Goal: Task Accomplishment & Management: Use online tool/utility

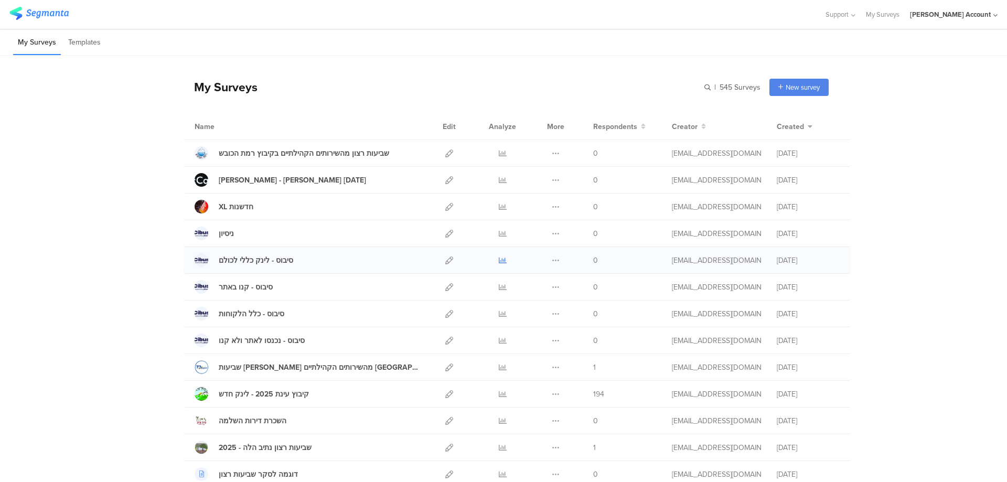
click at [499, 258] on icon at bounding box center [503, 260] width 8 height 8
click at [445, 151] on icon at bounding box center [449, 153] width 8 height 8
click at [445, 150] on icon at bounding box center [449, 153] width 8 height 8
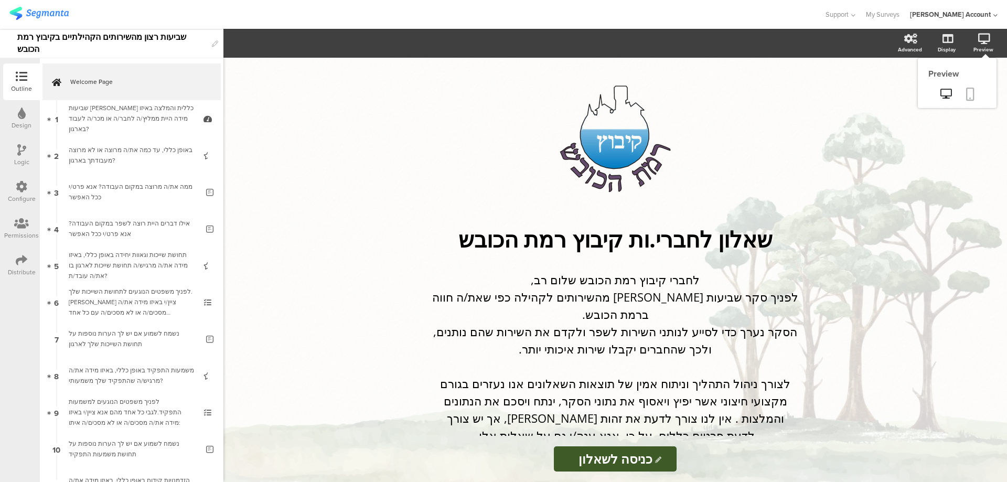
click at [969, 90] on icon at bounding box center [970, 94] width 8 height 13
click at [20, 117] on icon at bounding box center [22, 113] width 8 height 12
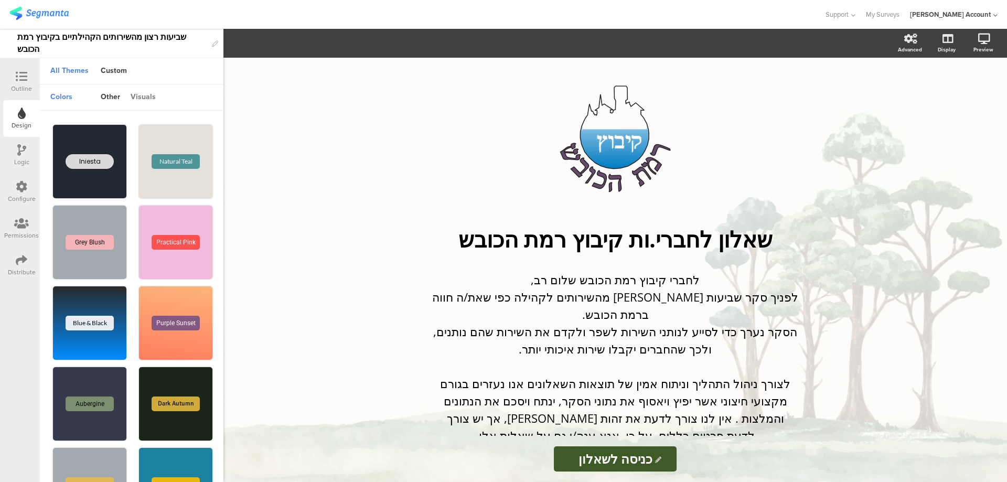
click at [147, 94] on div "visuals" at bounding box center [143, 98] width 36 height 18
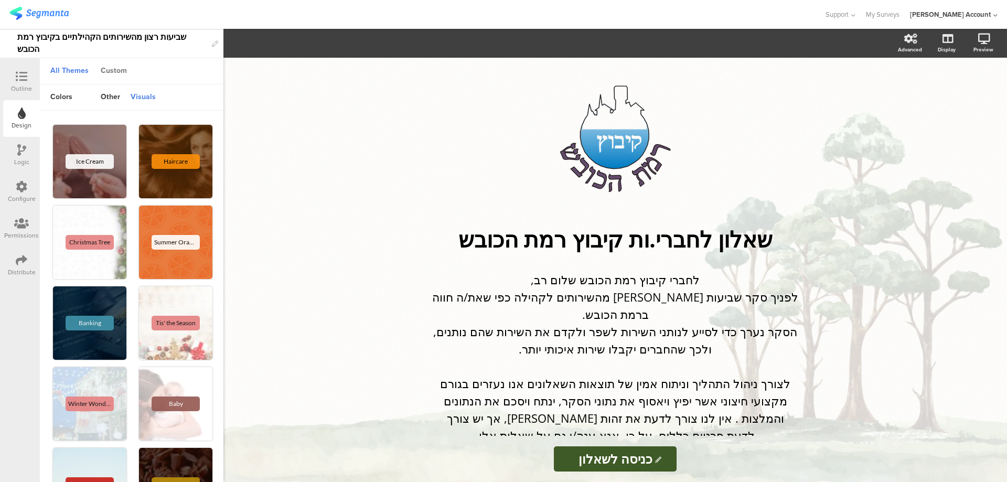
click at [116, 69] on div "Custom" at bounding box center [113, 71] width 37 height 18
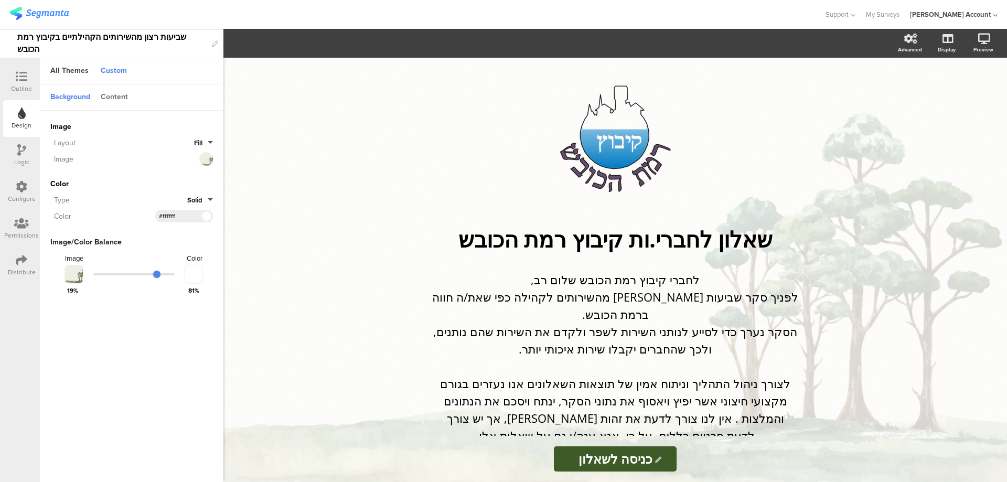
click at [115, 98] on div "Content" at bounding box center [114, 98] width 38 height 18
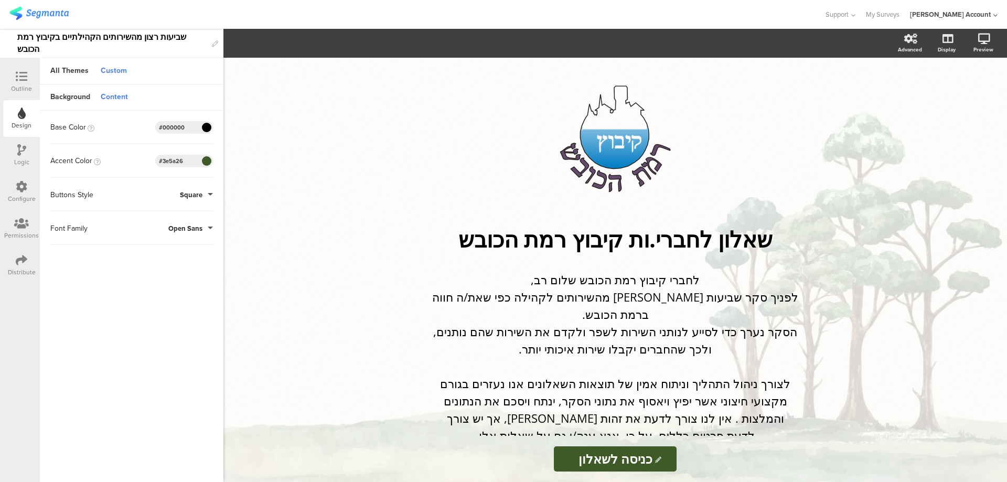
click at [191, 160] on div "#3e5a26" at bounding box center [184, 161] width 58 height 13
click at [191, 161] on div "#3e5a26" at bounding box center [184, 161] width 58 height 13
click at [184, 159] on input "#3e5a26" at bounding box center [174, 161] width 31 height 8
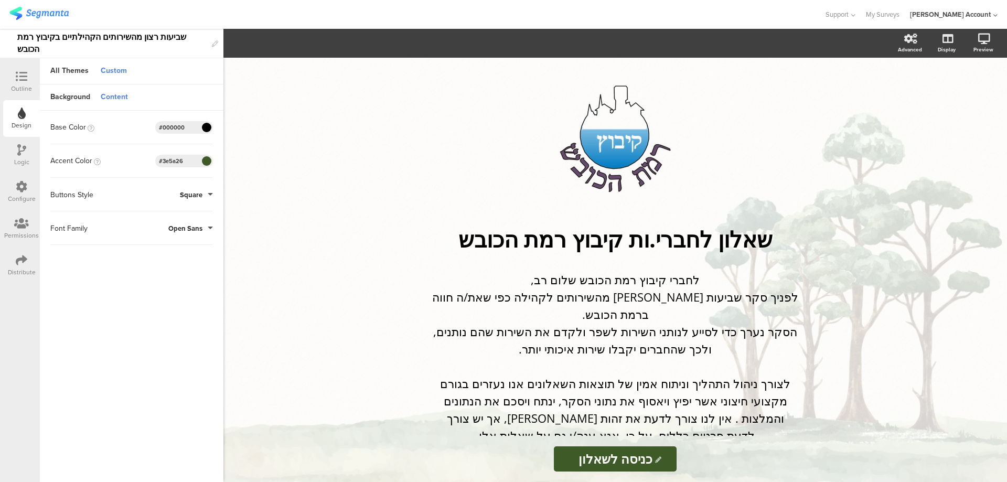
paste input "43a0d5"
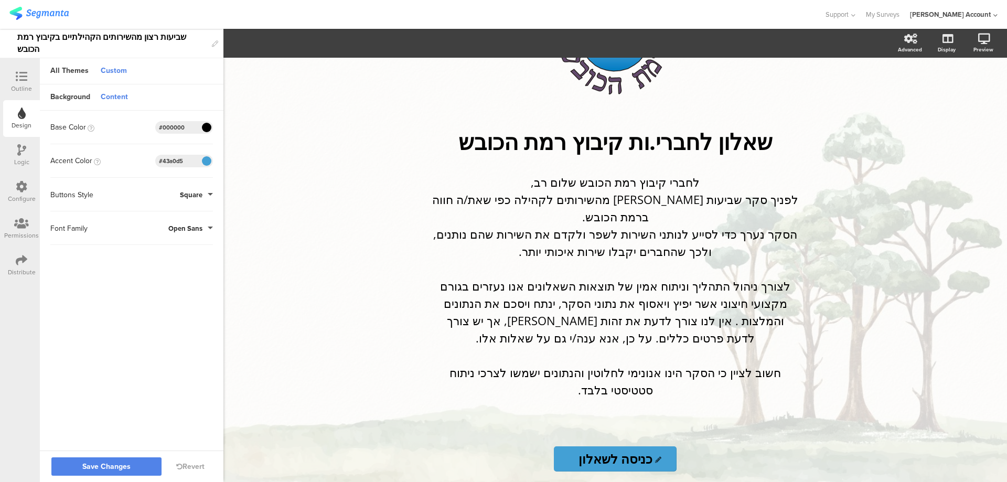
scroll to position [121, 0]
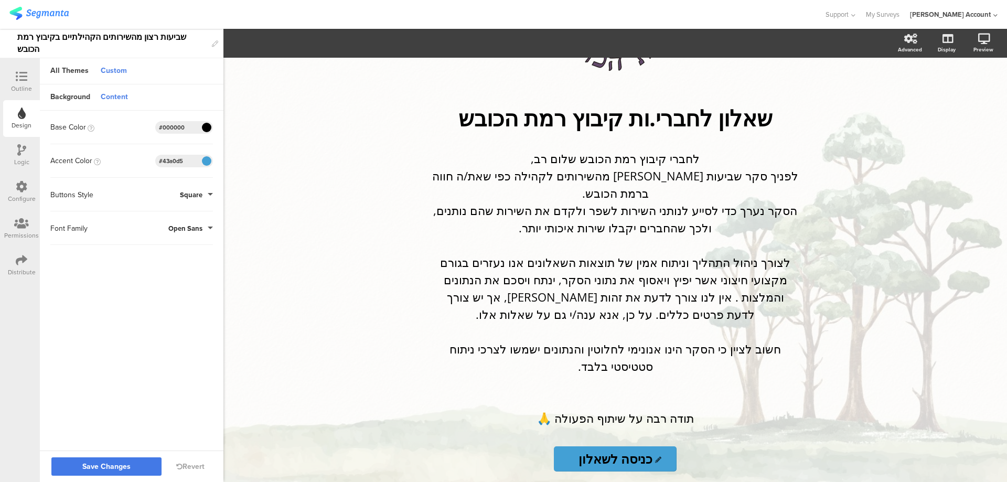
type input "#43a0d5"
click at [94, 467] on span "Save Changes" at bounding box center [106, 467] width 48 height 0
click at [968, 92] on icon at bounding box center [970, 94] width 8 height 13
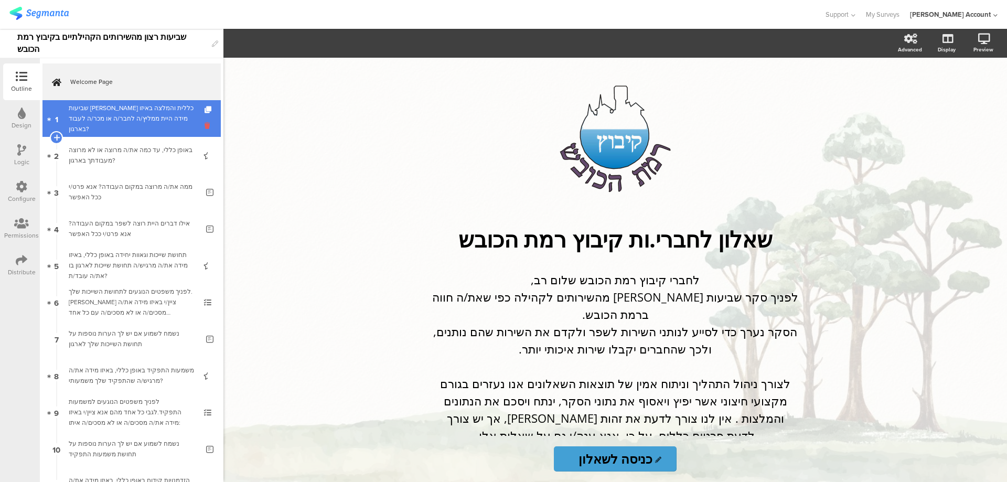
click at [204, 125] on icon at bounding box center [208, 126] width 9 height 10
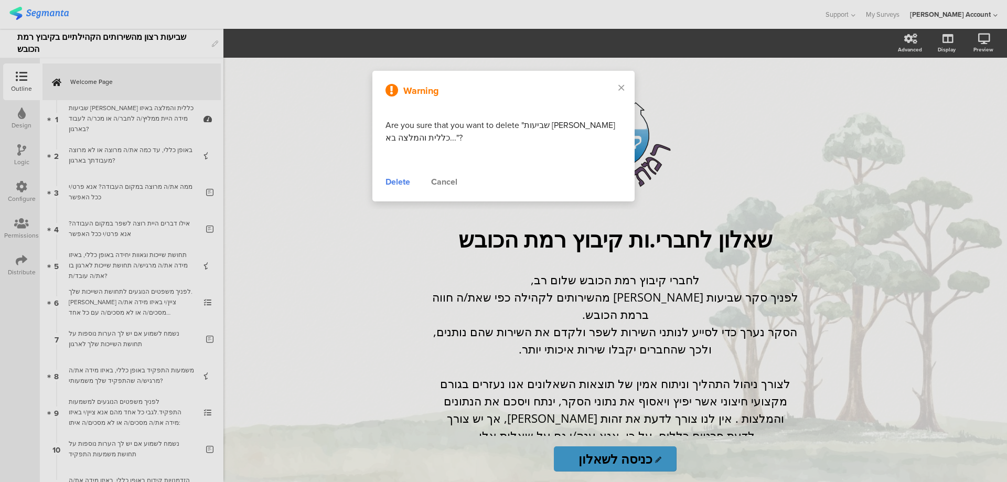
click at [404, 182] on div "Delete" at bounding box center [397, 182] width 25 height 13
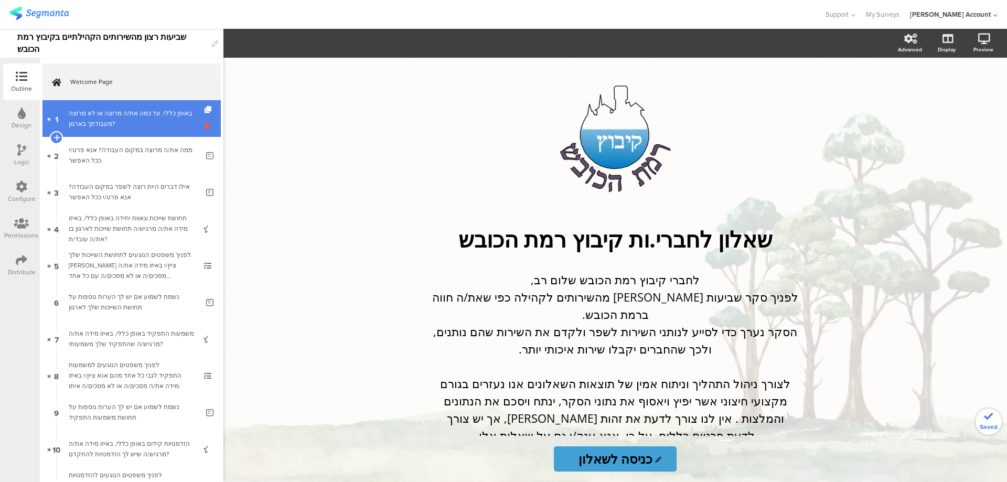
click at [204, 127] on icon at bounding box center [208, 126] width 9 height 10
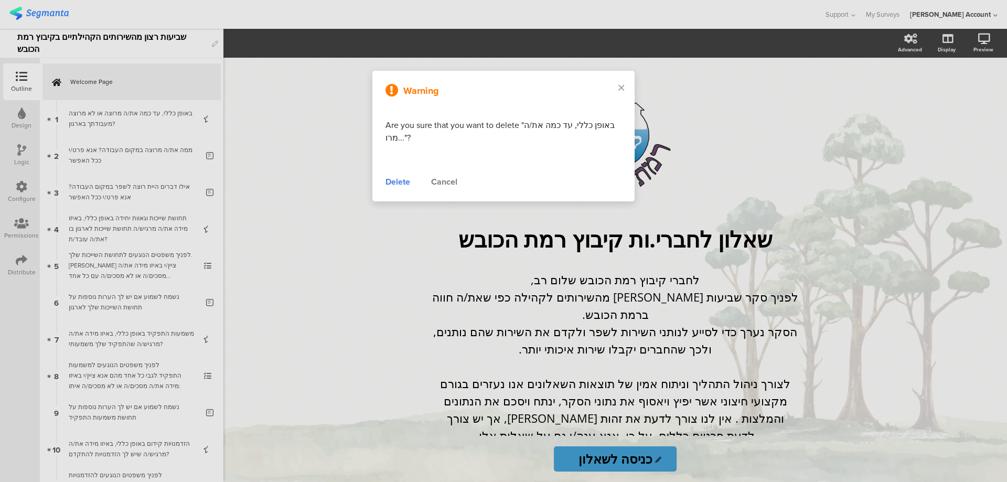
click at [394, 181] on div "Delete" at bounding box center [397, 182] width 25 height 13
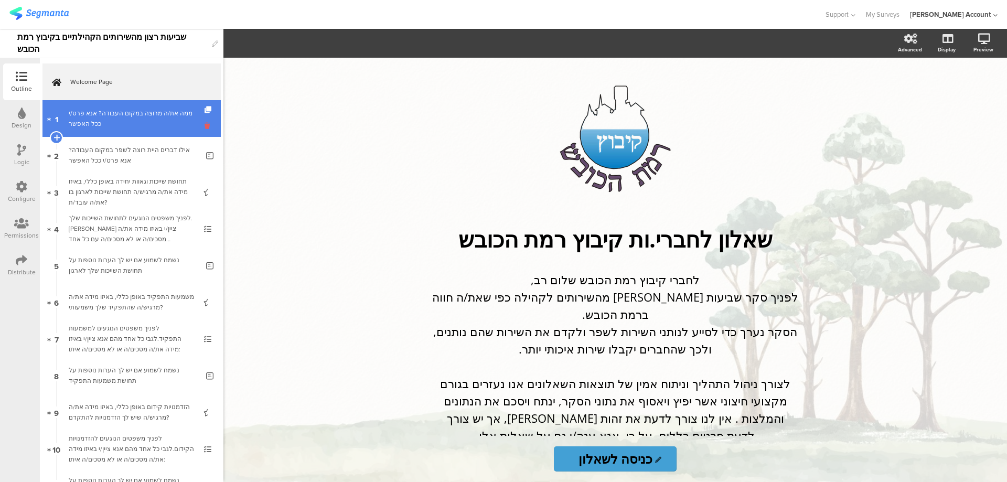
click at [204, 125] on icon at bounding box center [208, 126] width 9 height 10
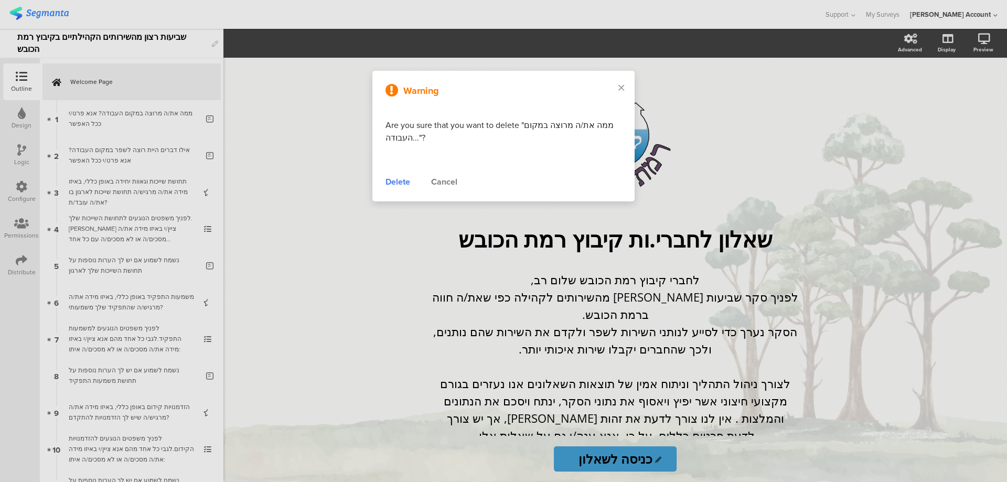
click at [394, 181] on div "Delete" at bounding box center [397, 182] width 25 height 13
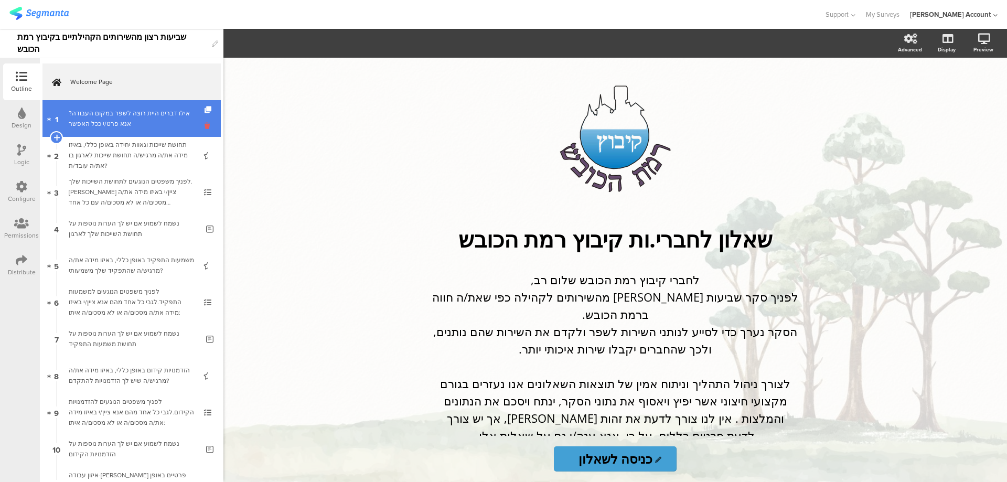
click at [204, 122] on icon at bounding box center [208, 126] width 9 height 10
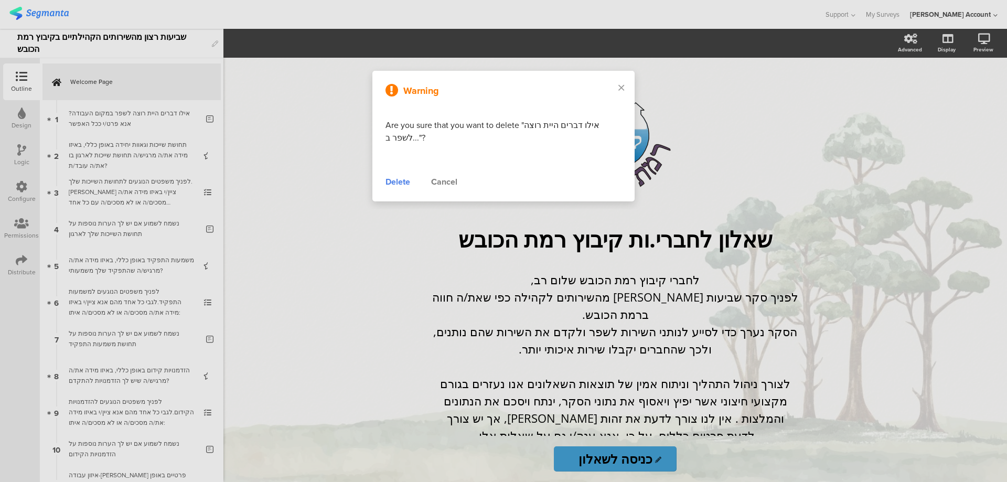
click at [390, 180] on div "Delete" at bounding box center [397, 182] width 25 height 13
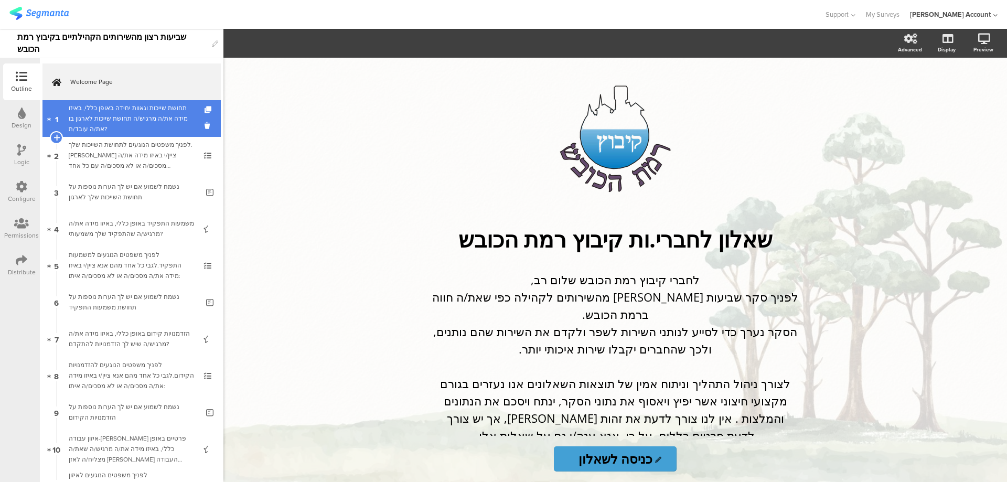
click at [196, 124] on link "1 תחושת שייכות וגאוות יחידה באופן כללי, באיזו מידה את/ה מרגיש/ה תחושת שייכות לא…" at bounding box center [131, 118] width 178 height 37
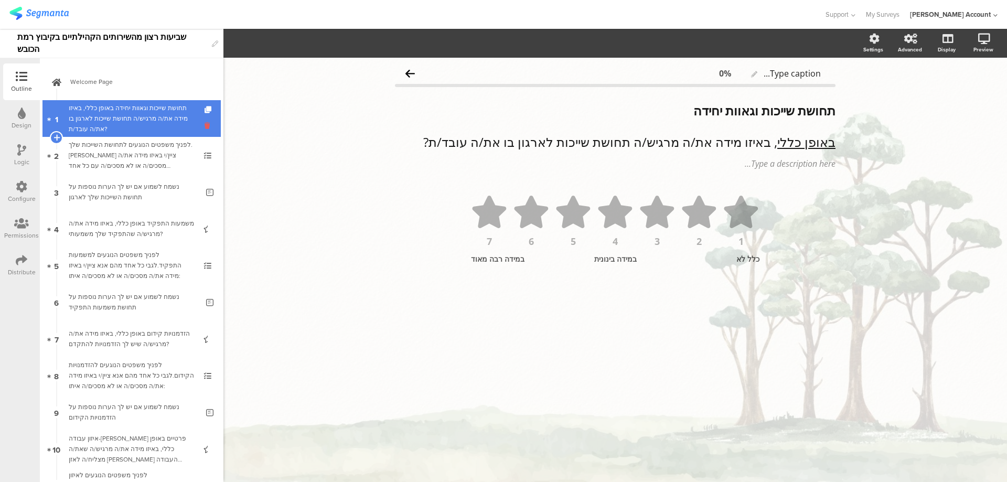
click at [204, 125] on icon at bounding box center [208, 126] width 9 height 10
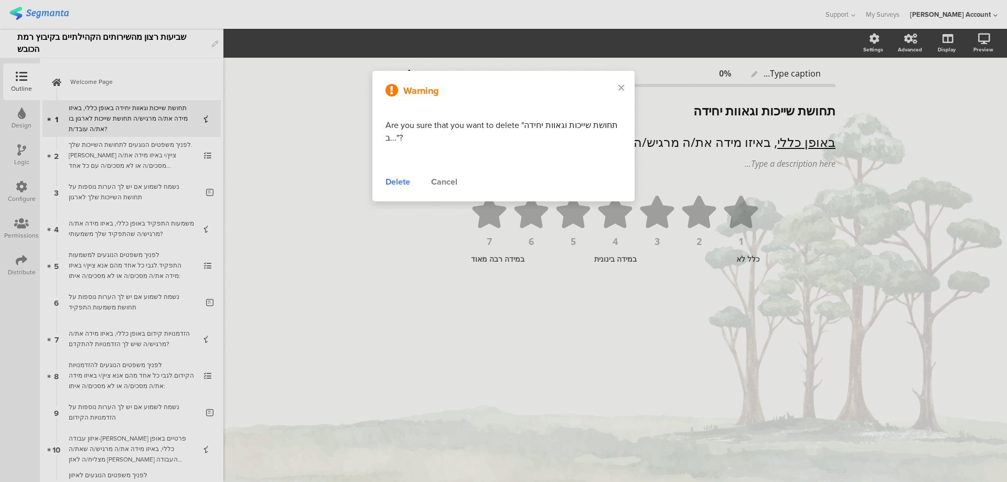
click at [395, 178] on div "Delete" at bounding box center [397, 182] width 25 height 13
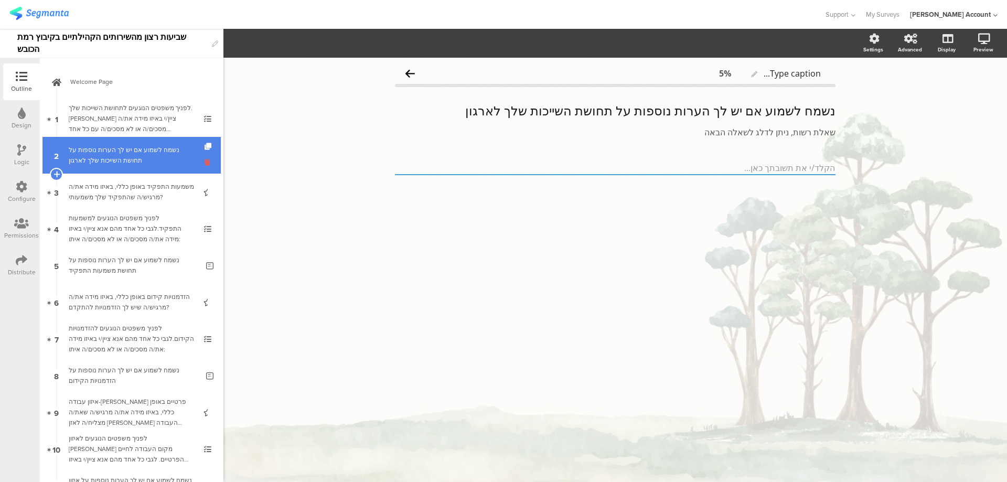
click at [204, 159] on icon at bounding box center [208, 162] width 9 height 10
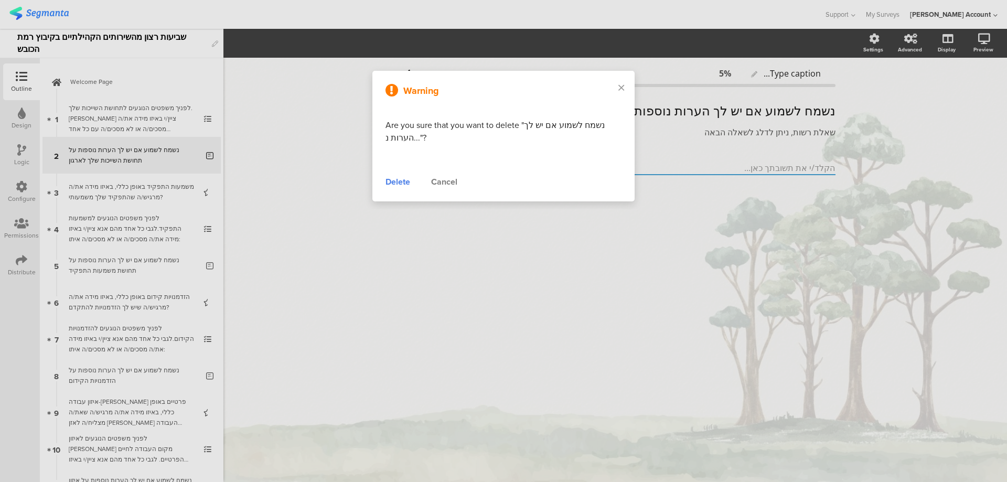
click at [396, 185] on div "Delete" at bounding box center [397, 182] width 25 height 13
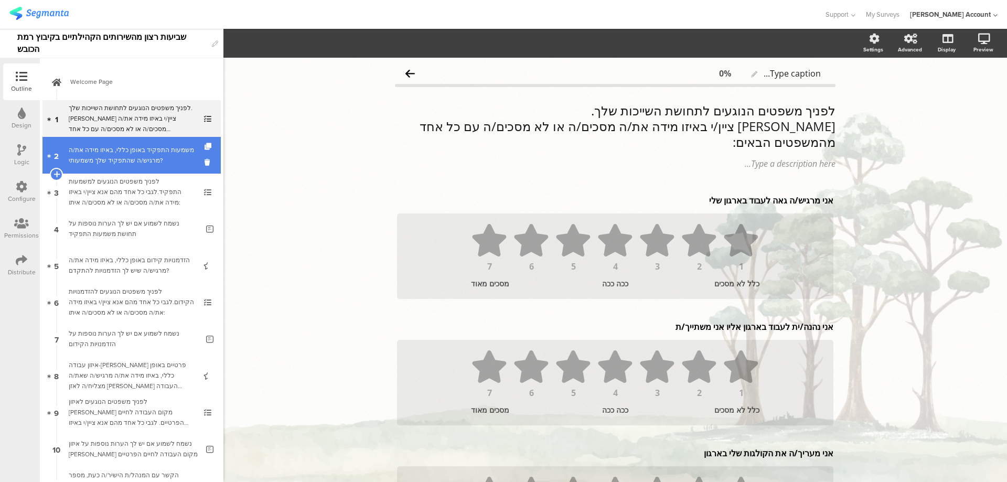
click at [196, 164] on link "2 משמעות התפקיד באופן כללי, באיזו מידה את/ה מרגיש/ה שהתפקיד שלך משמעותי?" at bounding box center [131, 155] width 178 height 37
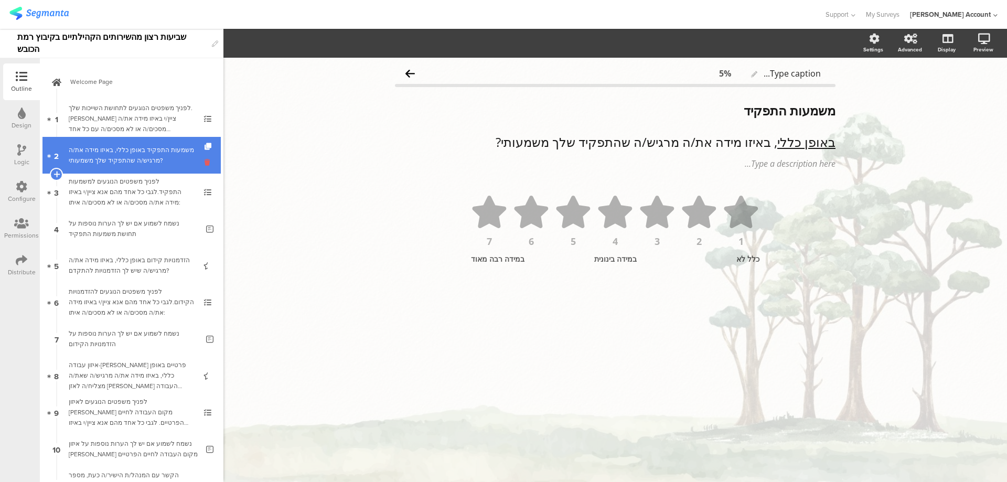
click at [204, 164] on icon at bounding box center [208, 162] width 9 height 10
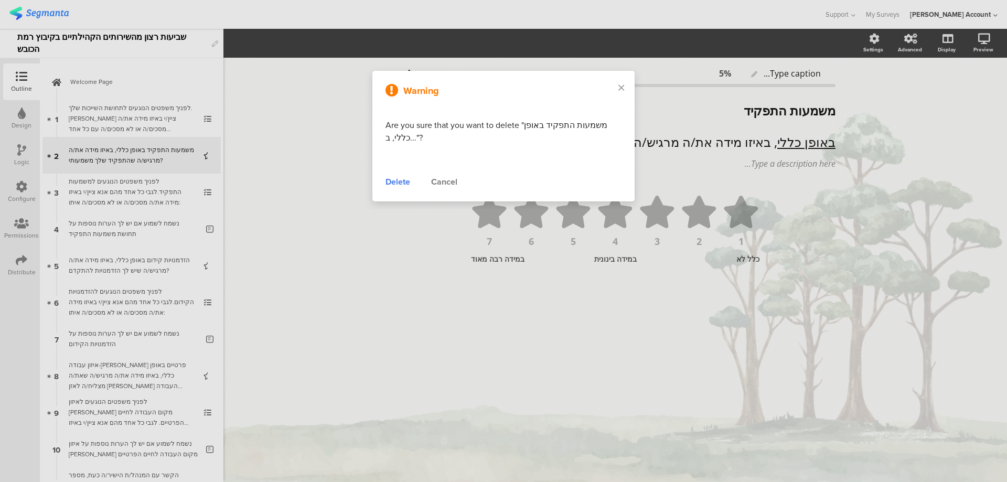
click at [401, 182] on div "Delete" at bounding box center [397, 182] width 25 height 13
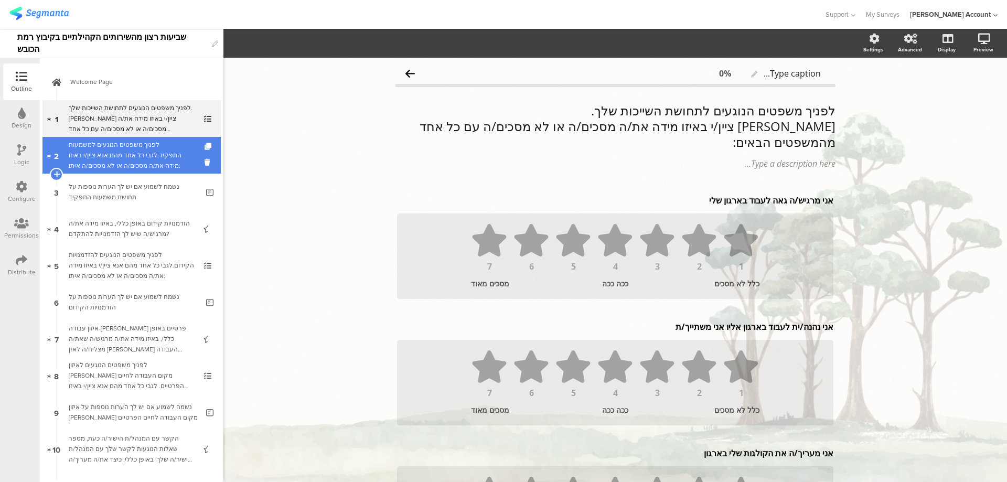
click at [176, 153] on div "לפניך משפטים הנוגעים למשמעות התפקיד.לגבי כל אחד מהם אנא ציין/י באיזו מידה את/ה …" at bounding box center [131, 154] width 125 height 31
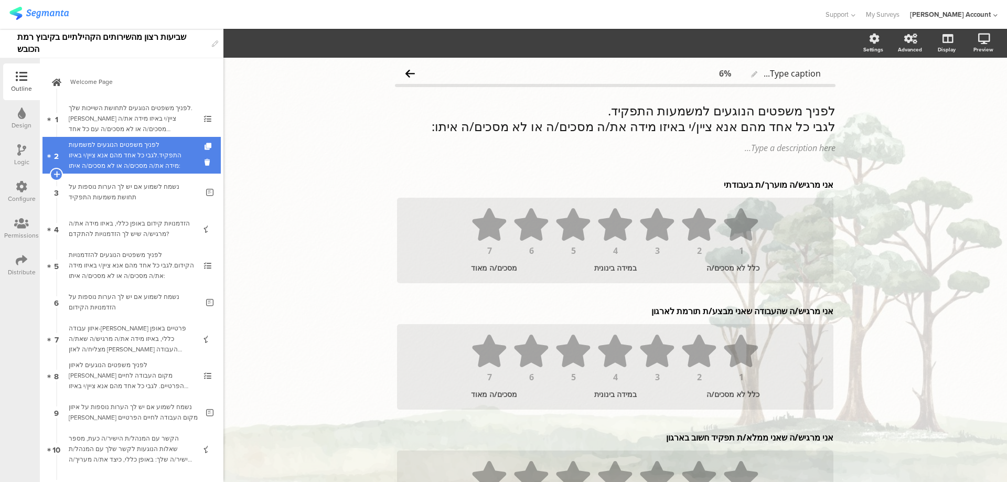
click at [178, 144] on div "לפניך משפטים הנוגעים למשמעות התפקיד.לגבי כל אחד מהם אנא ציין/י באיזו מידה את/ה …" at bounding box center [131, 154] width 125 height 31
click at [204, 161] on icon at bounding box center [208, 162] width 9 height 10
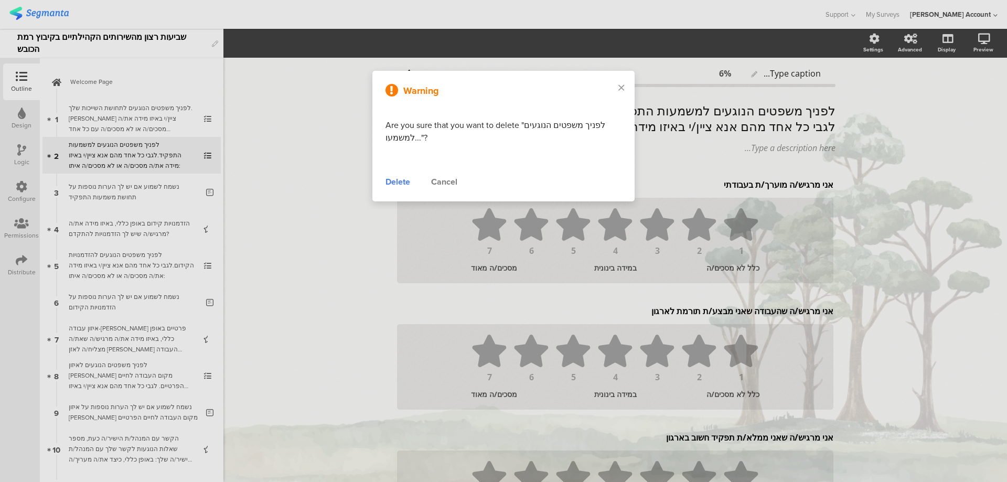
click at [398, 182] on div "Delete" at bounding box center [397, 182] width 25 height 13
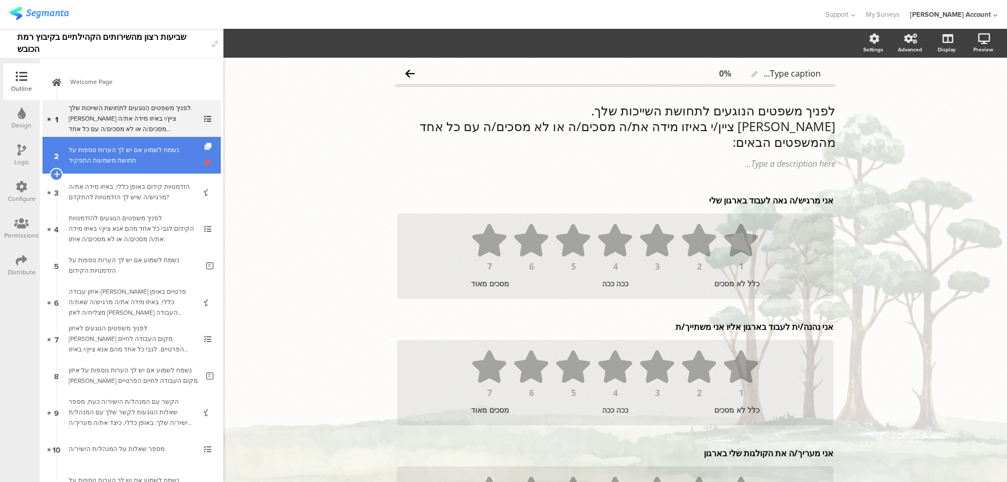
click at [204, 164] on icon at bounding box center [208, 162] width 9 height 10
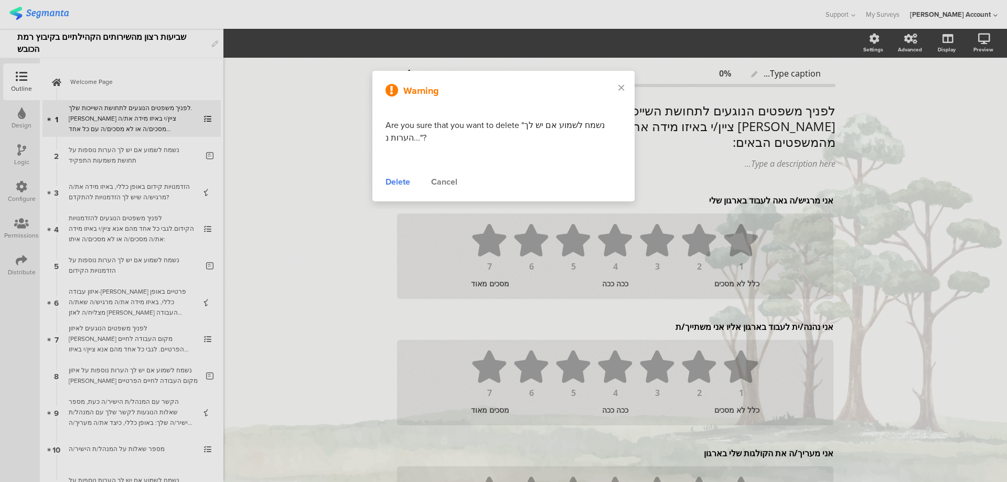
click at [395, 183] on div "Delete" at bounding box center [397, 182] width 25 height 13
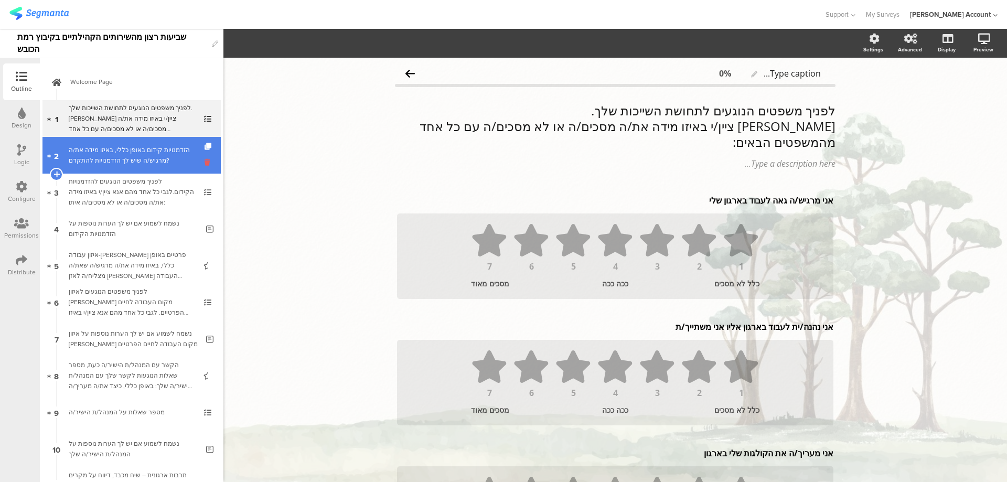
click at [204, 163] on icon at bounding box center [208, 162] width 9 height 10
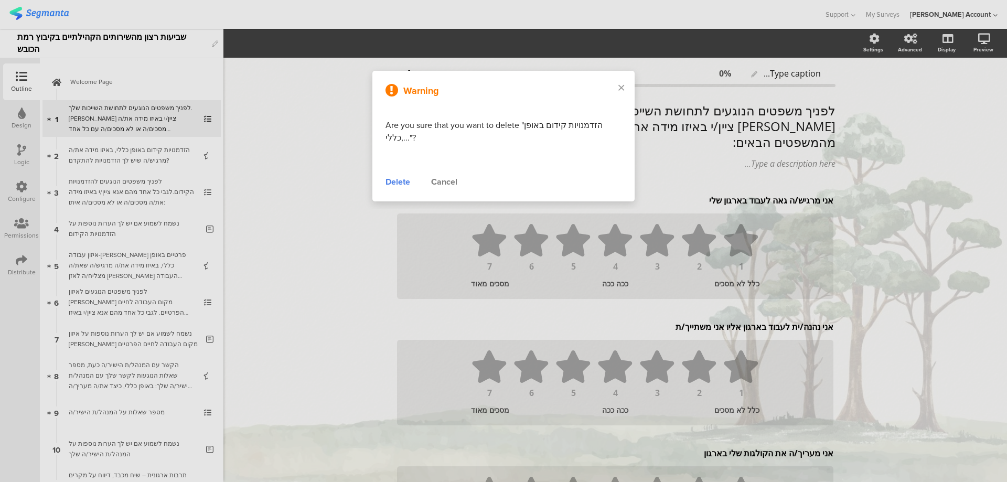
click at [397, 180] on div "Delete" at bounding box center [397, 182] width 25 height 13
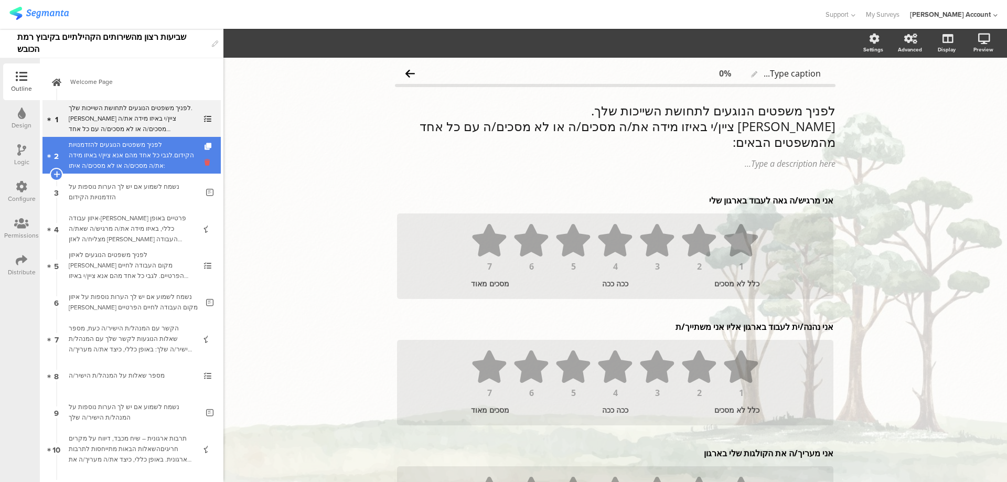
click at [204, 166] on icon at bounding box center [208, 162] width 9 height 10
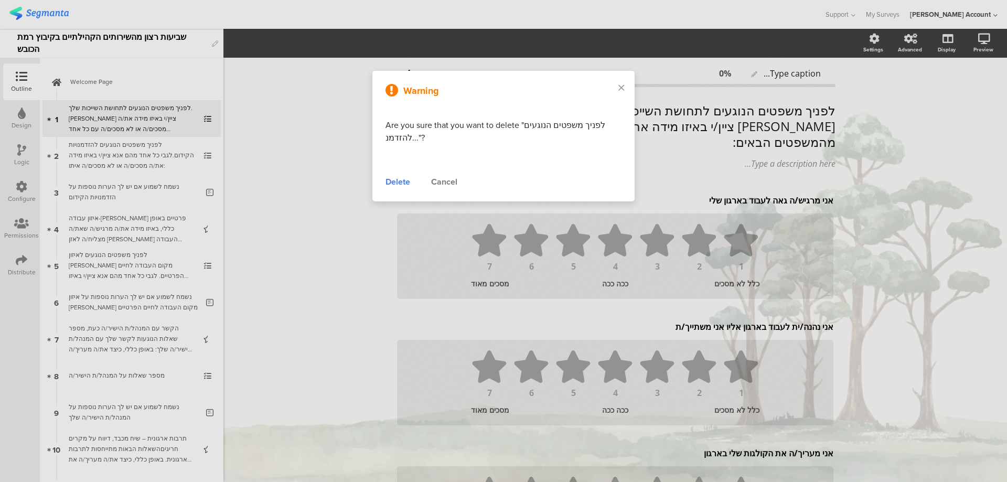
click at [395, 181] on div "Delete" at bounding box center [397, 182] width 25 height 13
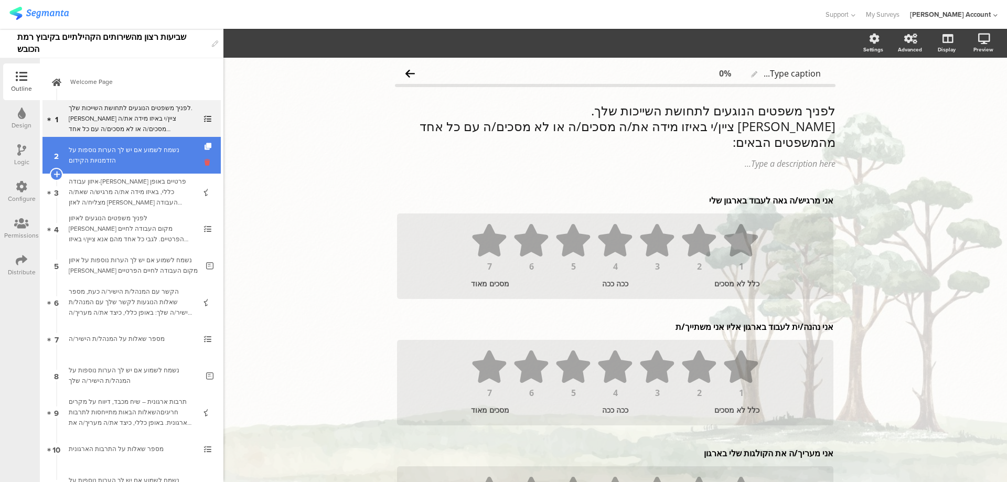
click at [204, 164] on icon at bounding box center [208, 162] width 9 height 10
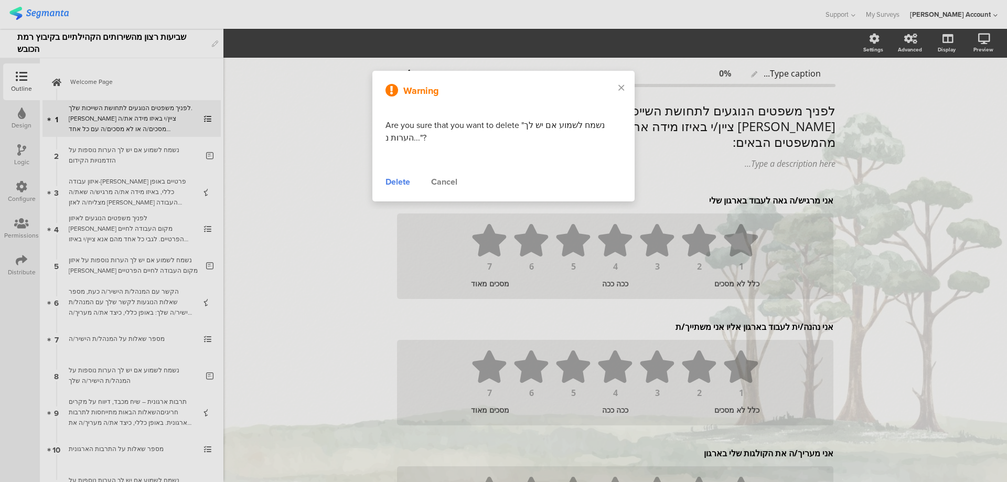
click at [407, 181] on div "Delete" at bounding box center [397, 182] width 25 height 13
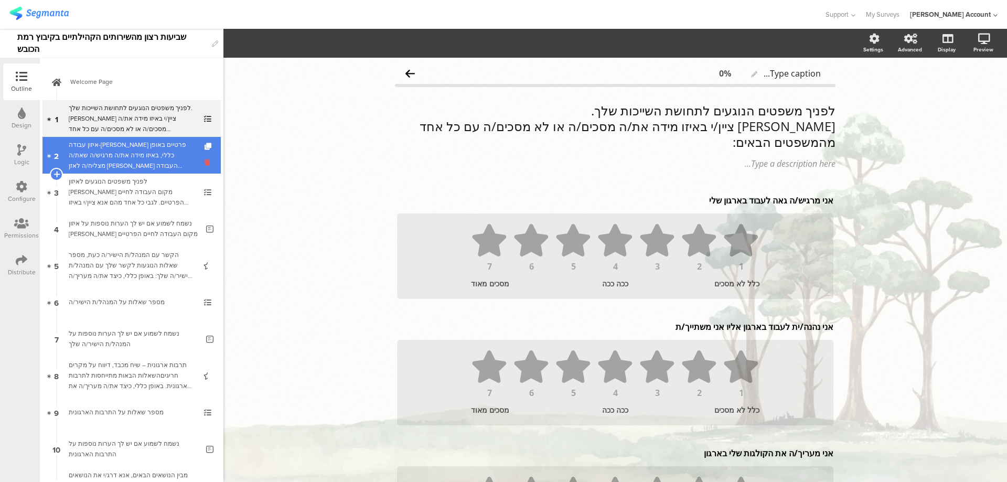
click at [204, 163] on icon at bounding box center [208, 162] width 9 height 10
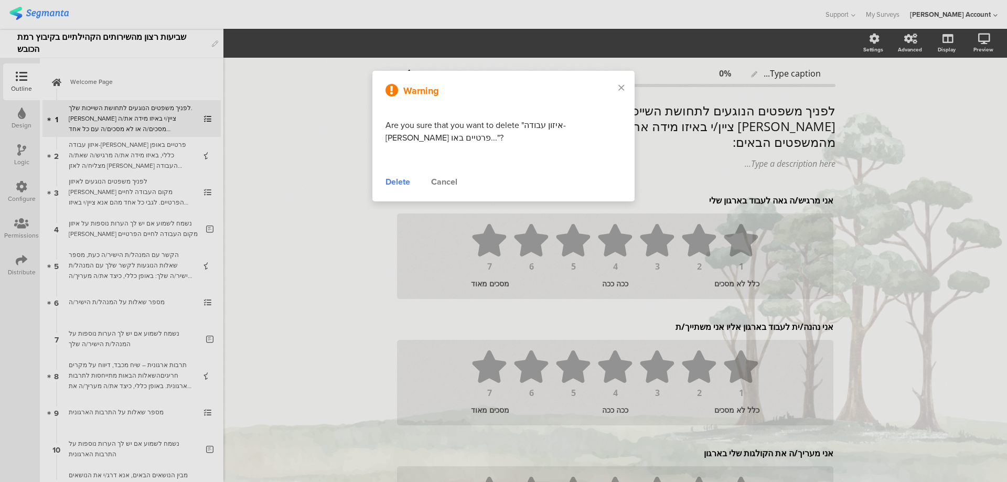
click at [401, 177] on div "Delete" at bounding box center [397, 182] width 25 height 13
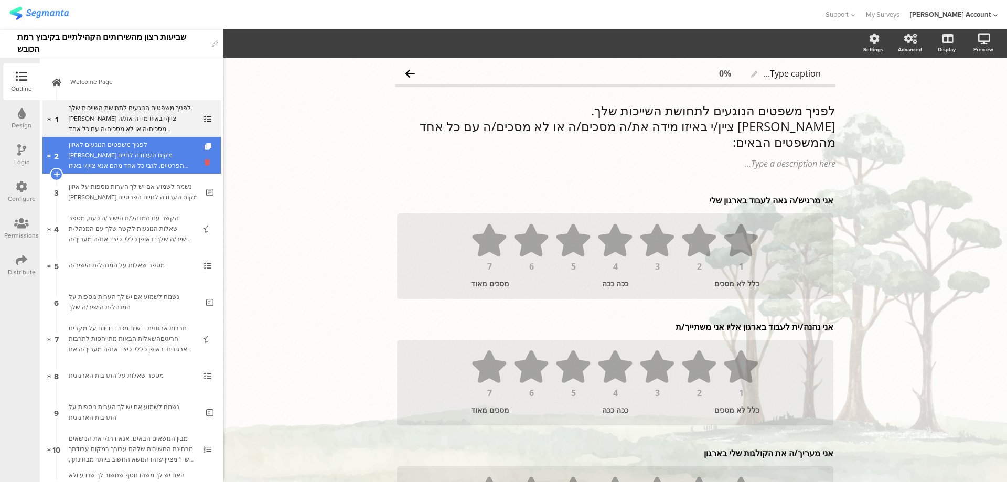
click at [204, 164] on icon at bounding box center [208, 162] width 9 height 10
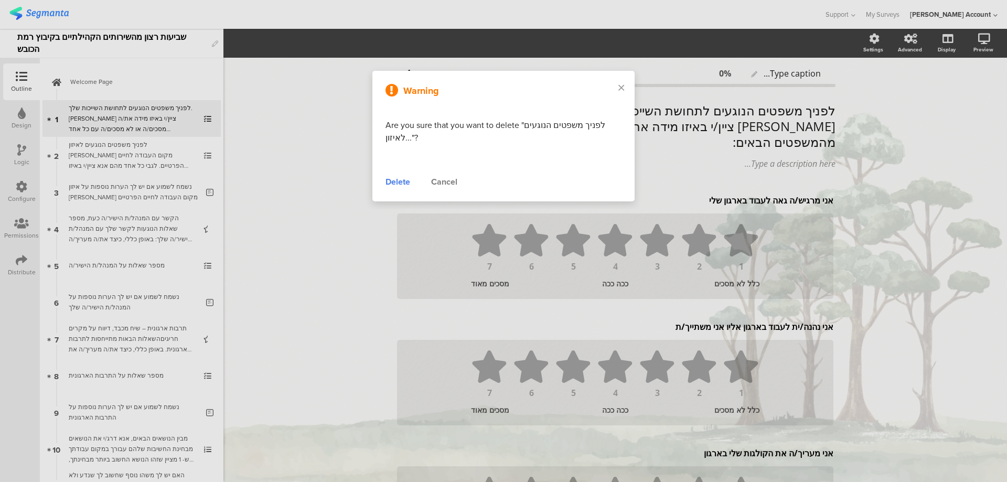
click at [389, 180] on div "Delete" at bounding box center [397, 182] width 25 height 13
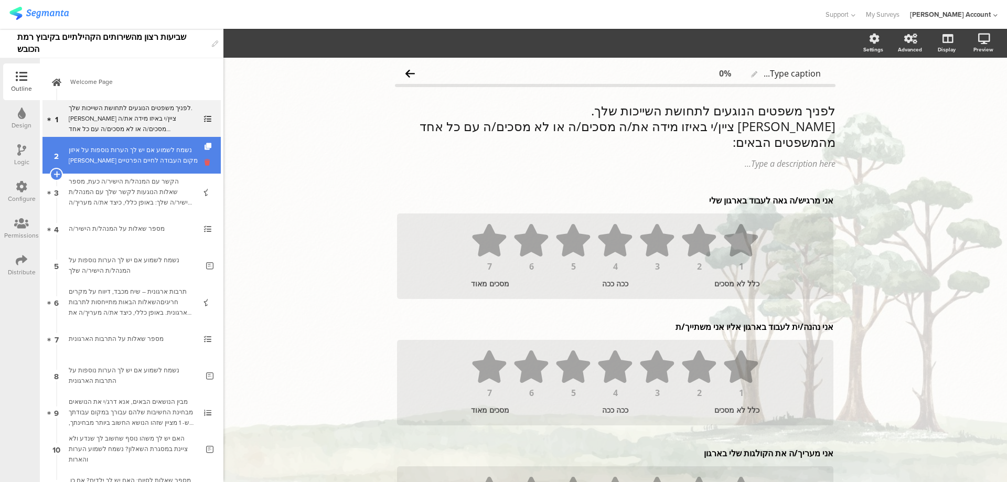
click at [204, 165] on icon at bounding box center [208, 162] width 9 height 10
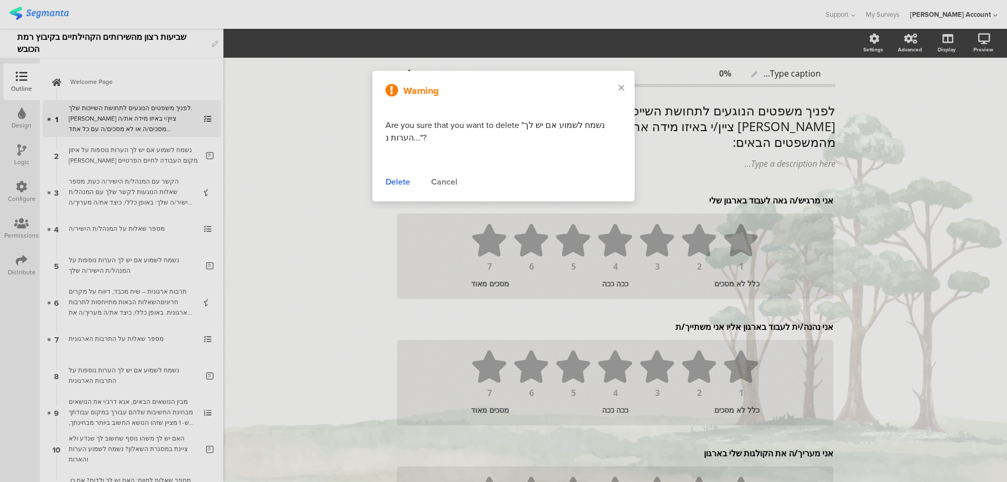
click at [396, 177] on div "Delete" at bounding box center [397, 182] width 25 height 13
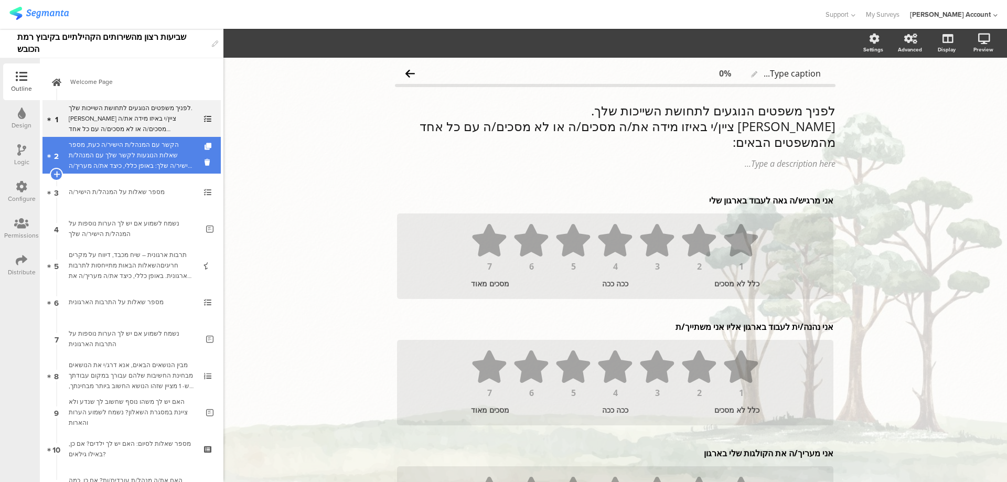
click at [204, 170] on div at bounding box center [208, 155] width 9 height 37
click at [204, 164] on icon at bounding box center [208, 162] width 9 height 10
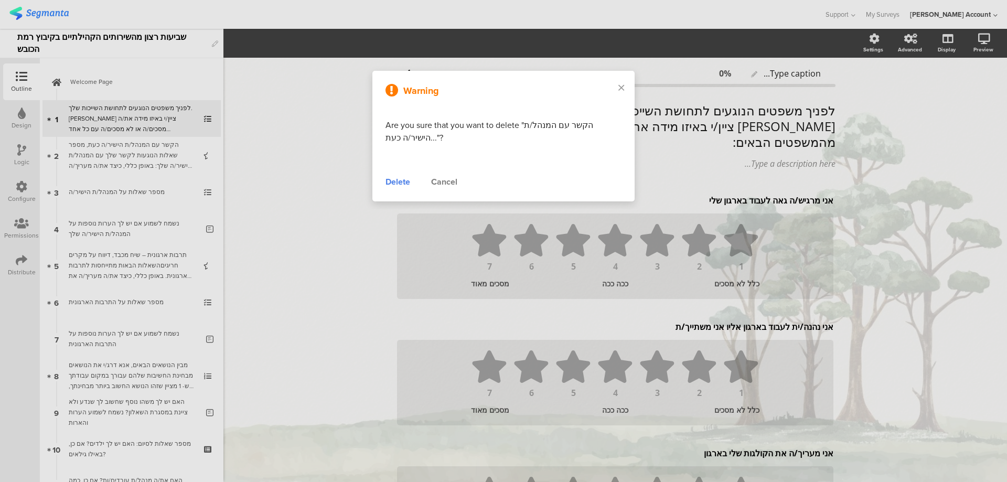
click at [397, 181] on div "Delete" at bounding box center [397, 182] width 25 height 13
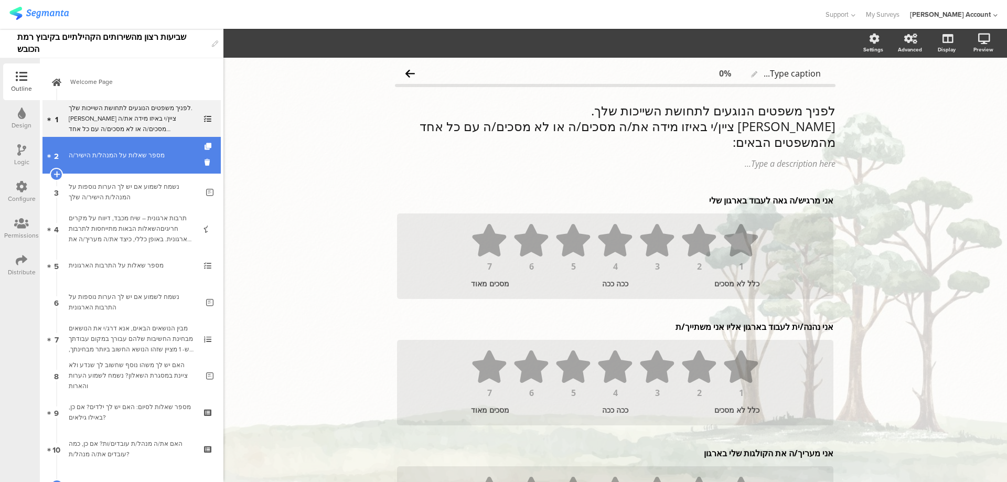
click at [196, 162] on link "2 מספר שאלות על המנהל/ת הישיר/ה" at bounding box center [131, 155] width 178 height 37
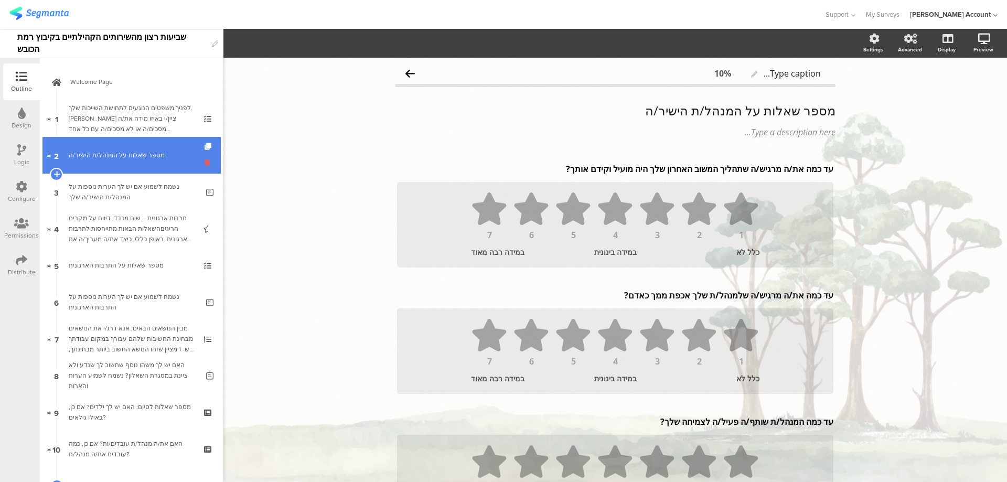
click at [204, 158] on icon at bounding box center [208, 162] width 9 height 10
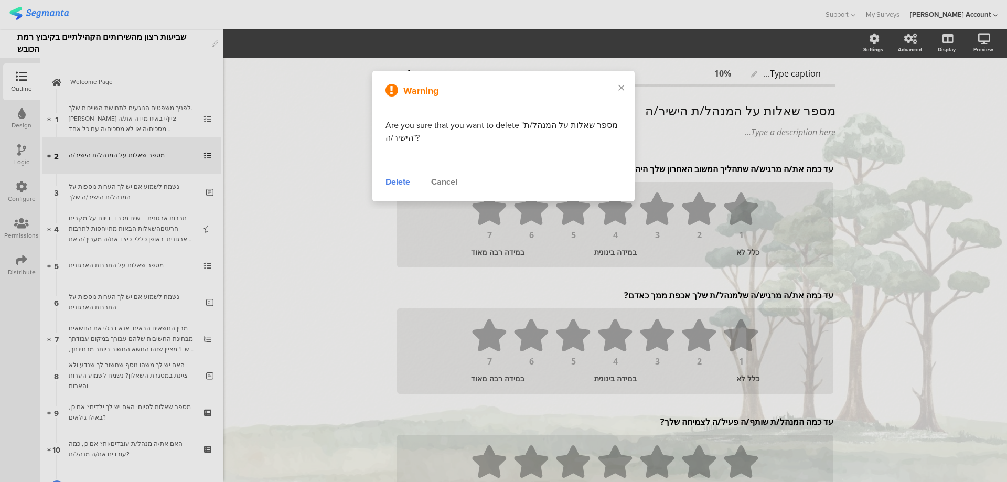
click at [398, 181] on div "Delete" at bounding box center [397, 182] width 25 height 13
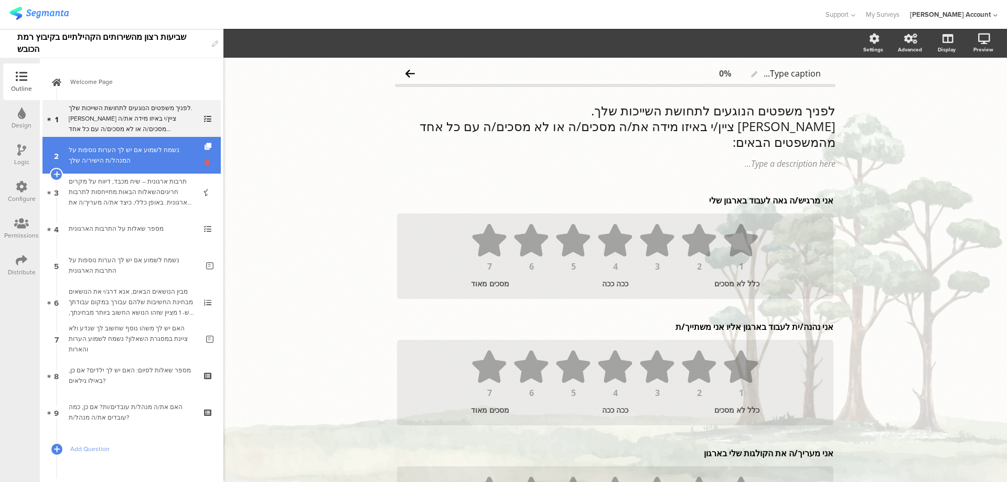
click at [204, 163] on icon at bounding box center [208, 162] width 9 height 10
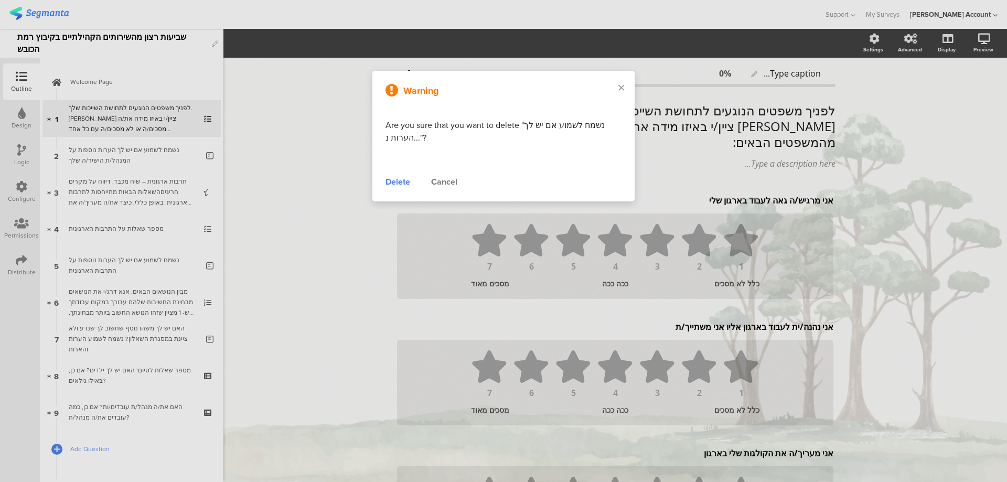
click at [390, 179] on div "Delete" at bounding box center [397, 182] width 25 height 13
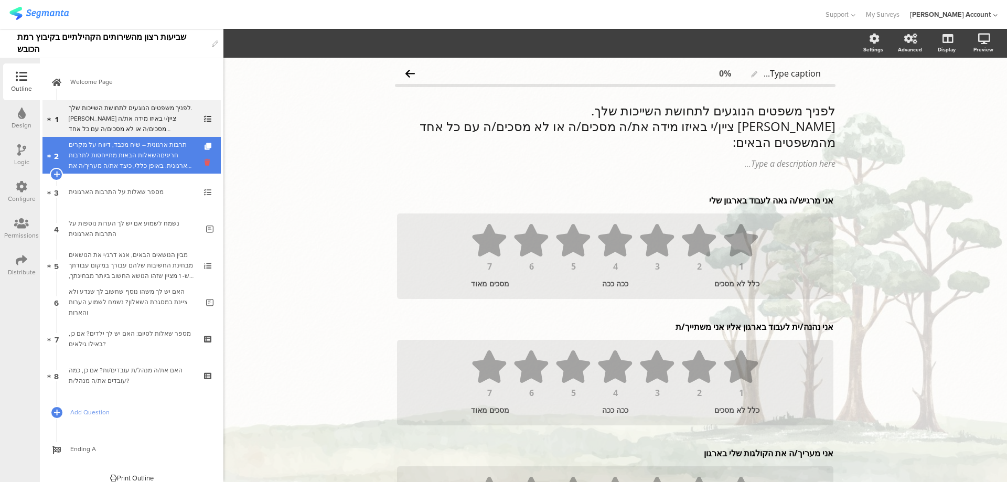
click at [204, 159] on icon at bounding box center [208, 162] width 9 height 10
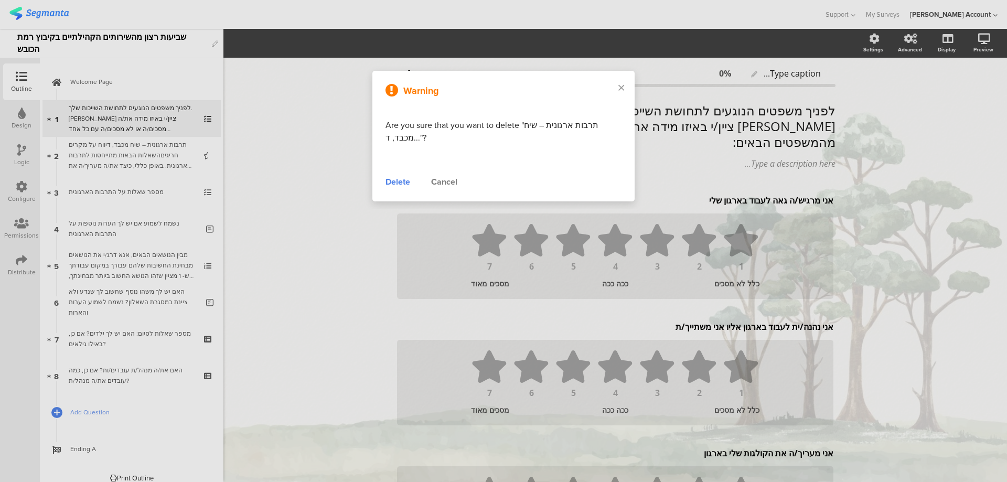
click at [397, 179] on div "Delete" at bounding box center [397, 182] width 25 height 13
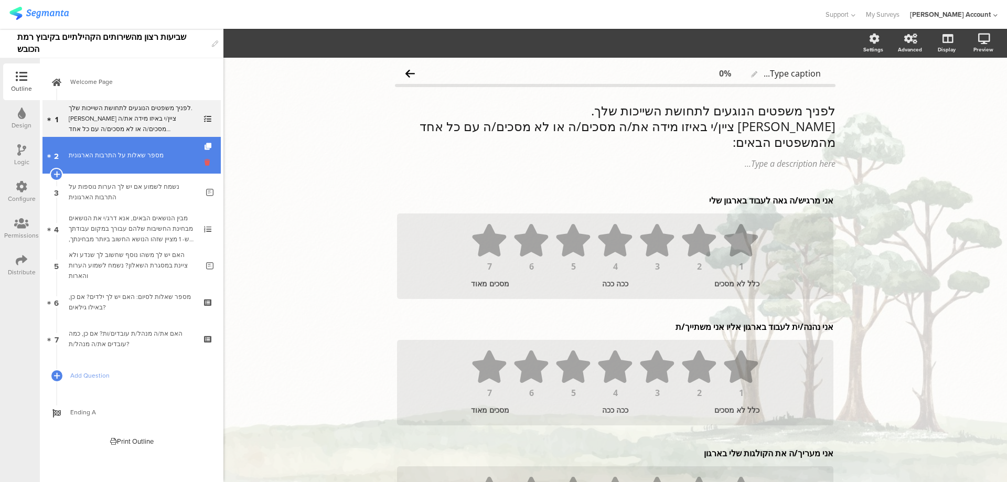
click at [205, 161] on icon at bounding box center [208, 162] width 9 height 10
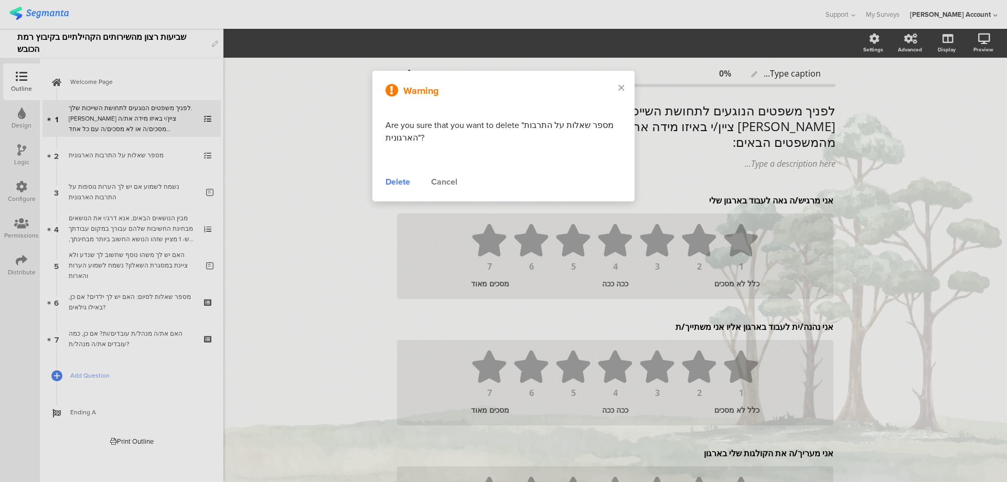
click at [393, 181] on div "Delete" at bounding box center [397, 182] width 25 height 13
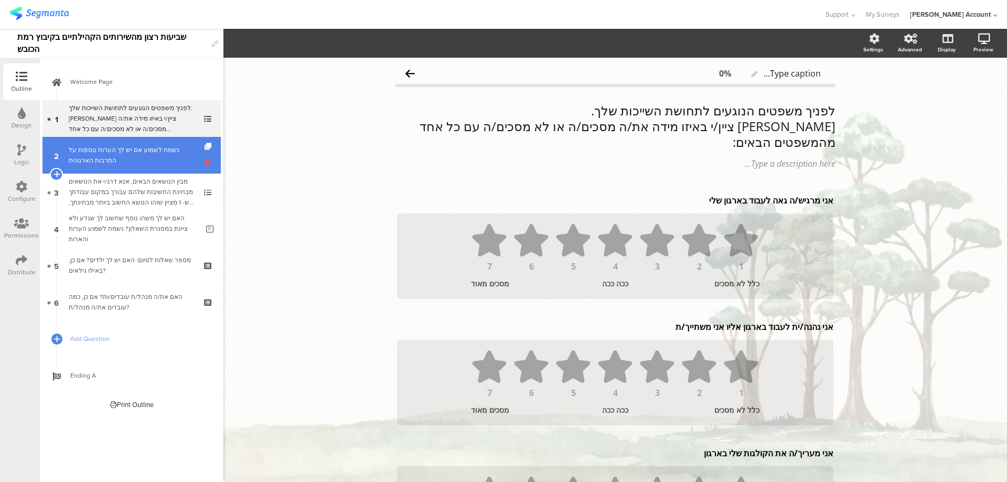
click at [208, 161] on icon at bounding box center [208, 162] width 9 height 10
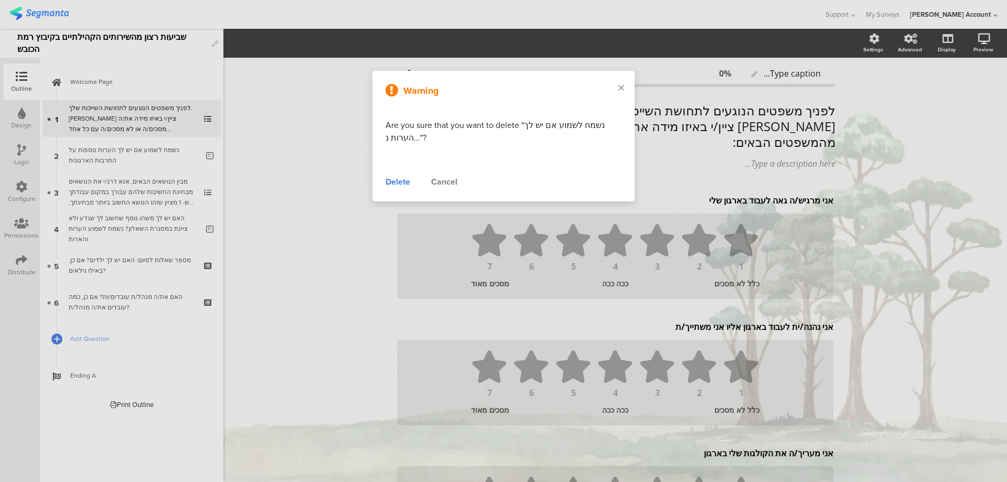
click at [395, 179] on div "Delete" at bounding box center [397, 182] width 25 height 13
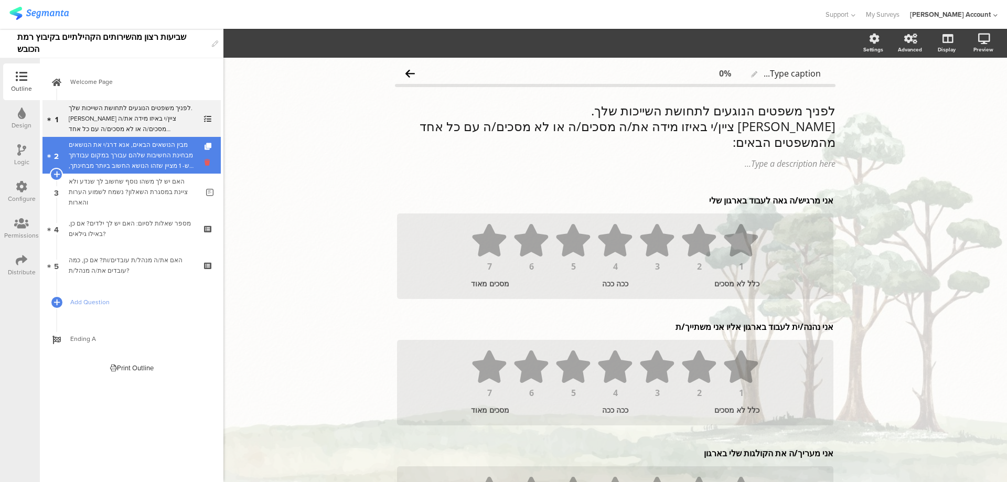
click at [212, 164] on icon at bounding box center [208, 162] width 9 height 10
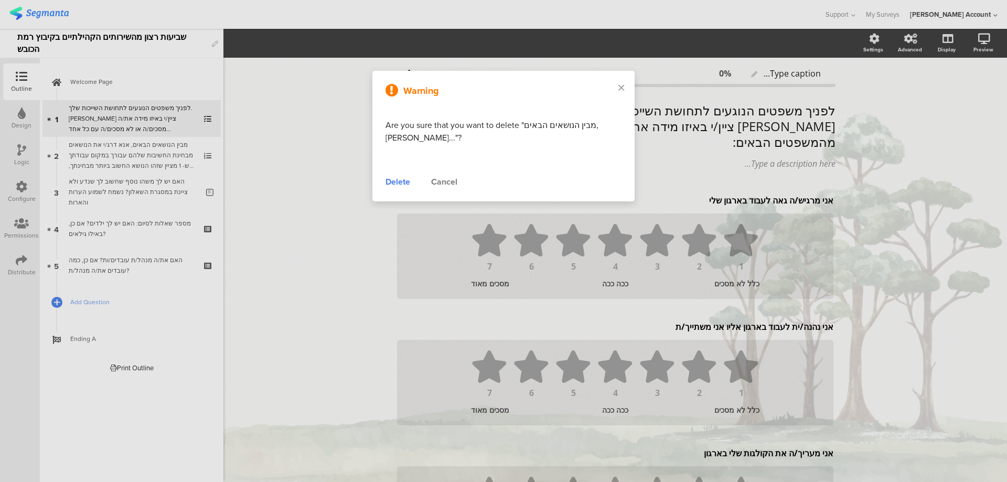
click at [394, 180] on div "Delete" at bounding box center [397, 182] width 25 height 13
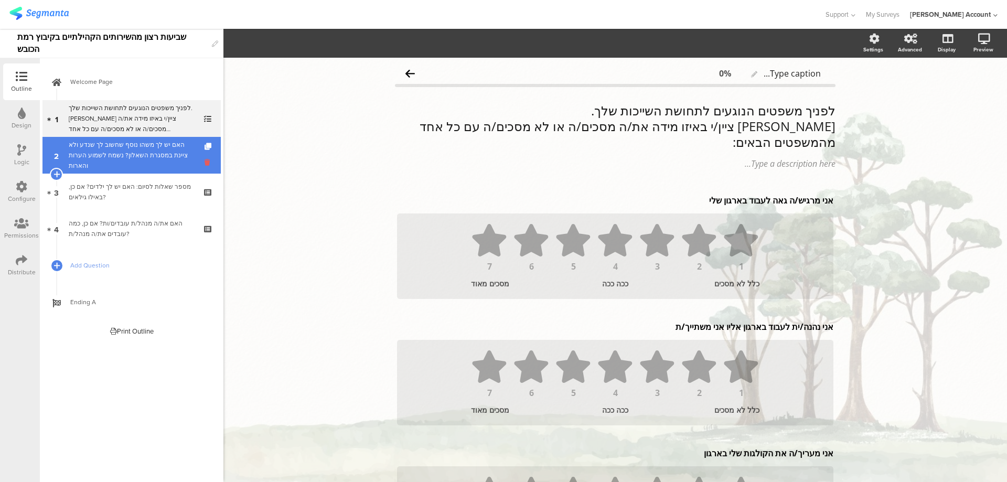
click at [206, 161] on icon at bounding box center [208, 162] width 9 height 10
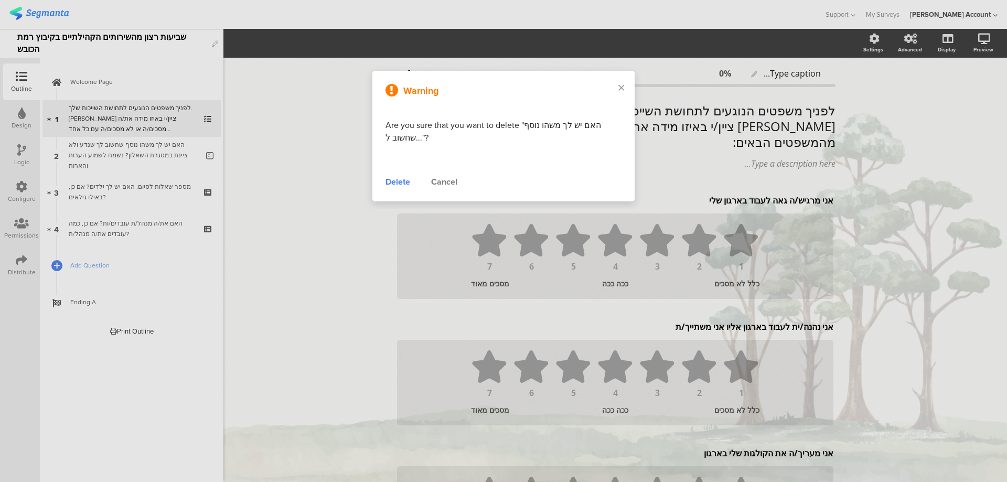
click at [402, 180] on div "Delete" at bounding box center [397, 182] width 25 height 13
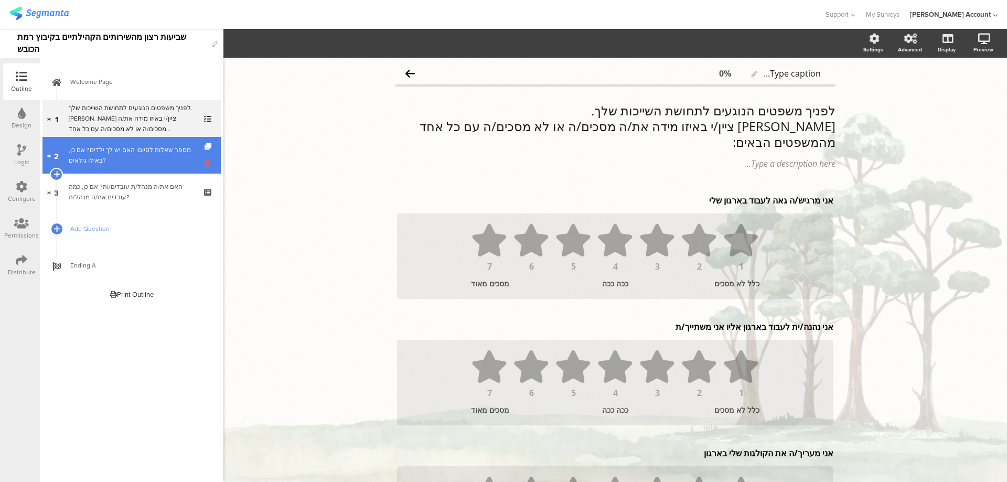
click at [210, 161] on icon at bounding box center [208, 162] width 9 height 10
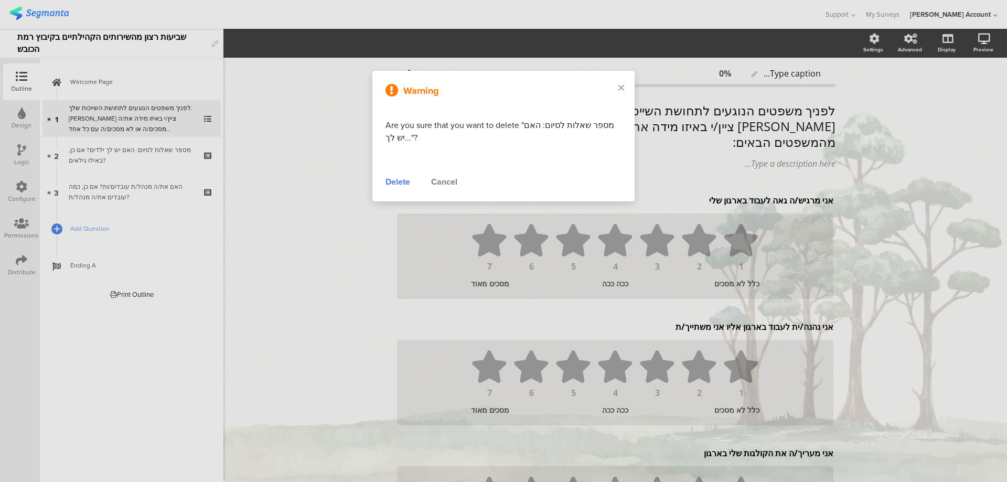
click at [400, 180] on div "Delete" at bounding box center [397, 182] width 25 height 13
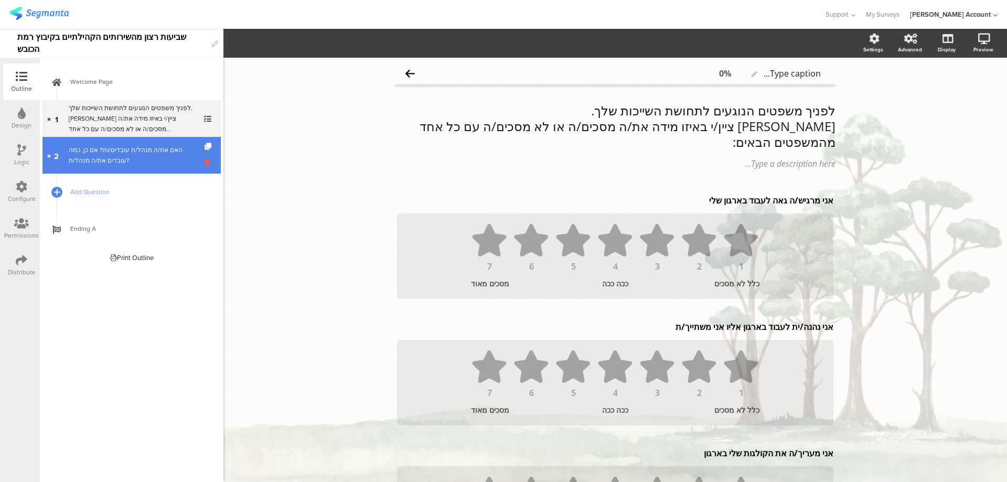
click at [204, 160] on icon at bounding box center [208, 162] width 9 height 10
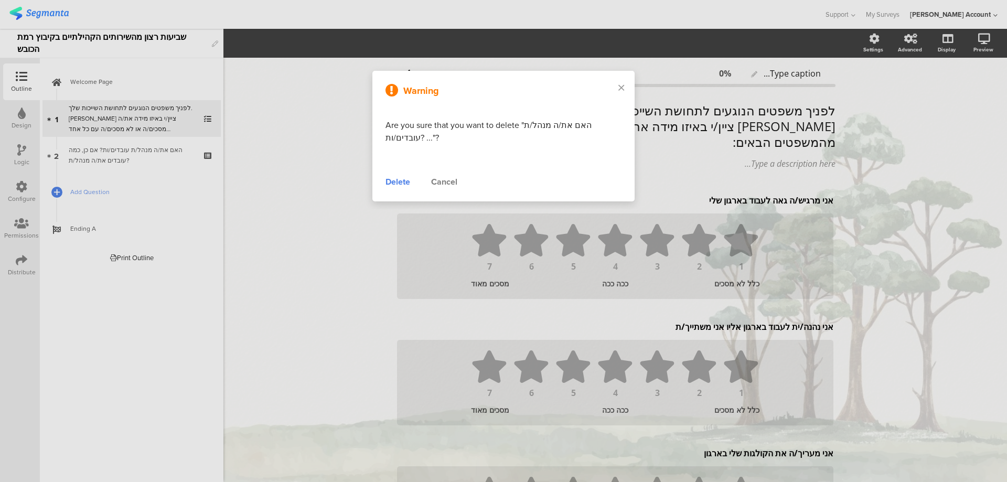
click at [394, 179] on div "Delete" at bounding box center [397, 182] width 25 height 13
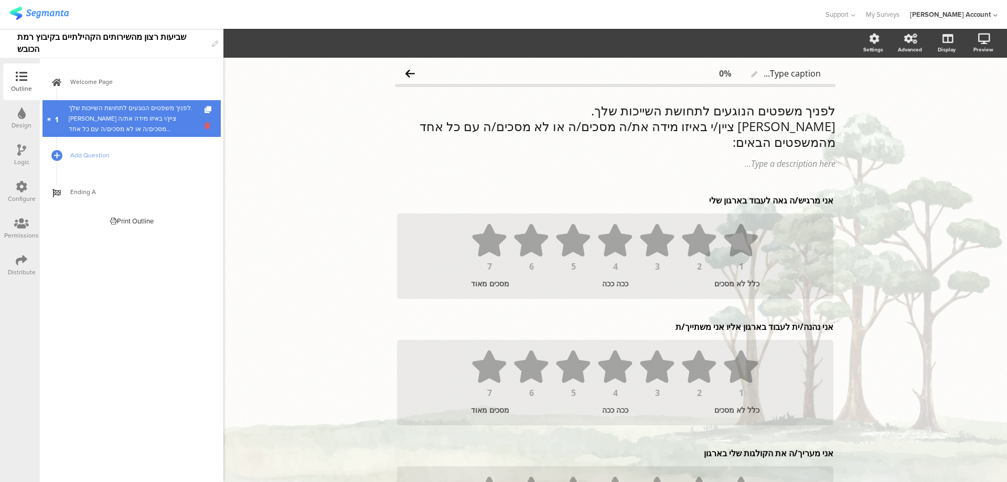
click at [207, 125] on icon at bounding box center [208, 126] width 9 height 10
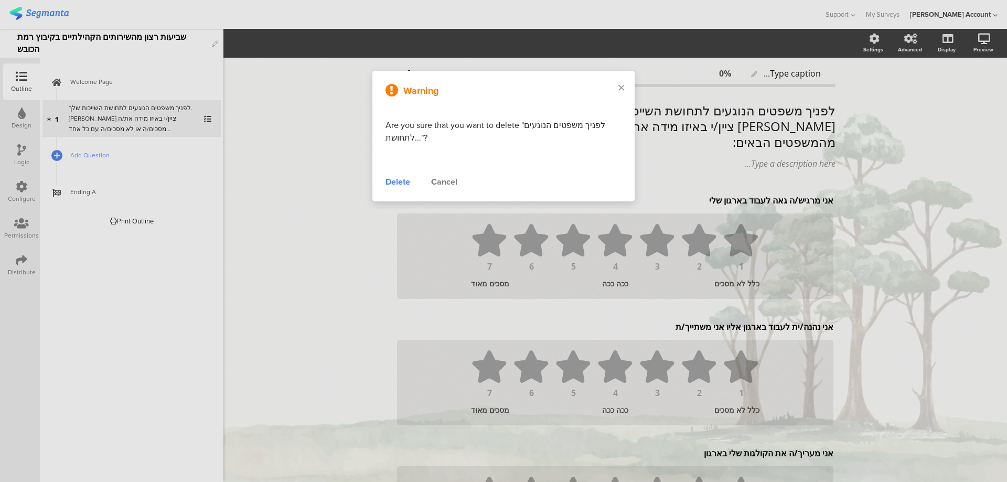
click at [385, 179] on div "Delete" at bounding box center [397, 182] width 25 height 13
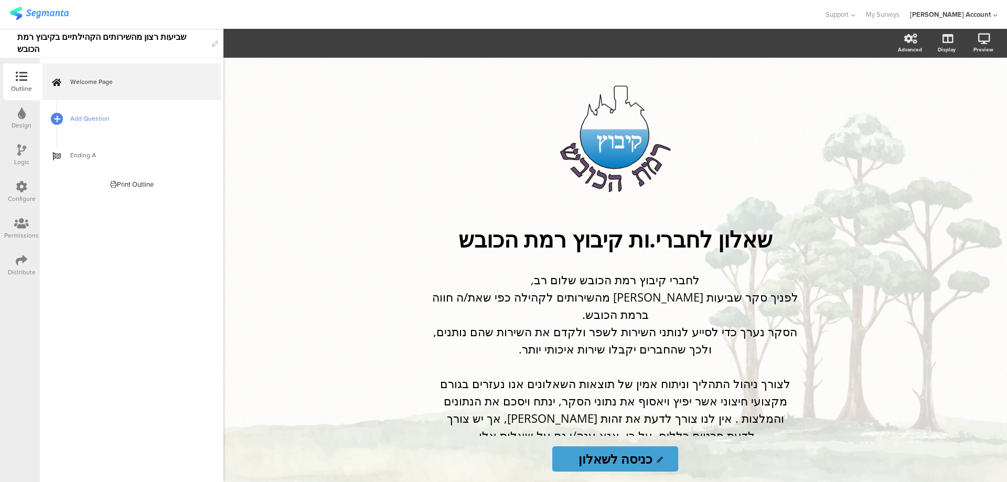
click at [53, 119] on div at bounding box center [56, 118] width 15 height 15
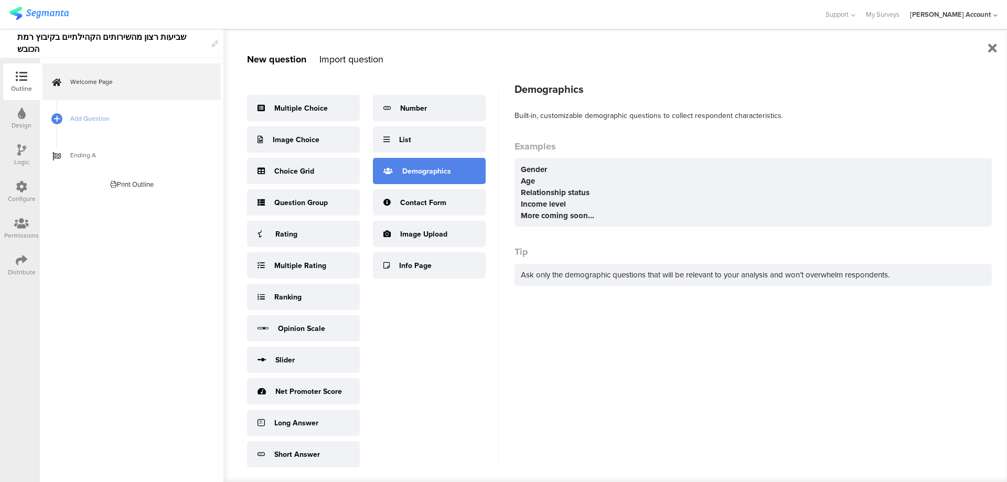
click at [446, 168] on div "Demographics" at bounding box center [426, 171] width 49 height 11
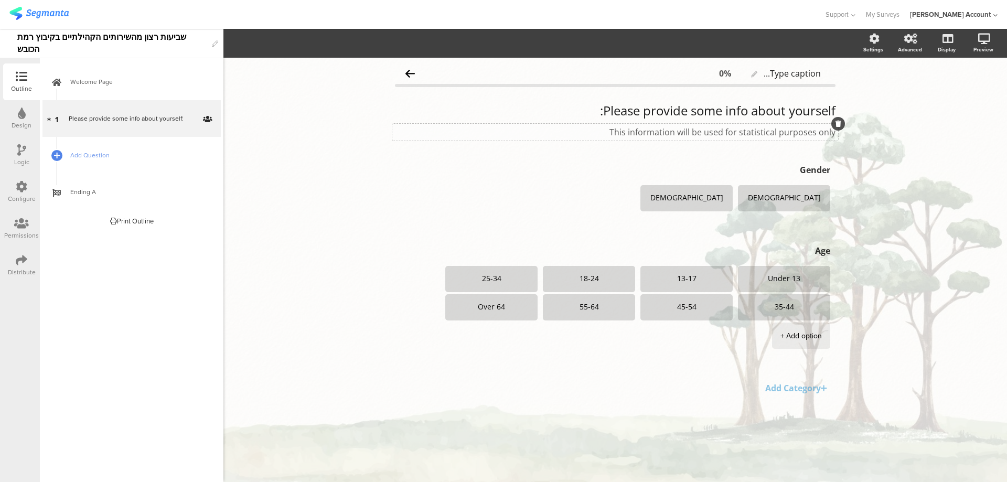
click at [797, 136] on div "This information will be used for statistical purposes only" at bounding box center [615, 132] width 440 height 12
click at [837, 125] on icon at bounding box center [838, 124] width 6 height 6
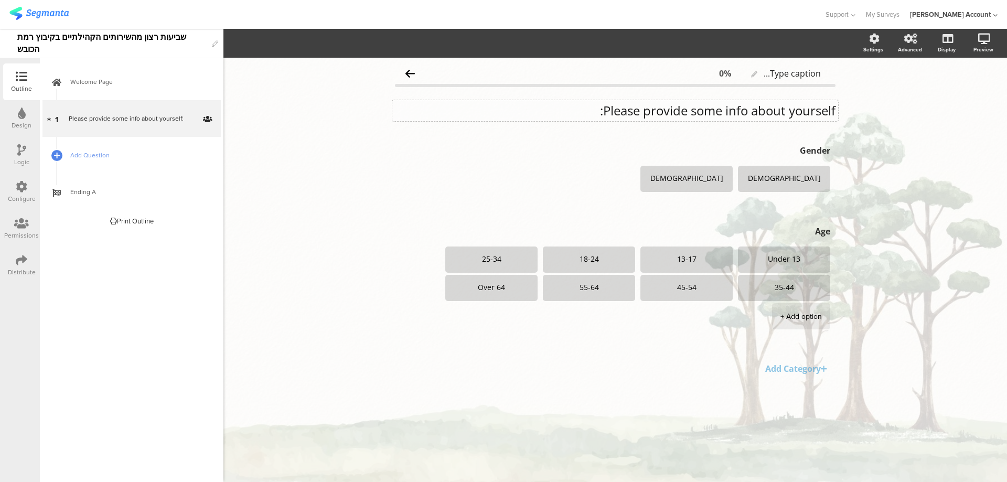
click at [763, 106] on div "Please provide some info about yourself:" at bounding box center [615, 111] width 440 height 16
click at [763, 106] on p "Please provide some info about yourself:" at bounding box center [615, 111] width 440 height 16
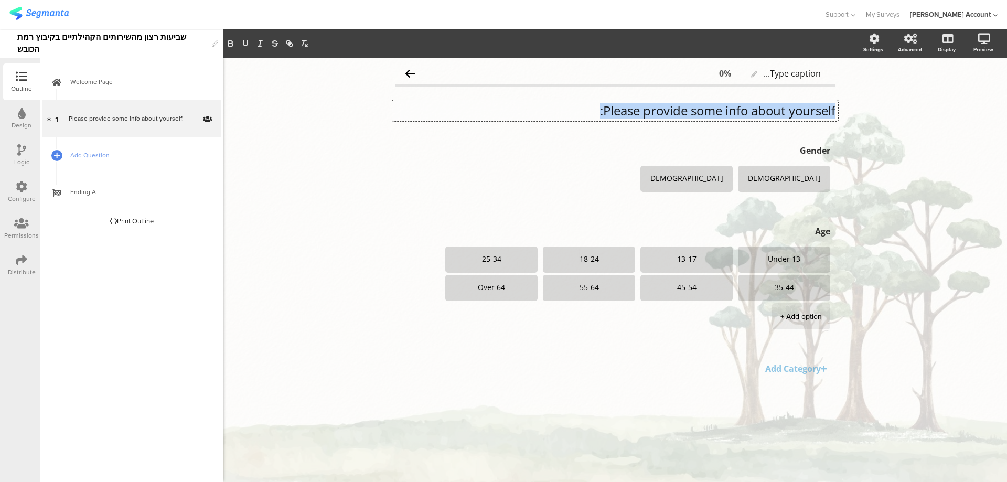
click at [763, 106] on p "Please provide some info about yourself:" at bounding box center [615, 111] width 440 height 16
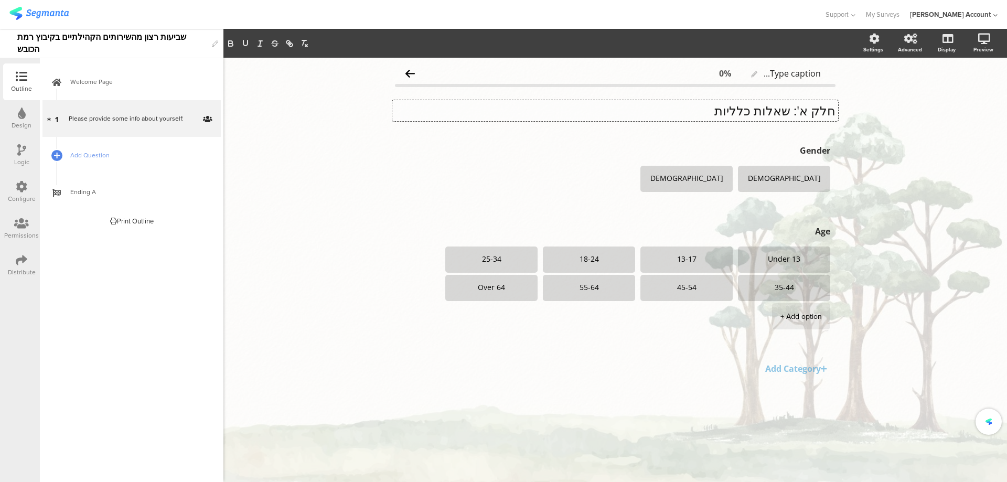
click at [762, 106] on p "חלק א': שאלות כלליות" at bounding box center [615, 111] width 440 height 16
click at [762, 105] on p "חלק א': שאלות כלליות" at bounding box center [615, 111] width 440 height 16
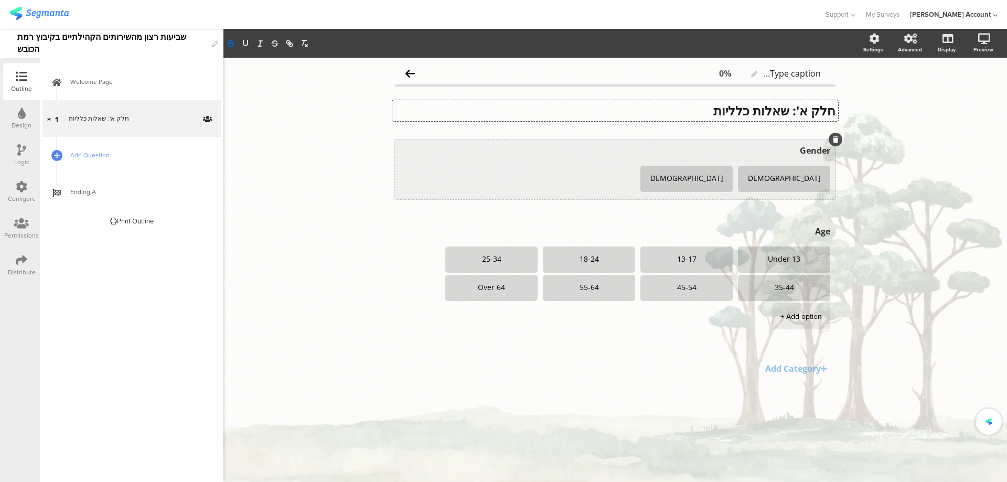
click at [811, 154] on textarea "Gender" at bounding box center [615, 151] width 430 height 12
type textarea "מגדר"
type textarea "M"
type textarea "גבר"
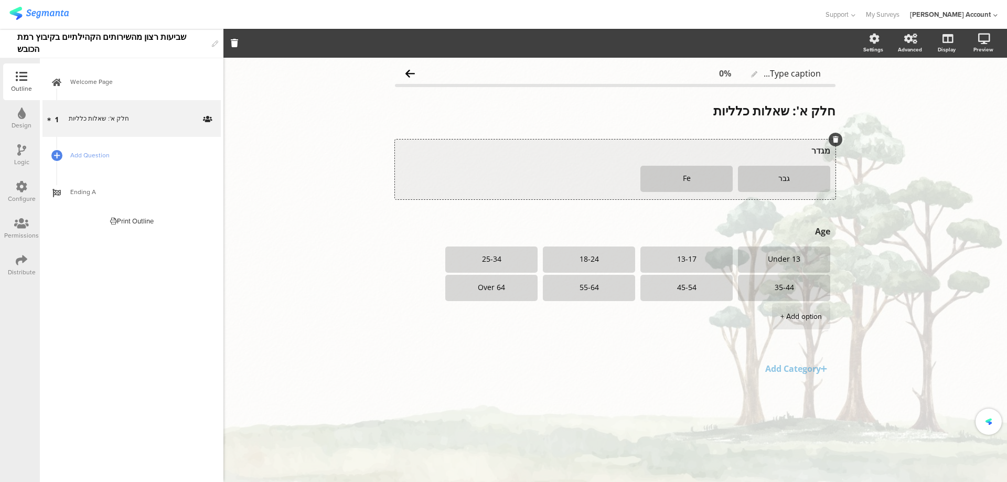
type textarea "F"
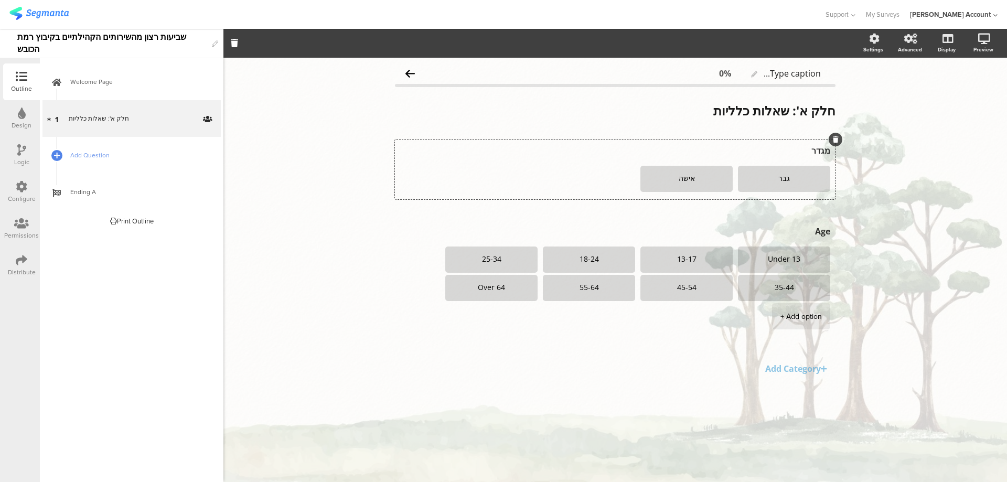
type textarea "אישה"
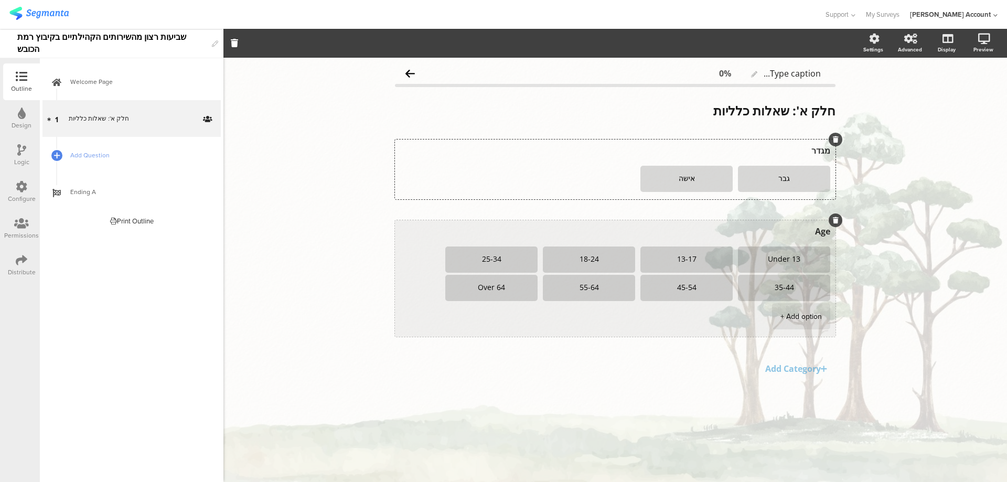
click at [820, 233] on textarea "Age" at bounding box center [615, 231] width 430 height 12
paste textarea "2. גיל"
click at [814, 233] on textarea "2. גיל" at bounding box center [615, 231] width 430 height 12
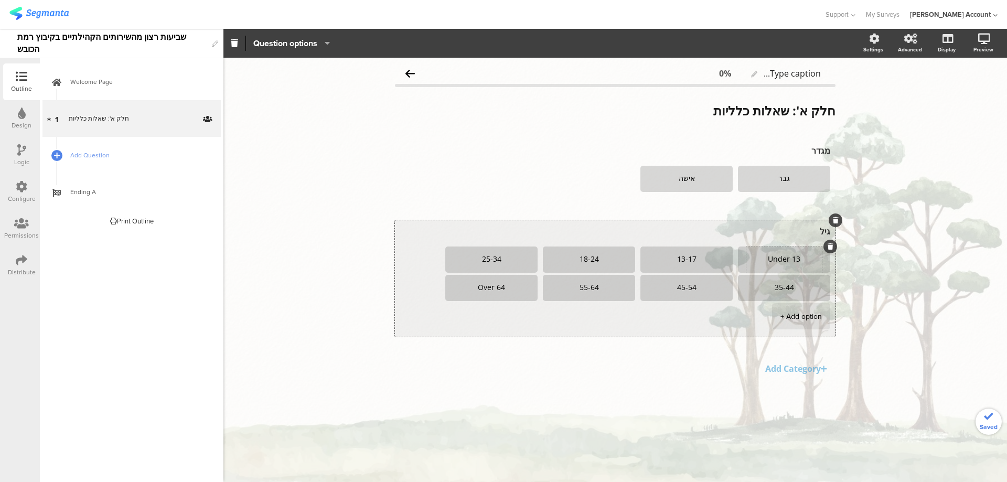
type textarea "גיל"
click at [804, 259] on textarea "Under 13" at bounding box center [783, 259] width 75 height 8
type textarea "20-30"
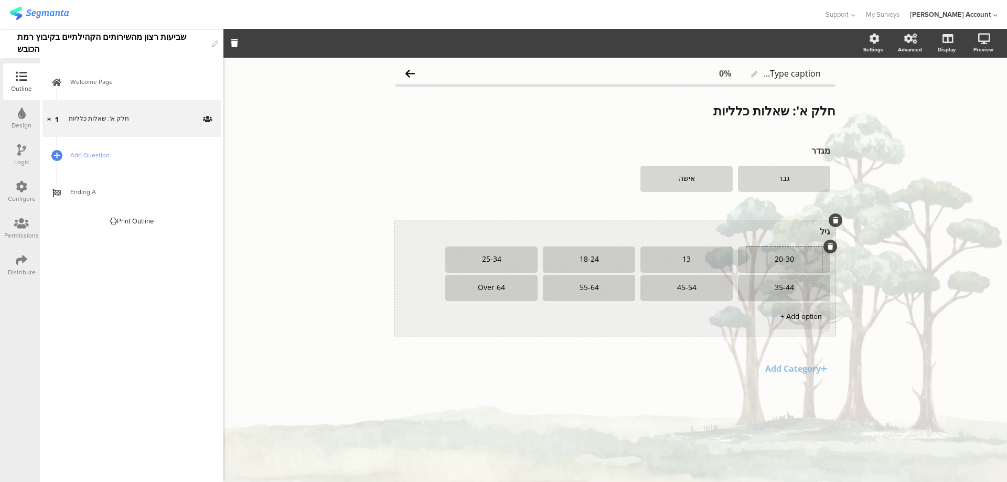
type textarea "1"
type textarea "31-40"
type textarea "1"
type textarea "41-50"
click at [482, 257] on textarea "25-34" at bounding box center [491, 259] width 75 height 8
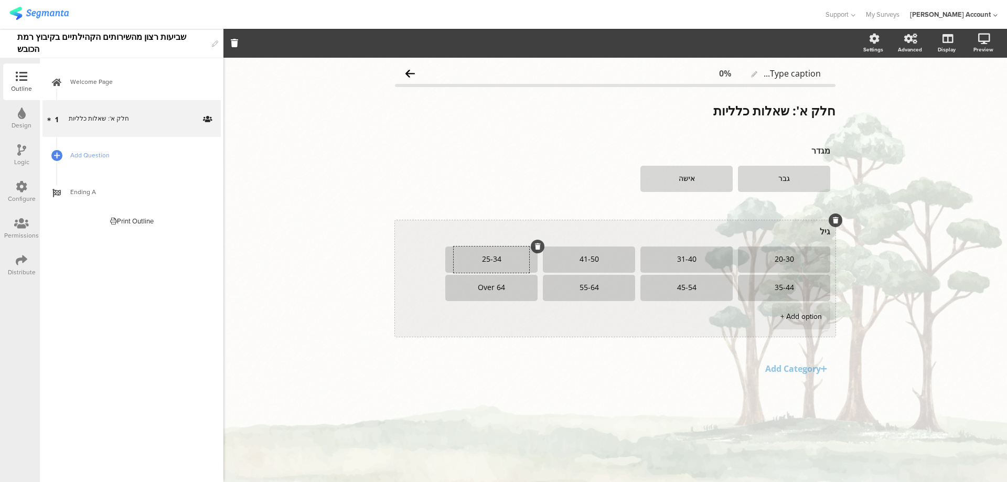
click at [482, 257] on textarea "25-34" at bounding box center [491, 259] width 75 height 8
type textarea "51-60"
click at [781, 287] on textarea "35-44" at bounding box center [783, 288] width 75 height 8
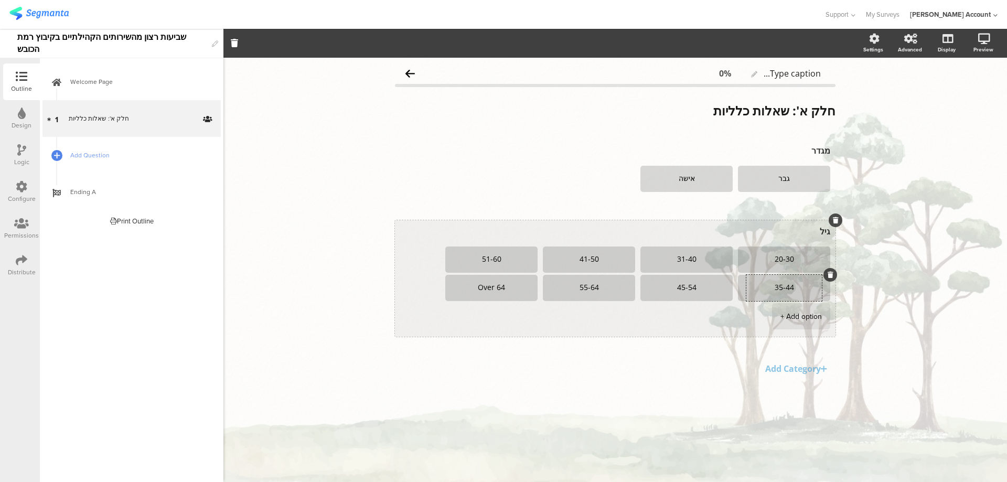
click at [781, 287] on textarea "35-44" at bounding box center [783, 288] width 75 height 8
click at [684, 287] on textarea "45-54" at bounding box center [686, 288] width 75 height 8
click at [789, 288] on textarea "61-64" at bounding box center [783, 288] width 75 height 8
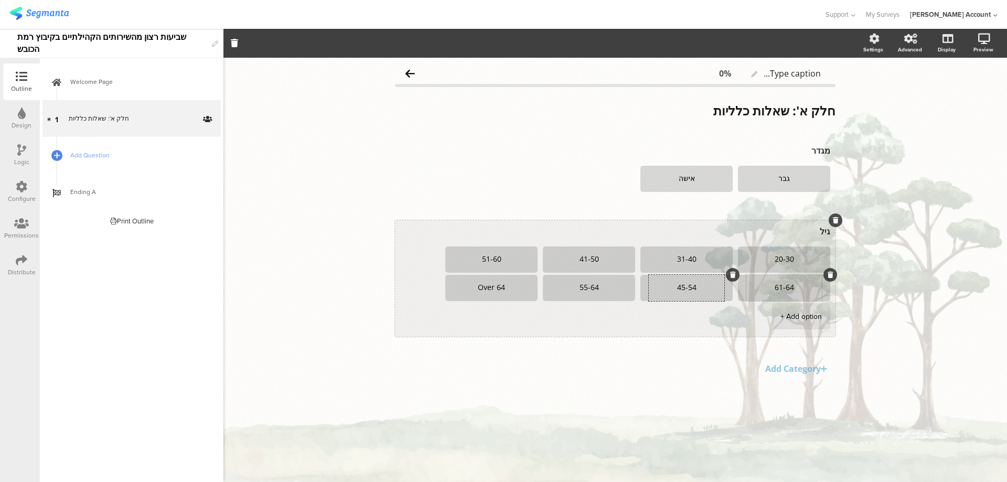
click at [789, 288] on textarea "61-64" at bounding box center [783, 288] width 75 height 8
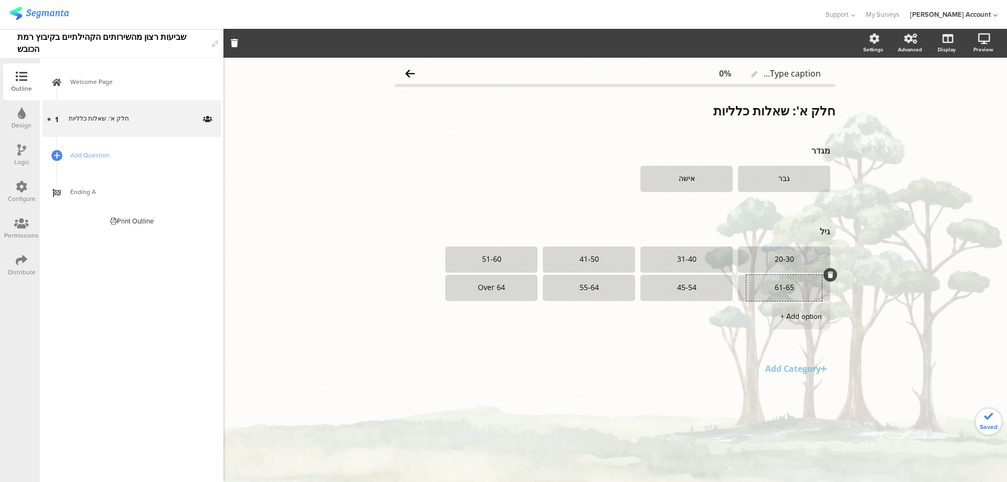
type textarea "61-65"
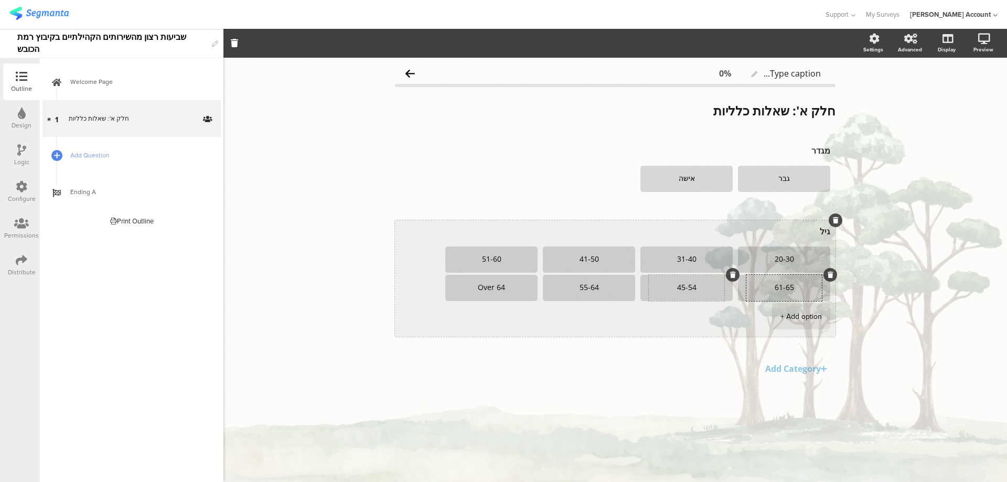
click at [680, 289] on textarea "45-54" at bounding box center [686, 288] width 75 height 8
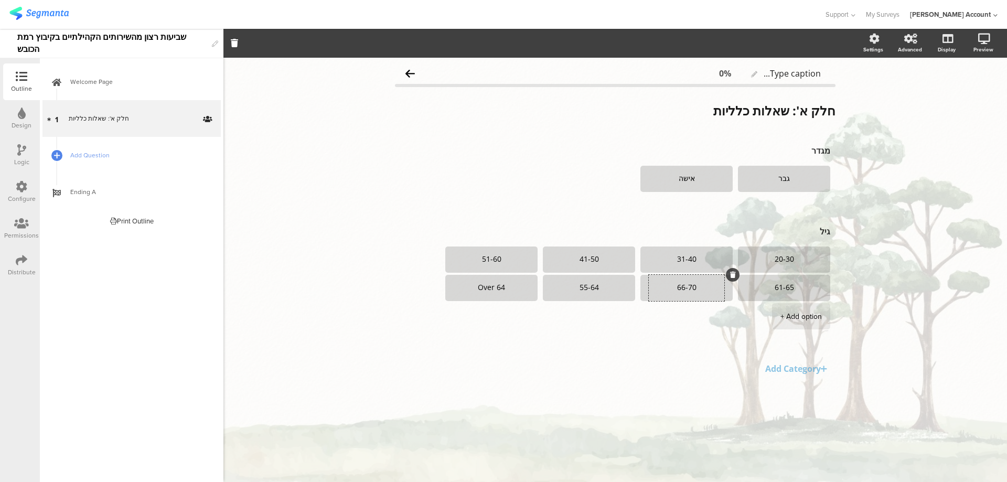
type textarea "66-70"
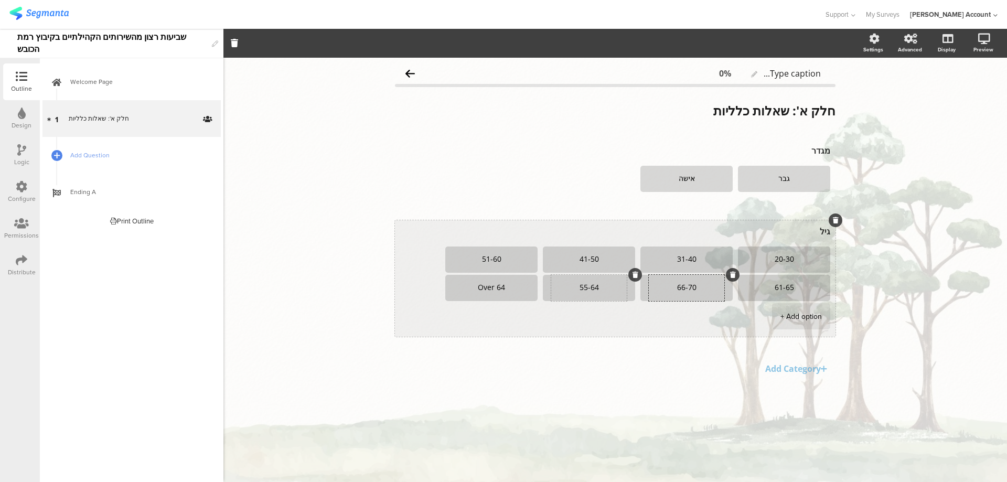
click at [579, 286] on textarea "55-64" at bounding box center [588, 288] width 75 height 8
type textarea "71-80"
click at [480, 288] on textarea "Over 64" at bounding box center [491, 288] width 75 height 8
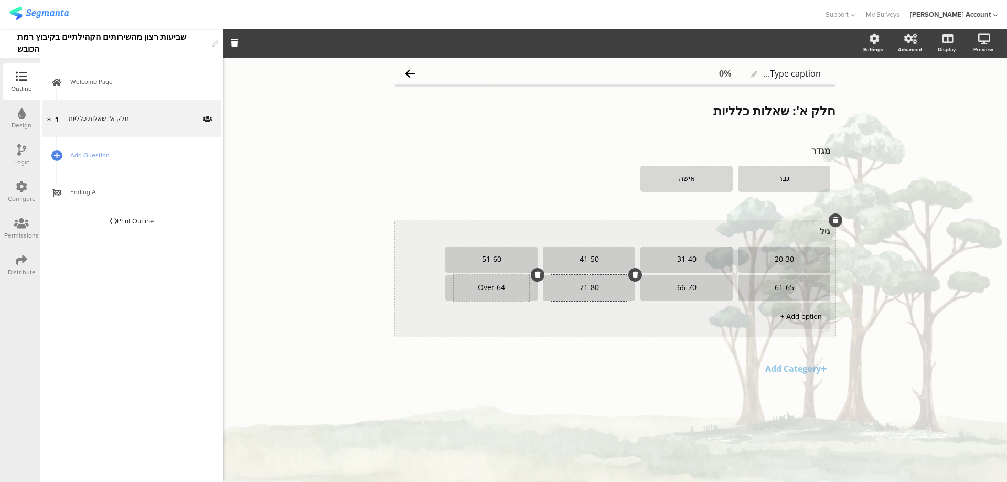
click at [480, 288] on textarea "Over 64" at bounding box center [491, 288] width 75 height 8
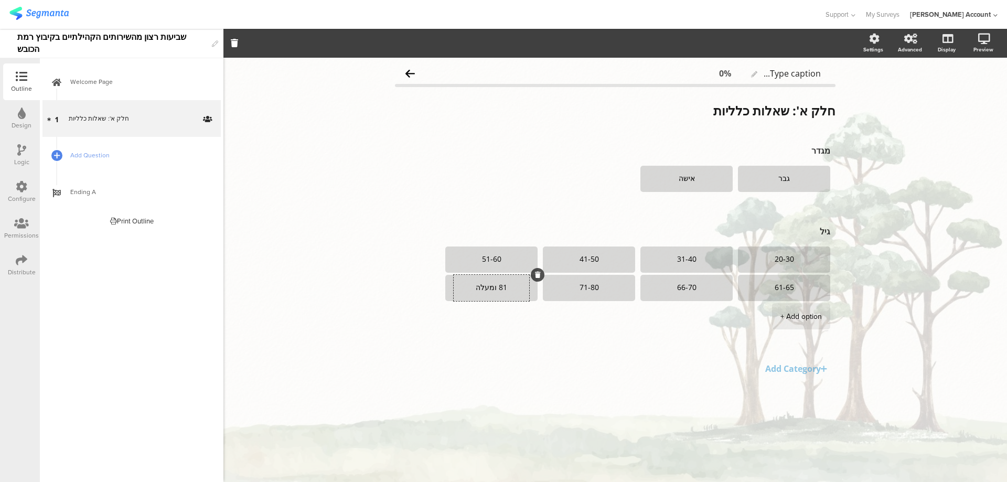
type textarea "81 ומעלה"
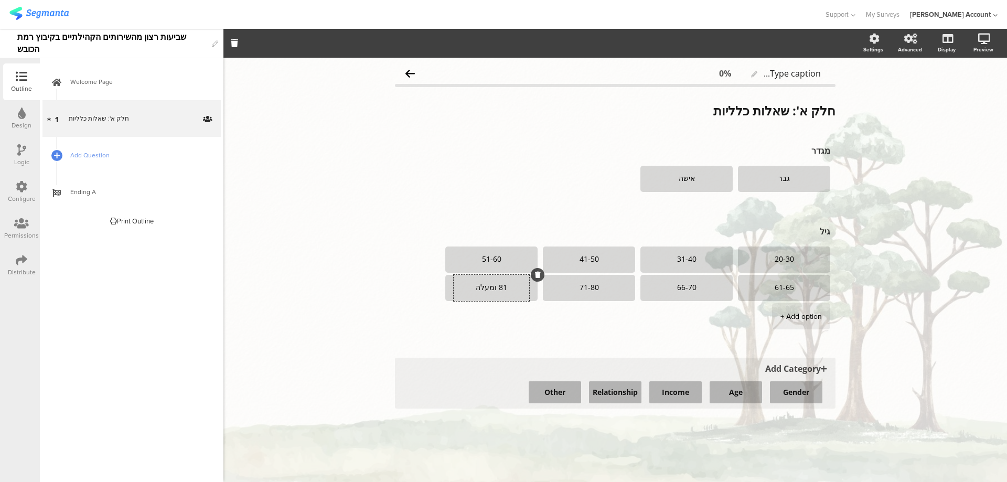
click at [791, 366] on span "Add Category" at bounding box center [615, 369] width 430 height 12
click at [782, 390] on button "Gender" at bounding box center [796, 392] width 52 height 22
click at [797, 390] on div "מגדר גבר אישה גיל 20-30 31-40 41-50 51-60 61-65 66-70 71-80" at bounding box center [615, 273] width 440 height 269
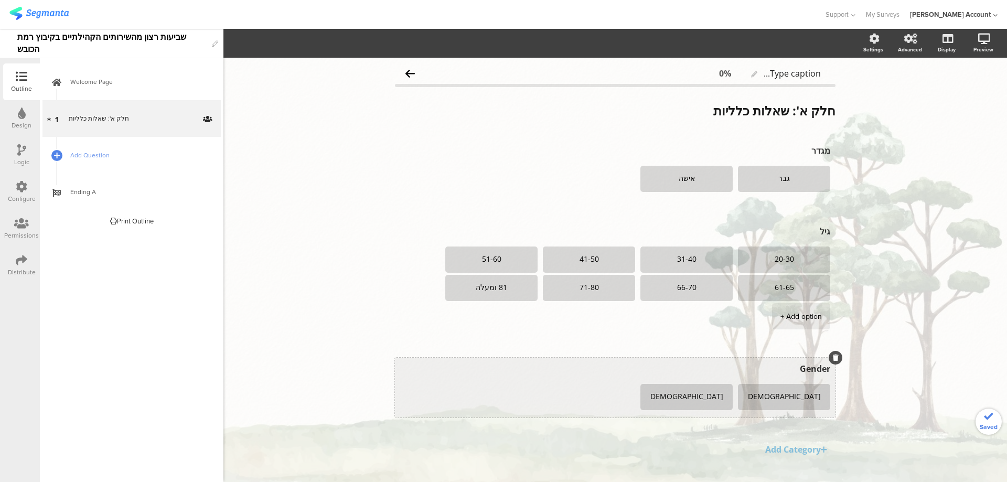
click at [802, 370] on textarea "Gender" at bounding box center [615, 369] width 430 height 12
paste textarea "3. האם את/ה פעיל/ה באחת הוועדות/הנהלות/בעל תפקיד?"
click at [810, 366] on textarea "3. האם את/ה פעיל/ה באחת הוועדות/הנהלות/בעל תפקיד?" at bounding box center [615, 369] width 430 height 12
type textarea "האם את/ה פעיל/ה באחת הוועדות/הנהלות/בעל תפקיד?"
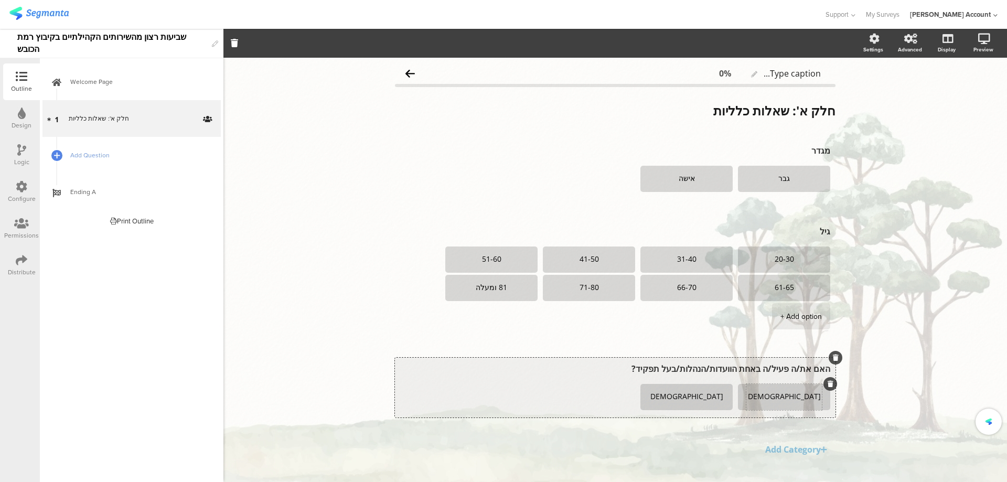
click at [804, 396] on textarea "Male" at bounding box center [783, 397] width 75 height 8
click at [786, 395] on textarea "Male" at bounding box center [783, 397] width 75 height 8
type textarea "כן"
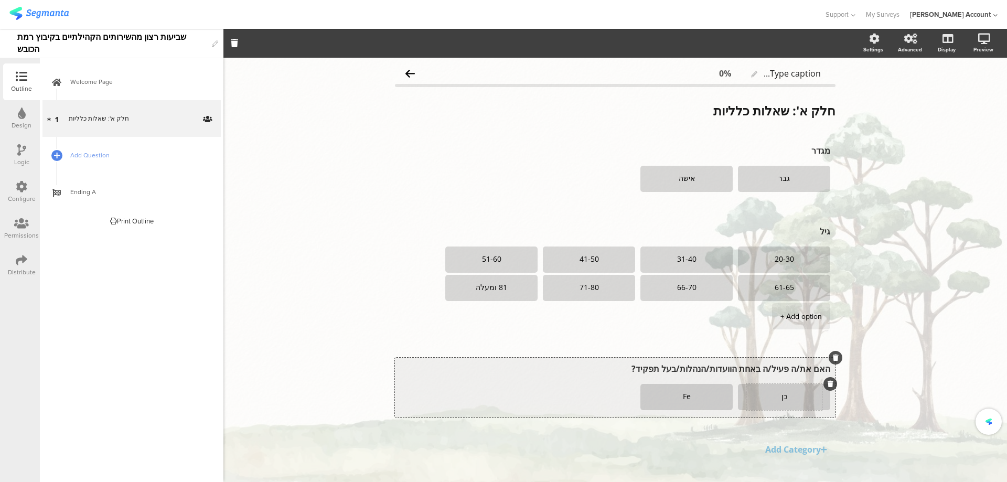
type textarea "F"
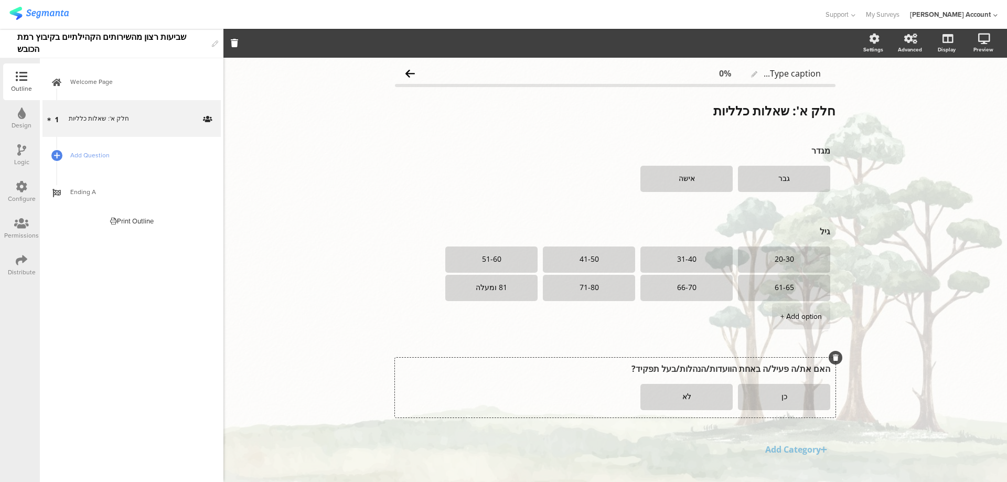
type textarea "לא"
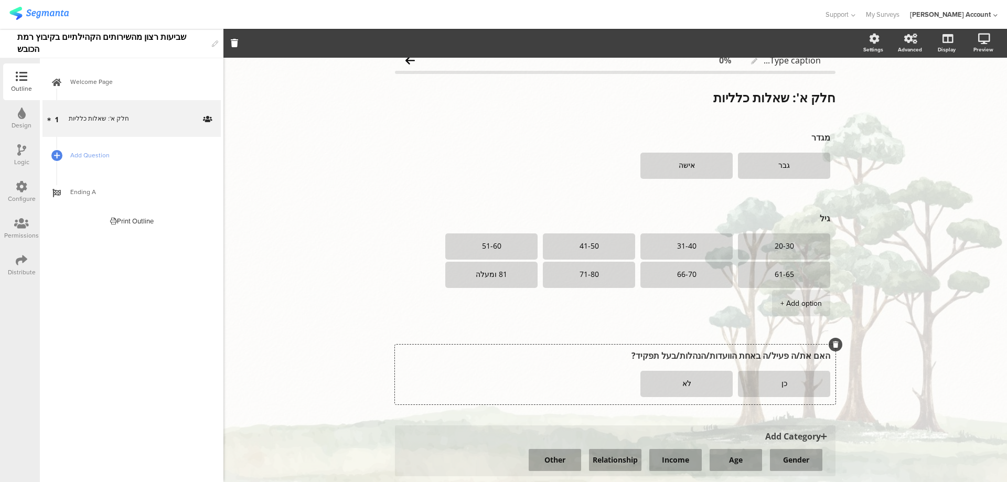
scroll to position [20, 0]
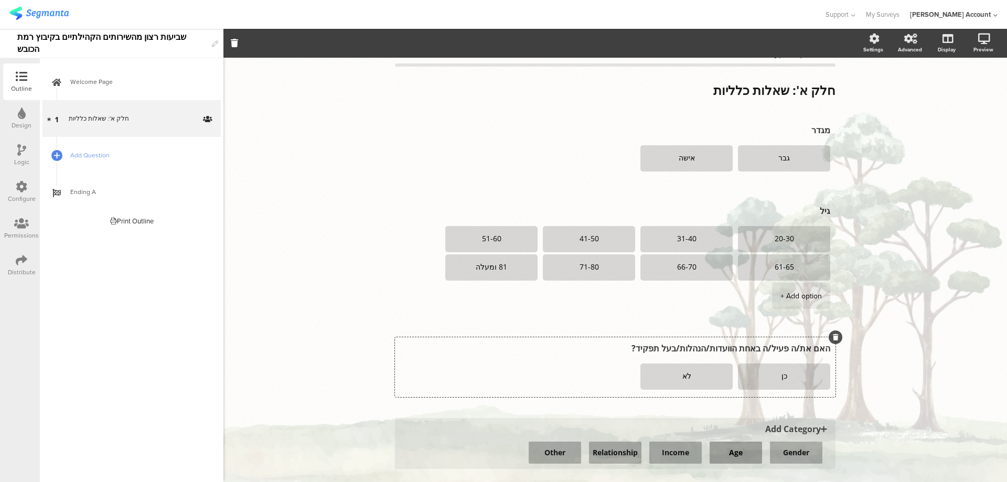
click at [721, 447] on button "Age" at bounding box center [735, 452] width 52 height 22
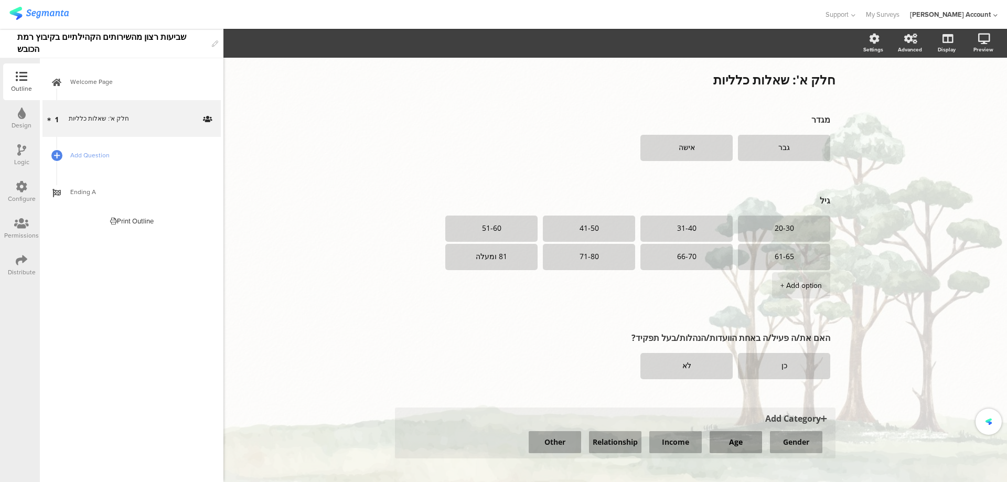
scroll to position [49, 0]
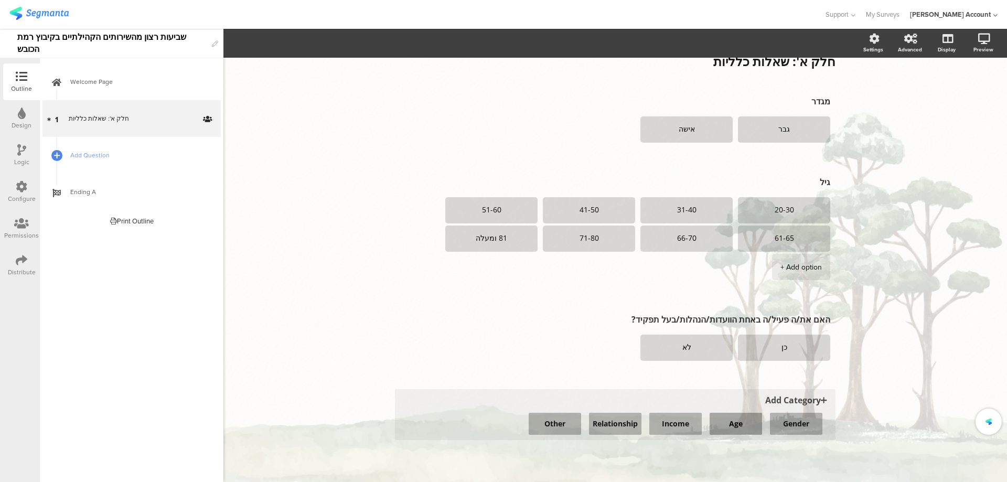
click at [740, 418] on button "Age" at bounding box center [735, 424] width 52 height 22
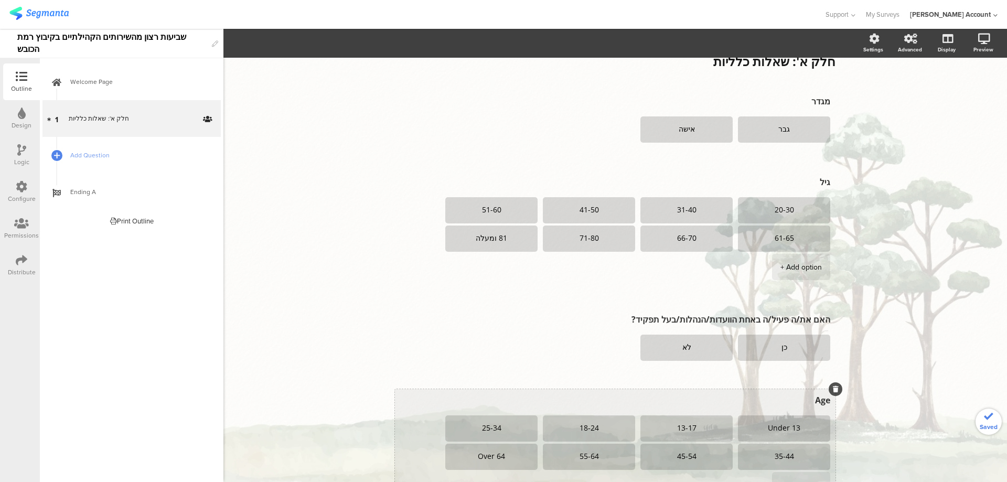
click at [802, 404] on textarea "Age" at bounding box center [615, 400] width 430 height 12
click at [802, 403] on textarea "Age" at bounding box center [615, 400] width 430 height 12
paste textarea "4. מעמד:"
drag, startPoint x: 810, startPoint y: 402, endPoint x: 817, endPoint y: 402, distance: 7.4
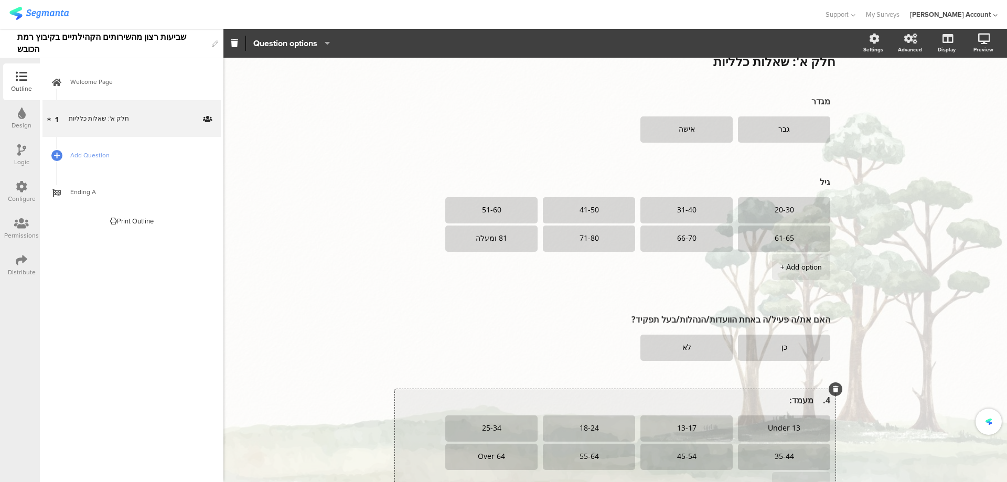
click at [810, 402] on textarea "4. מעמד:" at bounding box center [615, 400] width 430 height 12
type textarea "מעמד:"
click at [764, 426] on textarea "Under 13" at bounding box center [783, 428] width 75 height 8
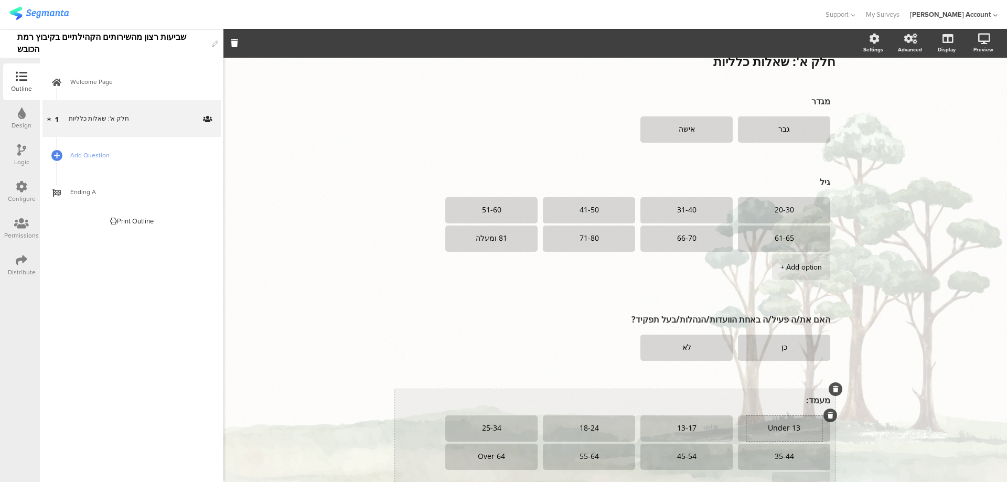
paste textarea "1. עצכ"ל"
type textarea "1. עצכ"ל"
click at [684, 427] on textarea "13-17" at bounding box center [686, 428] width 75 height 8
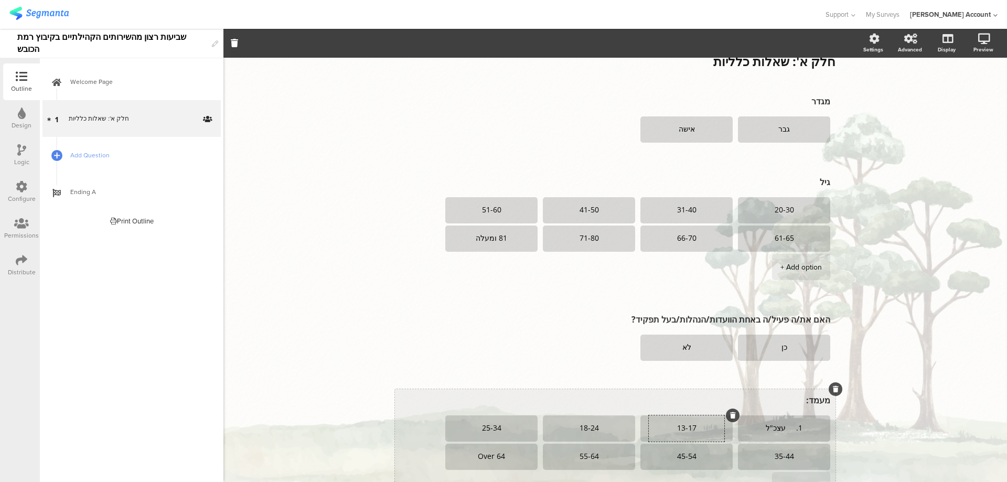
paste textarea "2. תושב"
type textarea "2. תושב"
click at [584, 426] on textarea "18-24" at bounding box center [588, 428] width 75 height 8
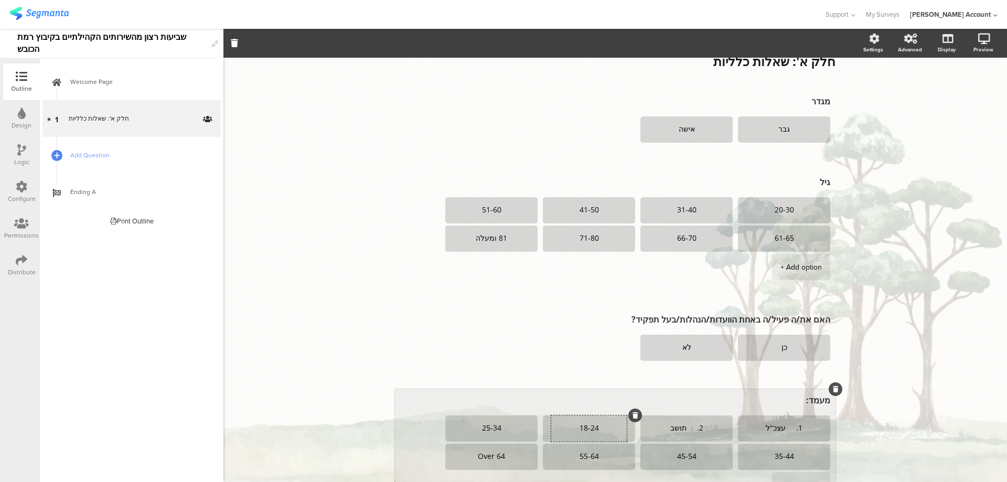
paste textarea "3. חבר"
type textarea "3. חבר"
click at [480, 431] on textarea "25-34" at bounding box center [491, 428] width 75 height 8
click at [480, 430] on textarea "25-34" at bounding box center [491, 428] width 75 height 8
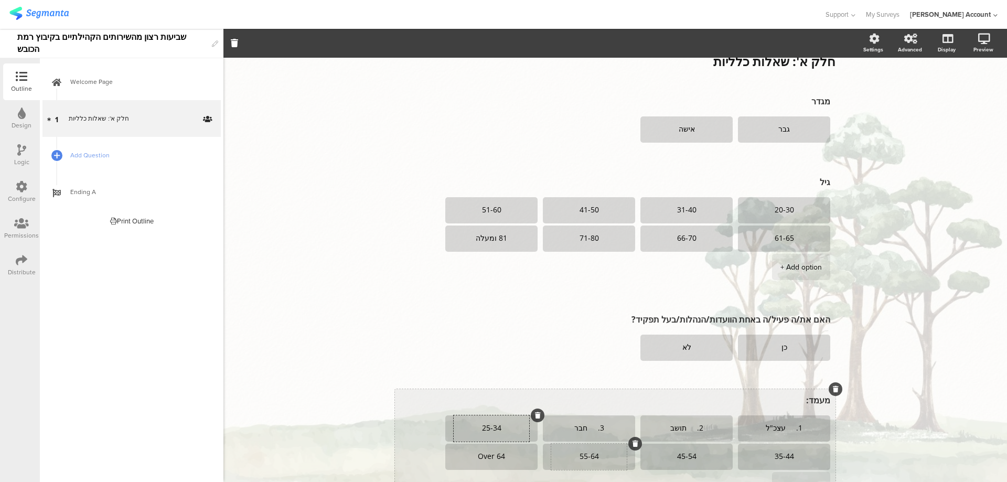
paste textarea "4. חבר פנסיונר"
type textarea "4. חבר פנסיונר"
click at [769, 456] on textarea "35-44" at bounding box center [783, 456] width 75 height 8
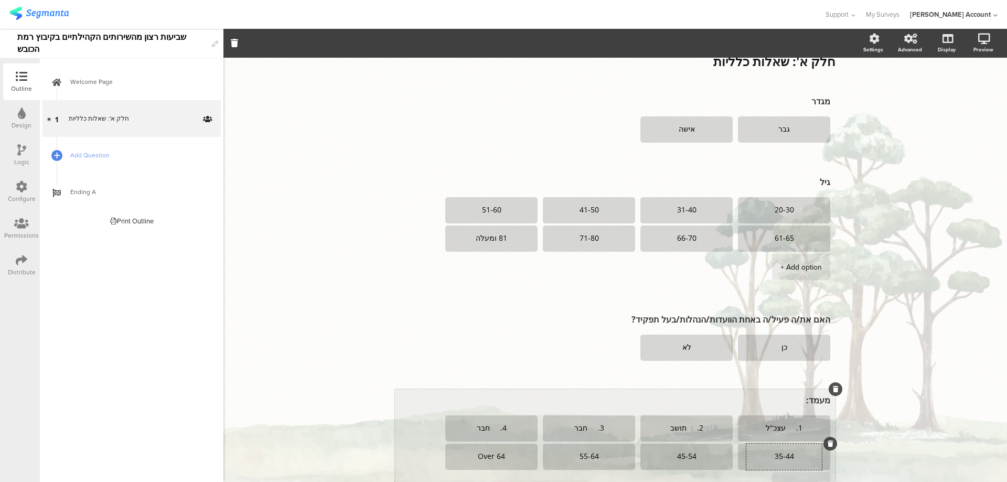
paste textarea "5. פנסיונר שאינו חבר"
click at [800, 455] on textarea "5. פנסיונר שאינו חבר" at bounding box center [783, 456] width 75 height 8
type textarea "פנסיונר שאינו חבר"
click at [687, 456] on textarea "45-54" at bounding box center [686, 456] width 75 height 8
click at [730, 445] on icon at bounding box center [733, 443] width 6 height 6
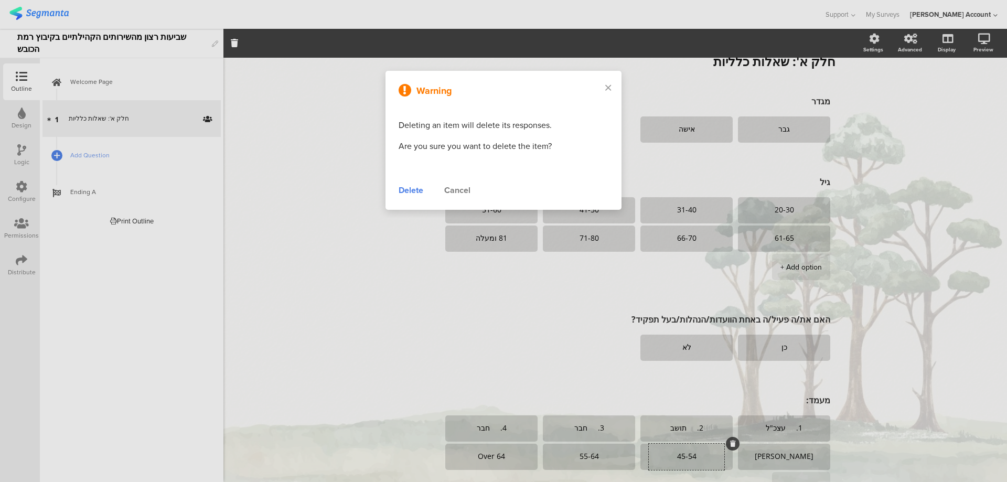
click at [406, 188] on div "Delete" at bounding box center [410, 190] width 25 height 13
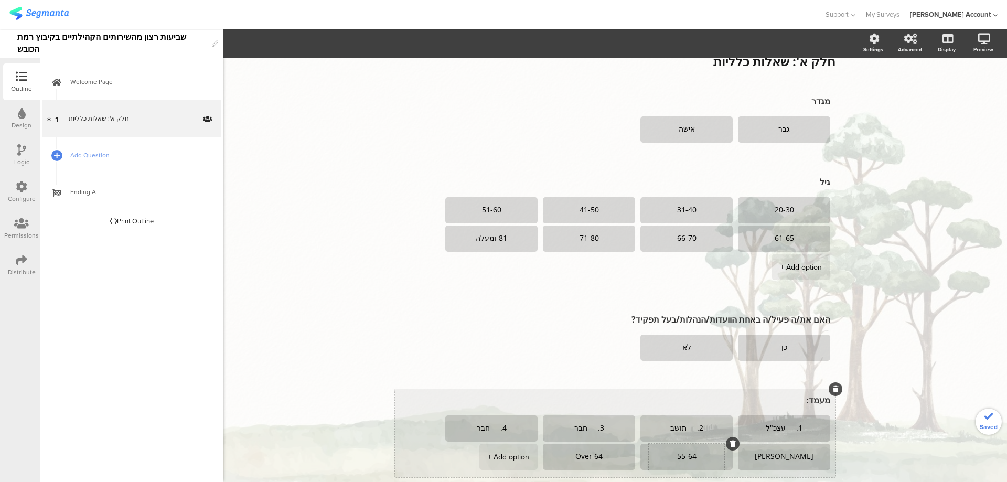
click at [667, 456] on textarea "55-64" at bounding box center [686, 456] width 75 height 8
click at [730, 446] on icon at bounding box center [733, 443] width 6 height 6
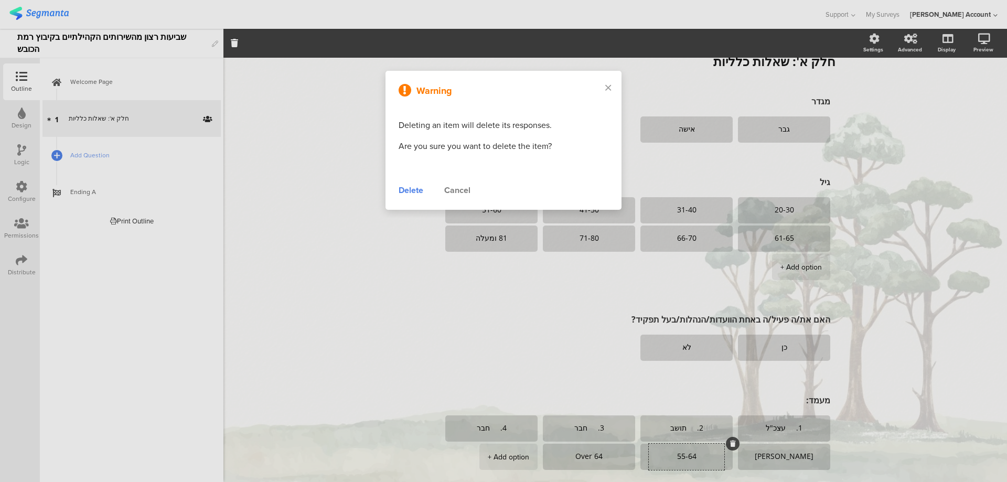
click at [409, 187] on div "Delete" at bounding box center [410, 190] width 25 height 13
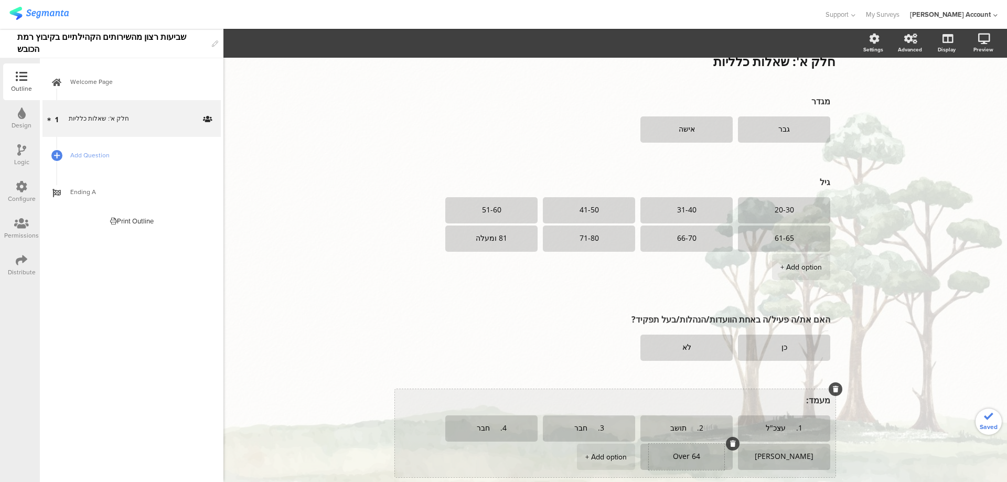
click at [668, 457] on textarea "Over 64" at bounding box center [686, 456] width 75 height 8
click at [730, 443] on icon at bounding box center [733, 443] width 6 height 6
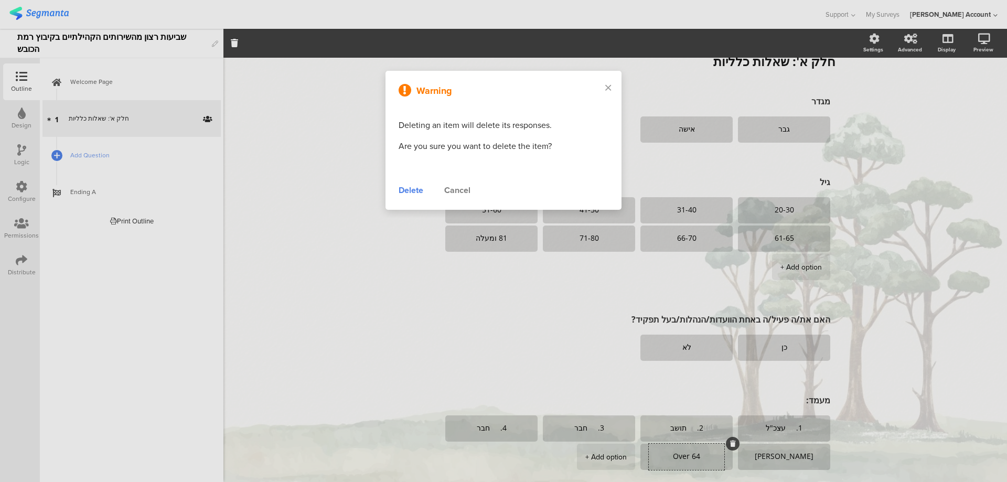
click at [414, 189] on div "Delete" at bounding box center [410, 190] width 25 height 13
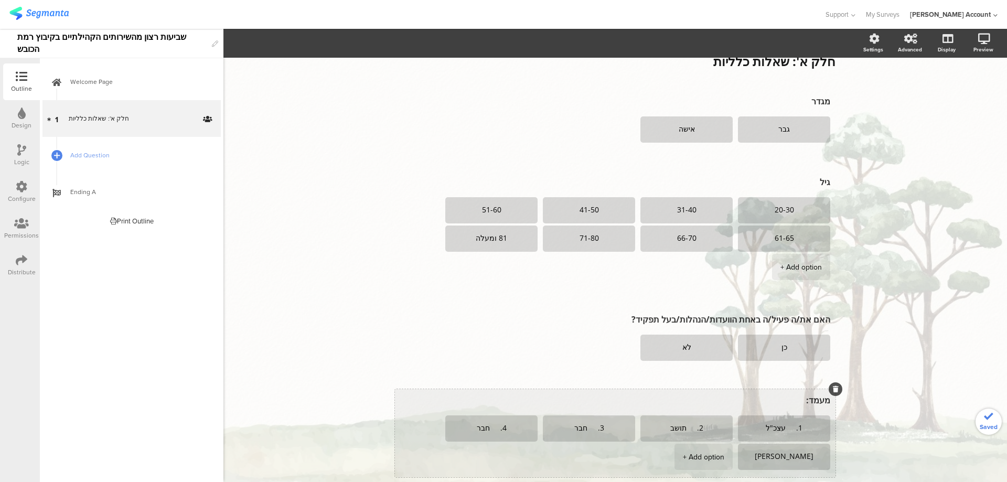
click at [698, 457] on div "+ Add option" at bounding box center [703, 457] width 41 height 26
click at [780, 428] on textarea "1. עצכ"ל" at bounding box center [783, 428] width 75 height 8
type textarea "עצכ"ל"
click at [678, 429] on textarea "2. תושב" at bounding box center [686, 428] width 75 height 8
type textarea "תושב"
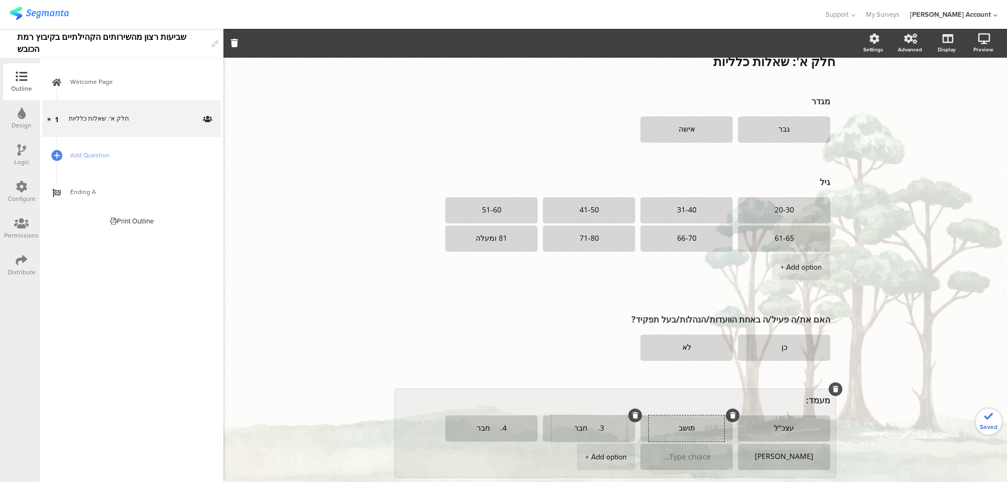
click at [578, 427] on textarea "3. חבר" at bounding box center [588, 428] width 75 height 8
type textarea "חבר"
click at [494, 429] on textarea "4. חבר פנסיונר" at bounding box center [491, 428] width 75 height 8
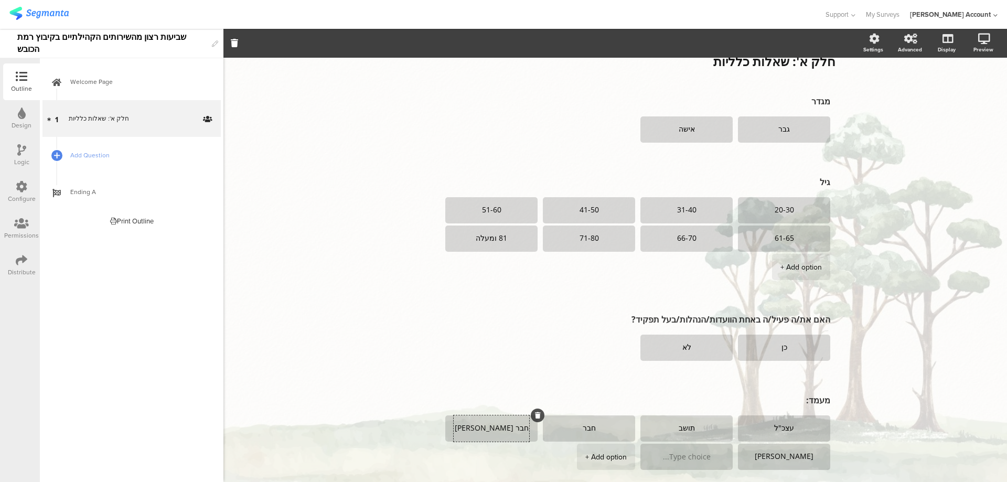
type textarea "חבר פנסיונר"
click at [57, 153] on icon at bounding box center [57, 155] width 6 height 9
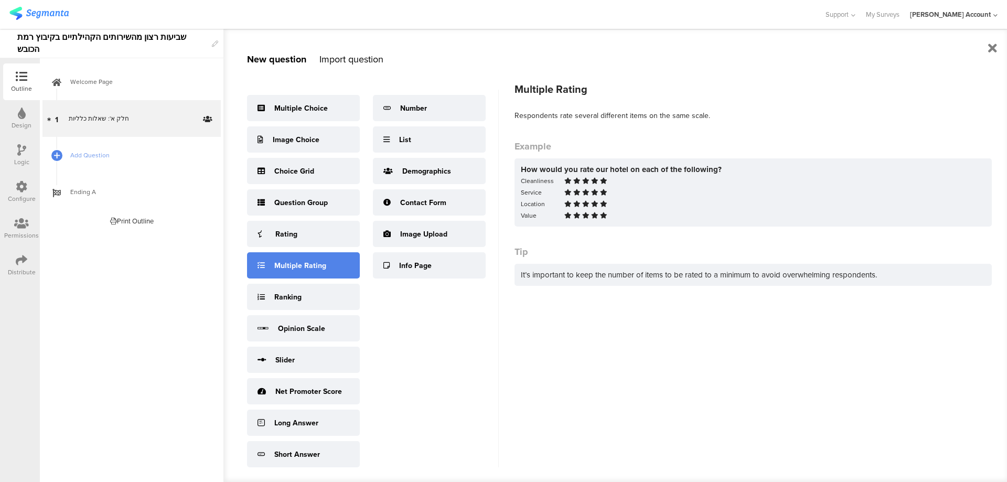
click at [317, 267] on div "Multiple Rating" at bounding box center [300, 265] width 52 height 11
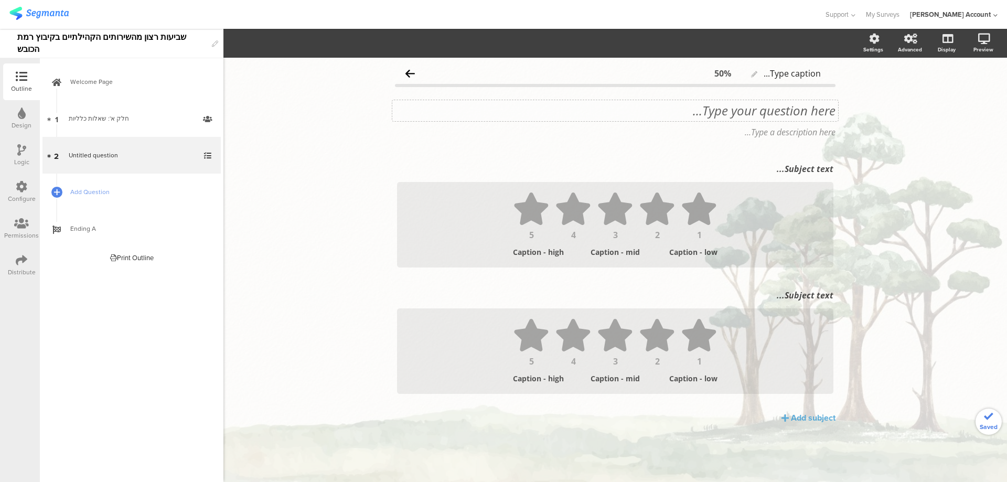
click at [789, 102] on div "Type your question here..." at bounding box center [615, 110] width 446 height 21
click at [803, 112] on p "חלק ב' – עמדות ושביעות רצון כללית" at bounding box center [615, 111] width 440 height 16
click at [802, 111] on p "חלק ב' – עמדות ושביעות רצון כללית" at bounding box center [615, 111] width 440 height 16
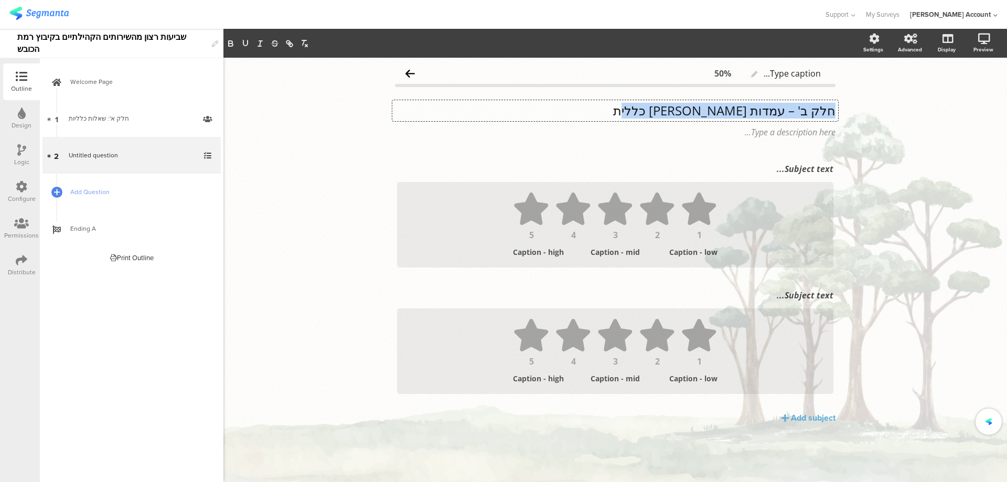
click at [802, 111] on p "חלק ב' – עמדות ושביעות רצון כללית" at bounding box center [615, 111] width 440 height 16
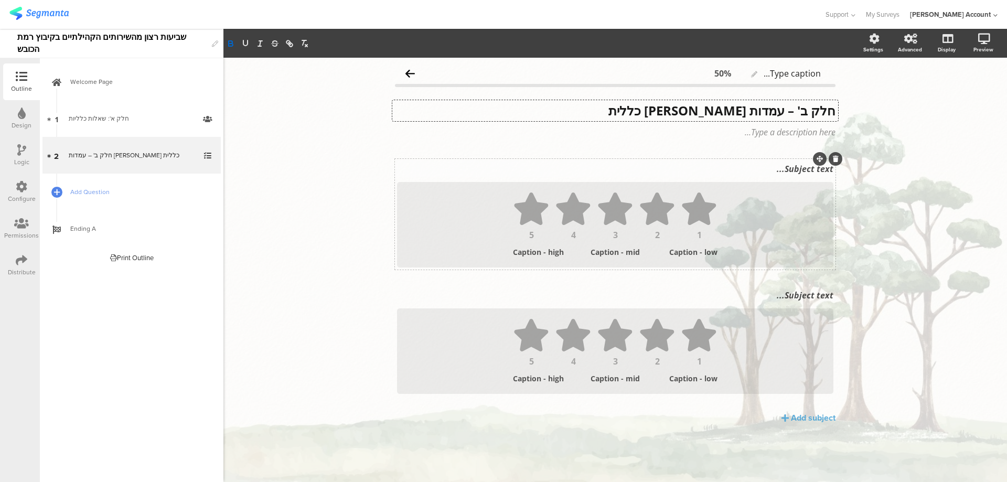
click at [791, 168] on div "Subject text..." at bounding box center [614, 168] width 441 height 17
click at [789, 172] on p at bounding box center [615, 169] width 436 height 12
click at [786, 294] on div "Subject text..." at bounding box center [614, 295] width 441 height 17
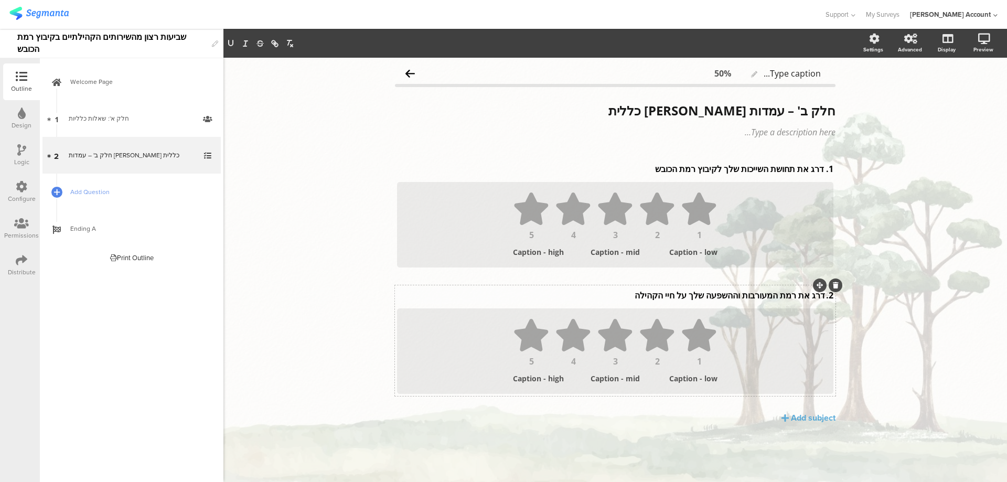
click at [824, 296] on p "2. דרג את רמת המעורבות וההשפעה שלך על חיי הקהילה" at bounding box center [615, 295] width 436 height 12
click at [825, 170] on div "1. דרג את תחושת השייכות שלך לקיבוץ רמת הכובש 1. דרג את תחושת השייכות שלך לקיבוץ…" at bounding box center [614, 168] width 441 height 17
click at [823, 172] on p "1. דרג את תחושת השייכות שלך לקיבוץ רמת הכובש" at bounding box center [615, 169] width 436 height 12
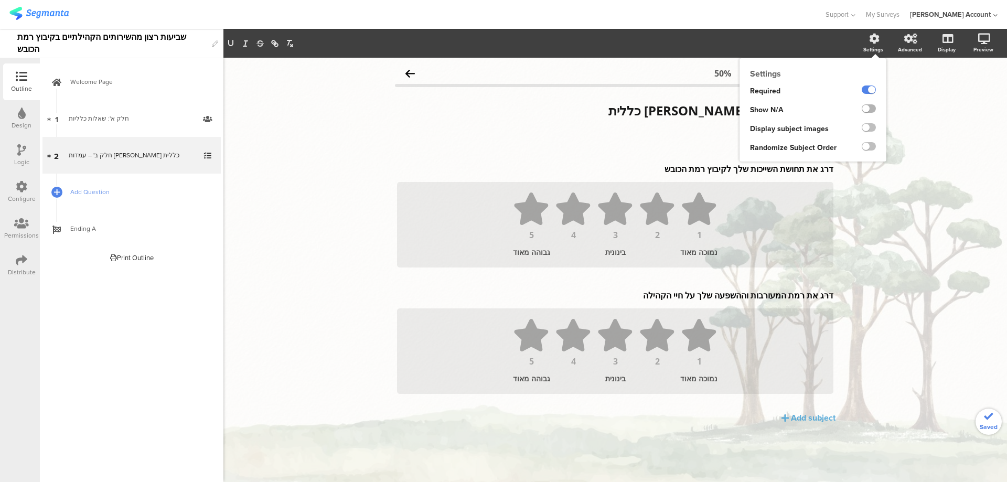
click at [869, 107] on label at bounding box center [868, 108] width 14 height 8
click at [0, 0] on input "checkbox" at bounding box center [0, 0] width 0 height 0
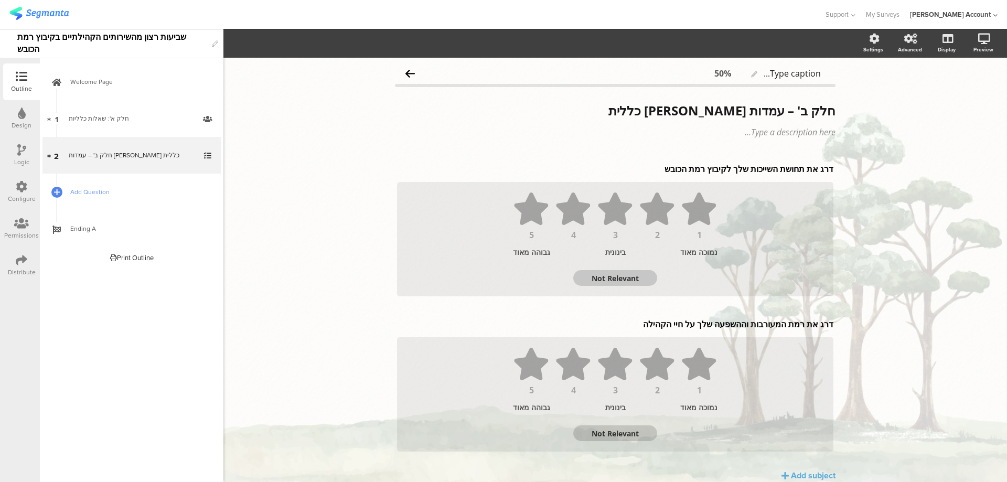
click at [622, 279] on textarea "Not Relevant" at bounding box center [615, 278] width 84 height 10
click at [621, 279] on textarea "Not Relevant" at bounding box center [615, 278] width 84 height 10
click at [609, 280] on textarea "Not Relevant" at bounding box center [615, 278] width 84 height 10
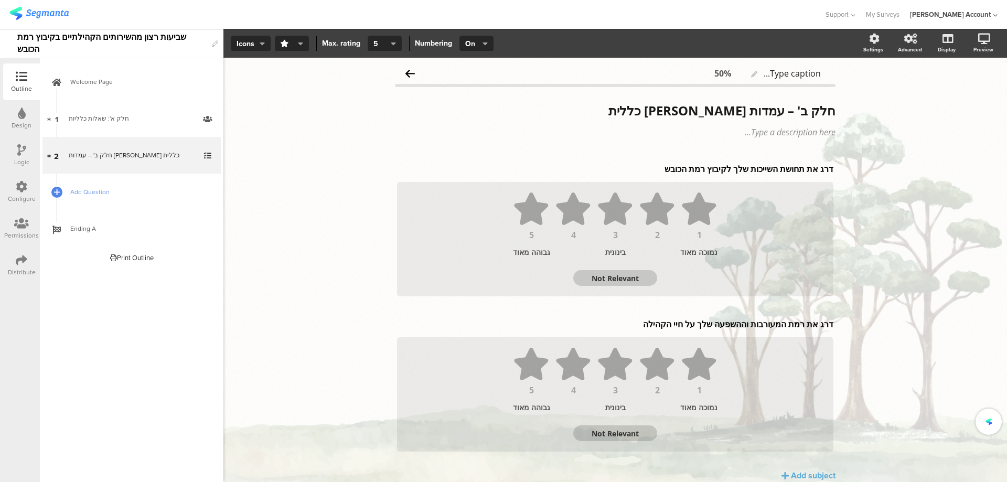
click at [609, 280] on textarea "Not Relevant" at bounding box center [615, 278] width 84 height 10
type textarea "לא"
type textarea "לא יוד"
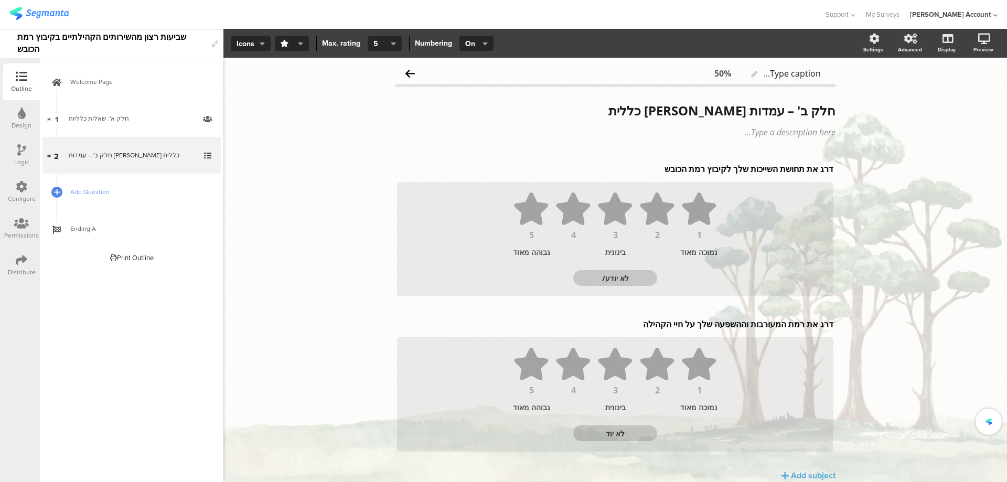
type textarea "לא יודע/ת"
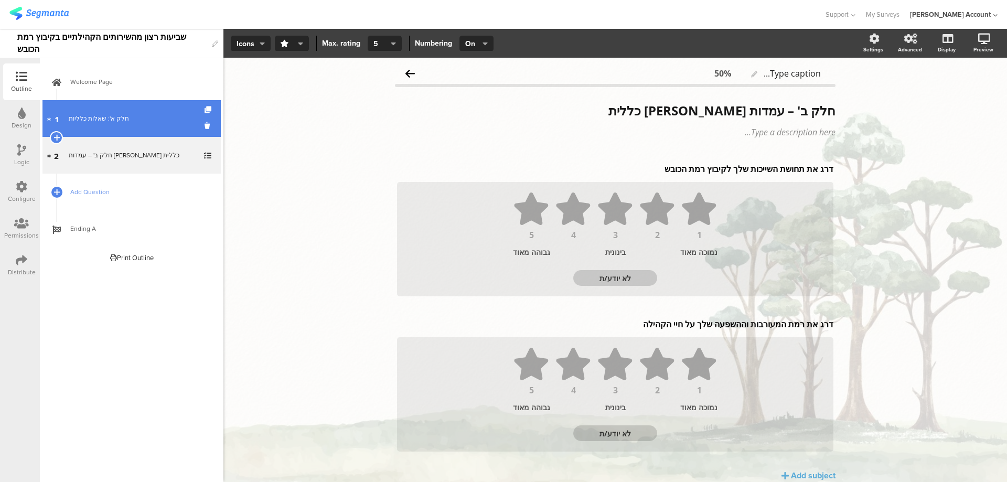
click at [118, 117] on div "חלק א': שאלות כלליות" at bounding box center [131, 118] width 125 height 10
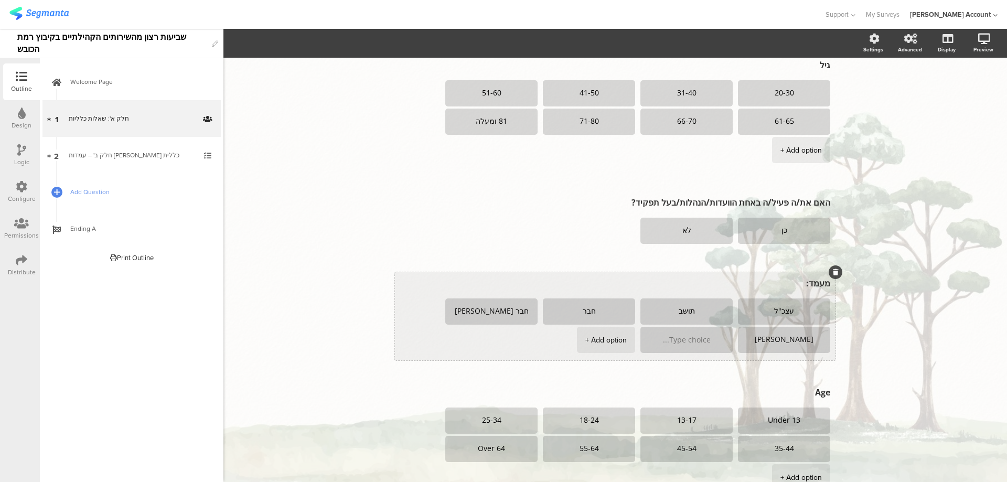
scroll to position [210, 0]
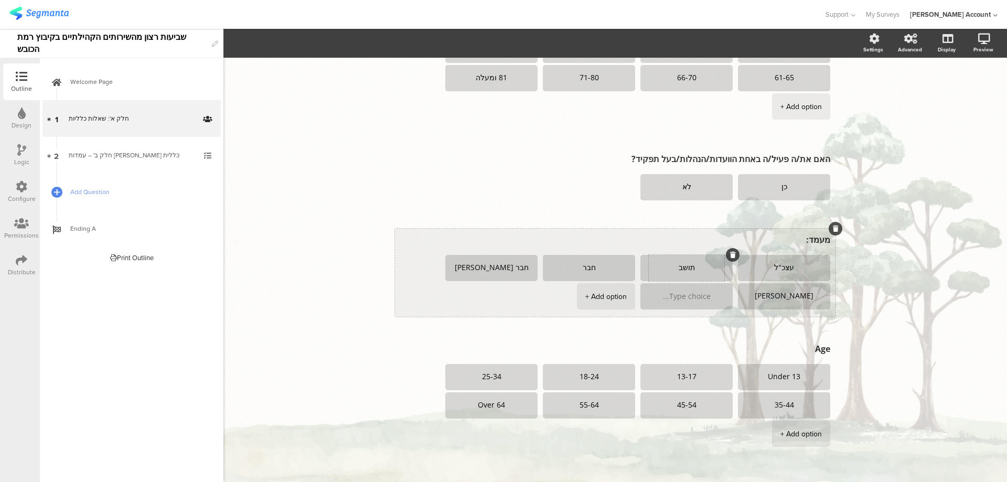
click at [668, 271] on textarea "תושב" at bounding box center [686, 268] width 75 height 8
type textarea "תושב/ת"
click at [573, 268] on textarea "חבר" at bounding box center [588, 268] width 75 height 8
type textarea "חבר/ה"
click at [487, 266] on textarea "חבר פנסיונר" at bounding box center [491, 268] width 75 height 8
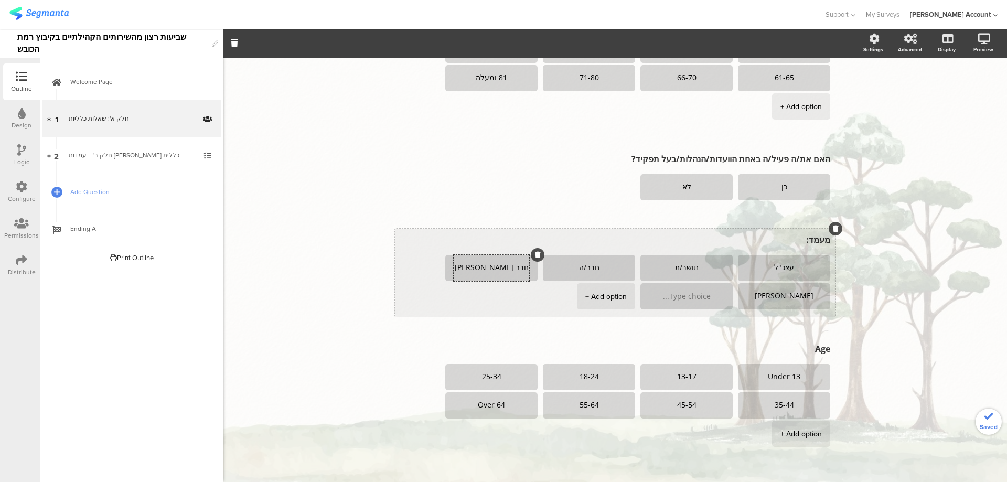
click at [488, 266] on textarea "חבר פנסיונר" at bounding box center [491, 268] width 75 height 8
click at [460, 266] on textarea "חבר/ה פנסיונר" at bounding box center [491, 268] width 75 height 8
type textarea "חבר/ה פנסיונר/ית"
drag, startPoint x: 785, startPoint y: 296, endPoint x: 799, endPoint y: 295, distance: 14.2
click at [786, 295] on textarea "פנסיונר שאינו חבר" at bounding box center [783, 296] width 75 height 8
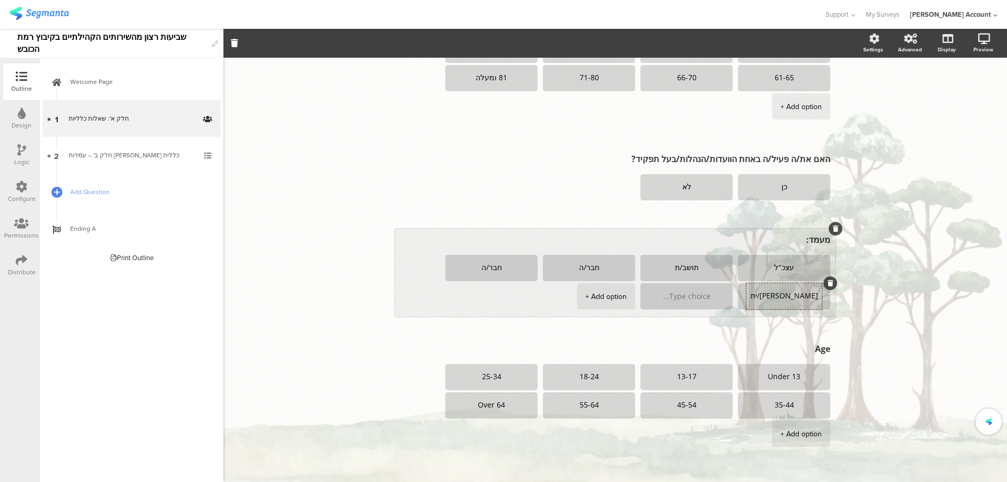
click at [746, 296] on textarea "פנסיונר/ית שאינו חבר" at bounding box center [783, 296] width 75 height 8
type textarea "פנסיונר/ית שאינו חבר/ה"
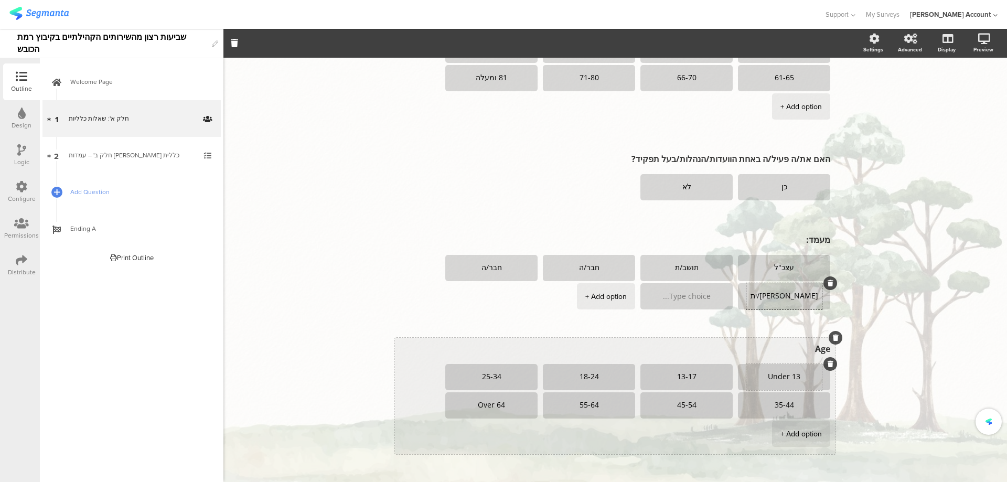
click at [806, 372] on div "Under 13" at bounding box center [783, 377] width 75 height 26
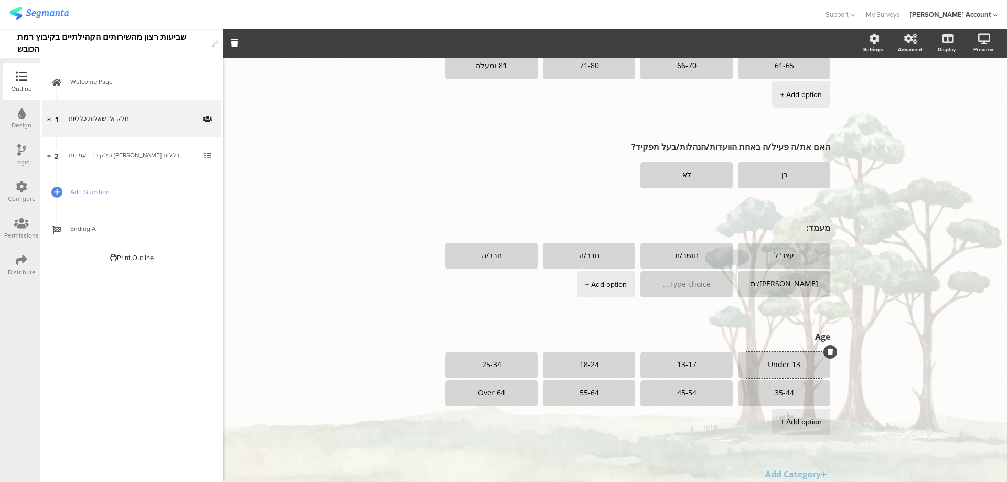
scroll to position [267, 0]
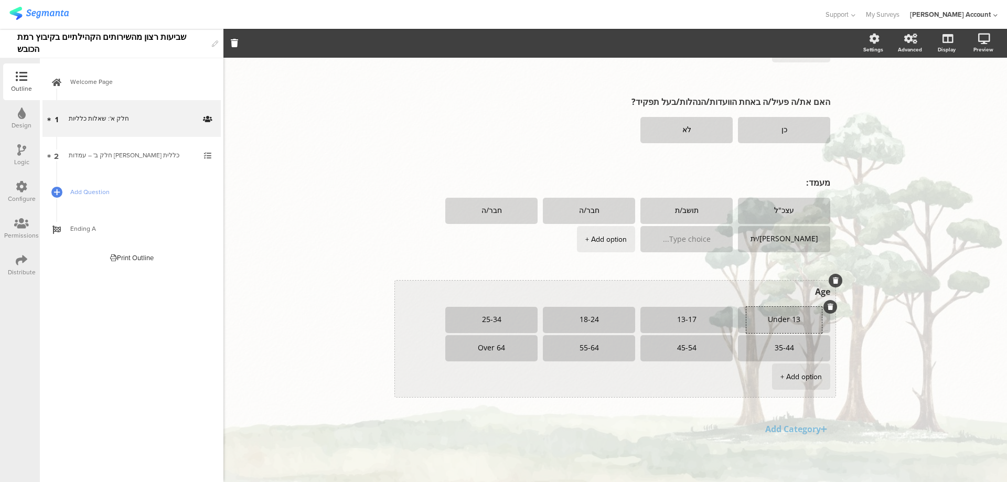
click at [833, 283] on icon at bounding box center [836, 280] width 6 height 6
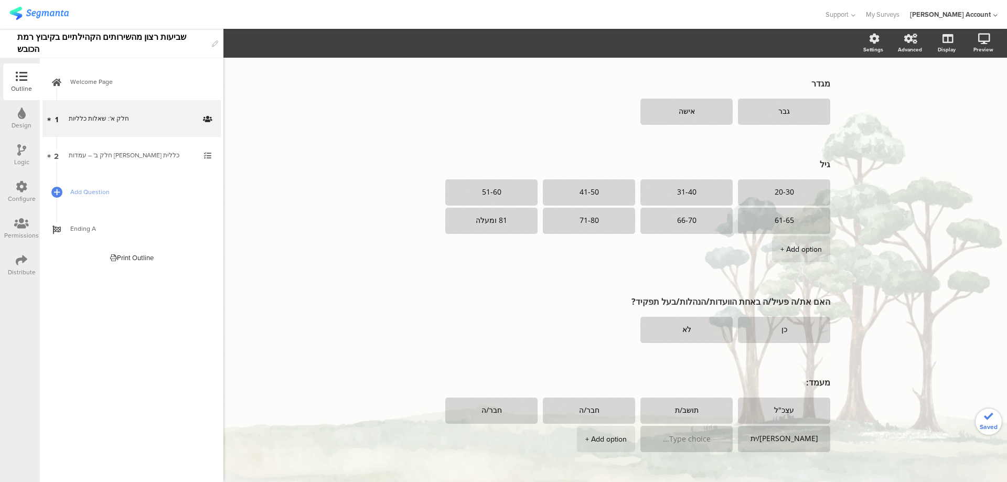
scroll to position [130, 0]
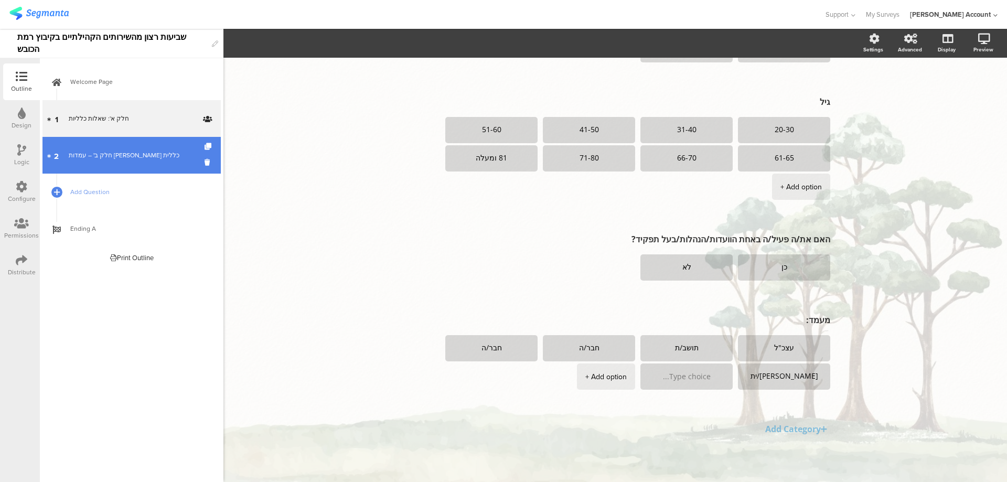
click at [152, 159] on div "חלק ב' – עמדות ושביעות רצון כללית" at bounding box center [131, 155] width 125 height 10
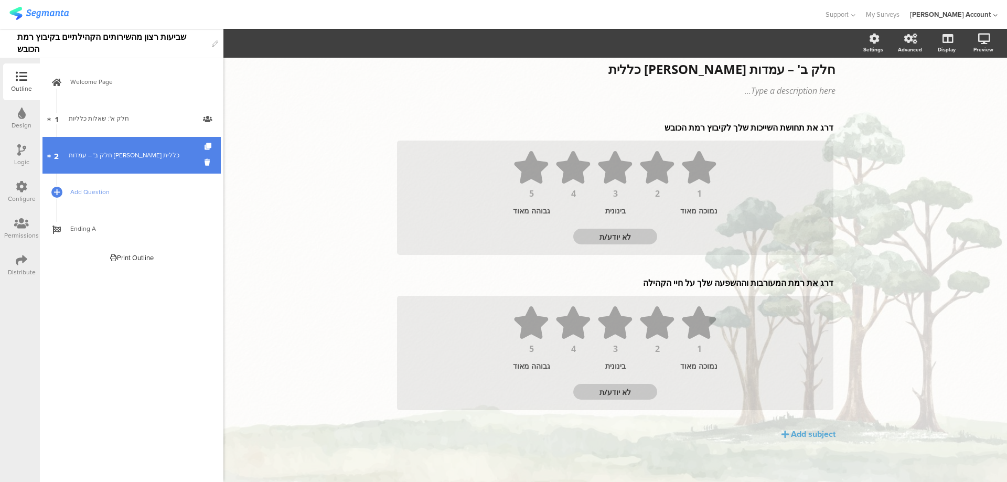
scroll to position [41, 0]
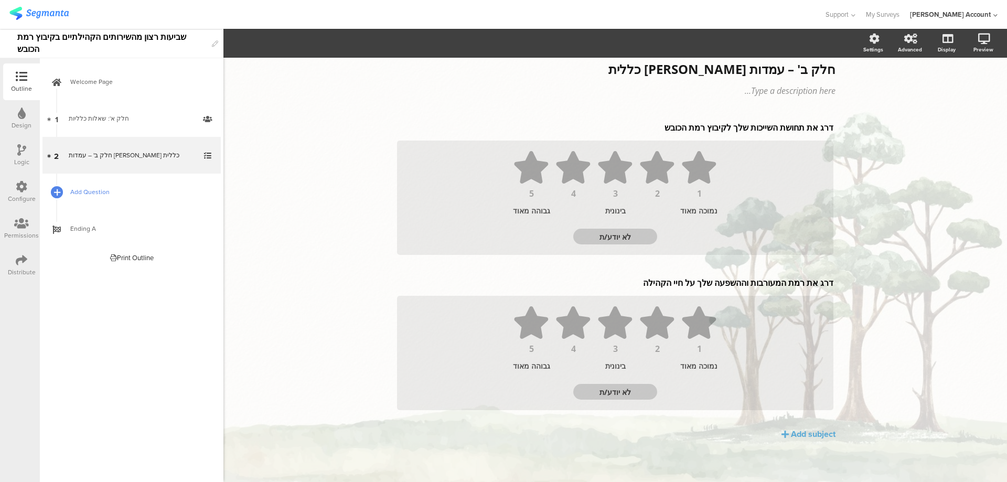
click at [53, 195] on div at bounding box center [56, 192] width 15 height 15
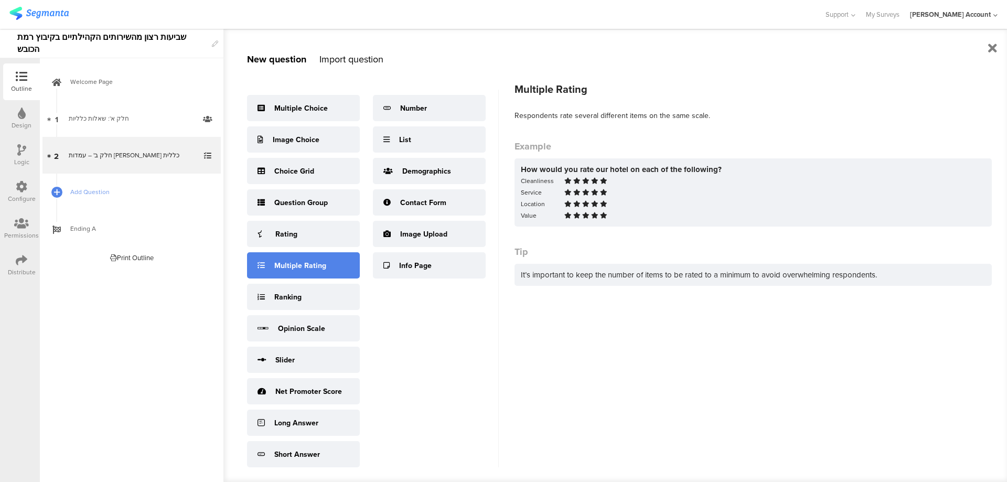
click at [334, 264] on div "Multiple Rating" at bounding box center [303, 265] width 113 height 26
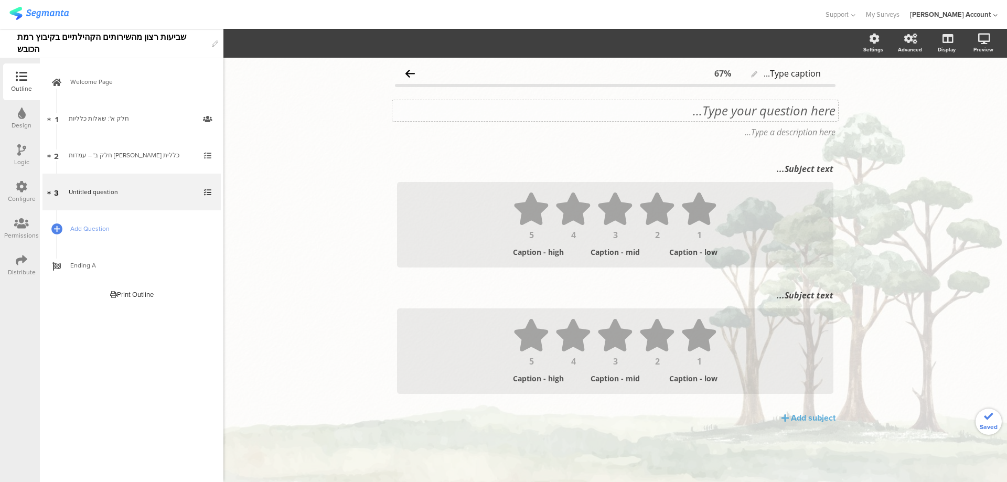
click at [779, 113] on div "Type your question here..." at bounding box center [615, 110] width 446 height 21
click at [815, 112] on p "באיזו מידה אתה מסכים או לא מסכים לכל אחד מהמשפטים הבאים:" at bounding box center [615, 111] width 440 height 16
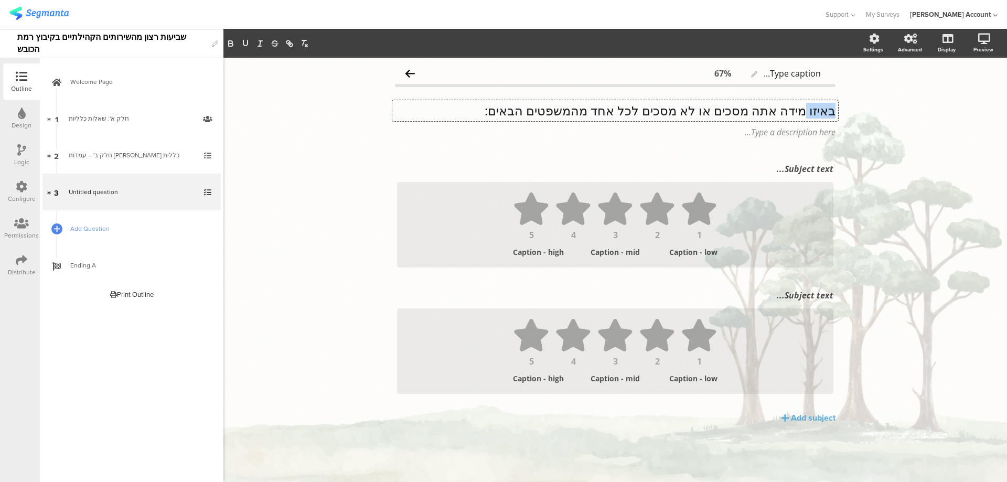
click at [815, 112] on p "באיזו מידה אתה מסכים או לא מסכים לכל אחד מהמשפטים הבאים:" at bounding box center [615, 111] width 440 height 16
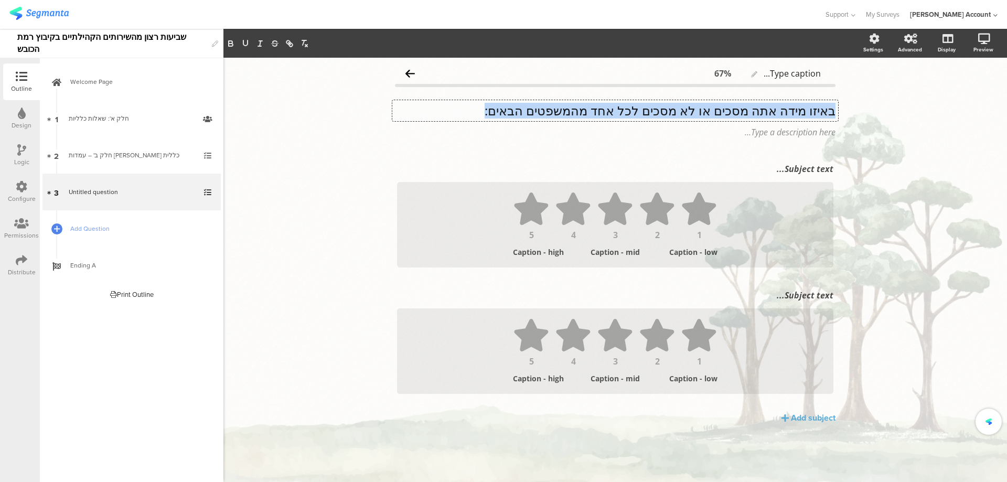
click at [815, 112] on p "באיזו מידה אתה מסכים או לא מסכים לכל אחד מהמשפטים הבאים:" at bounding box center [615, 111] width 440 height 16
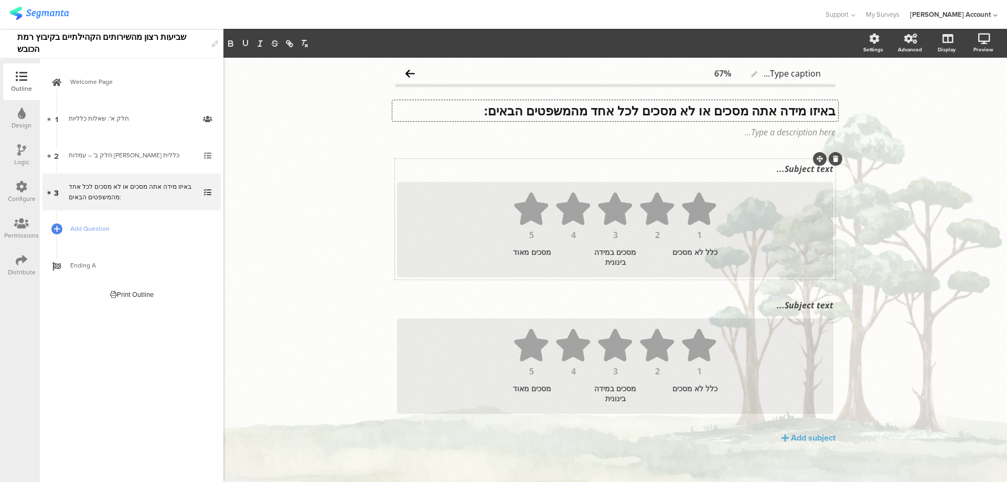
click at [795, 168] on div "Subject text..." at bounding box center [614, 168] width 441 height 17
click at [820, 170] on p "3. אני גאה להשתייך לקהילת רמת הכובש" at bounding box center [615, 169] width 436 height 12
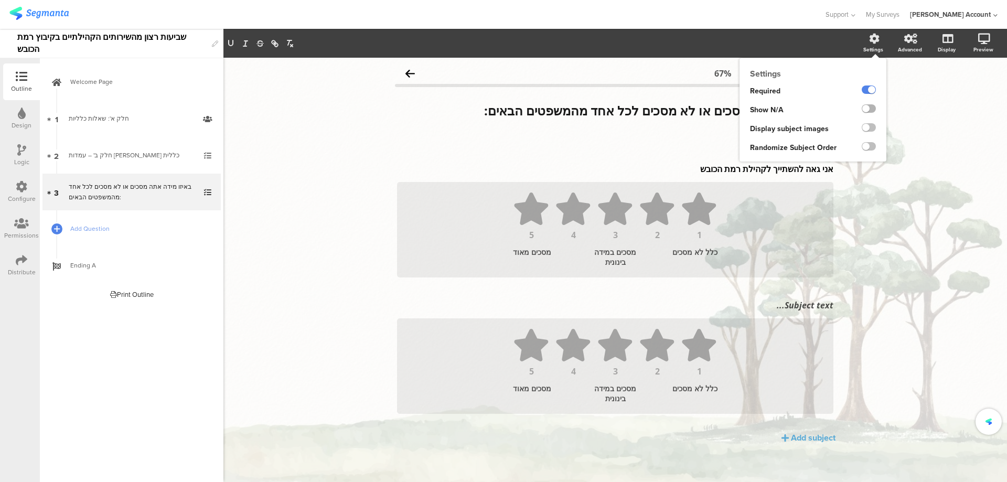
click at [863, 105] on label at bounding box center [868, 108] width 14 height 8
click at [0, 0] on input "checkbox" at bounding box center [0, 0] width 0 height 0
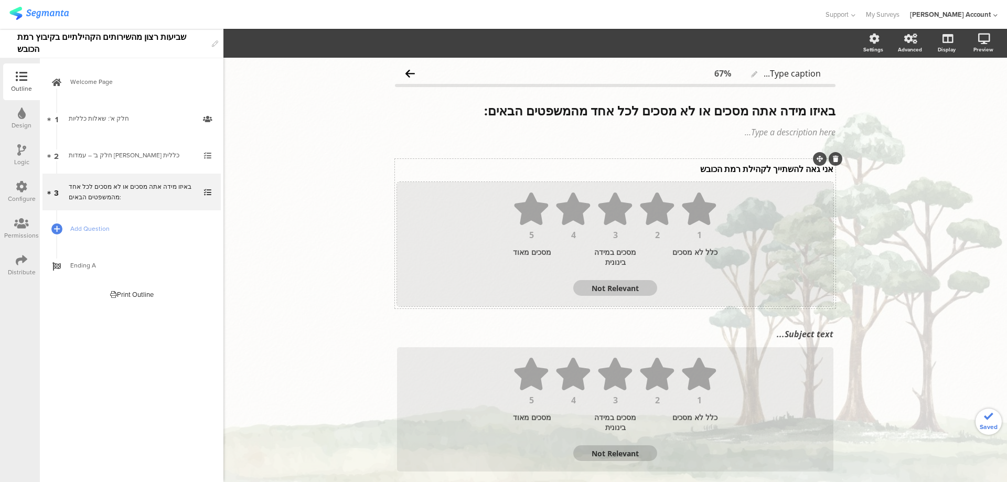
click at [608, 290] on textarea "Not Relevant" at bounding box center [615, 288] width 84 height 10
click at [609, 288] on textarea "Not Relevant" at bounding box center [615, 288] width 84 height 10
type textarea "לא"
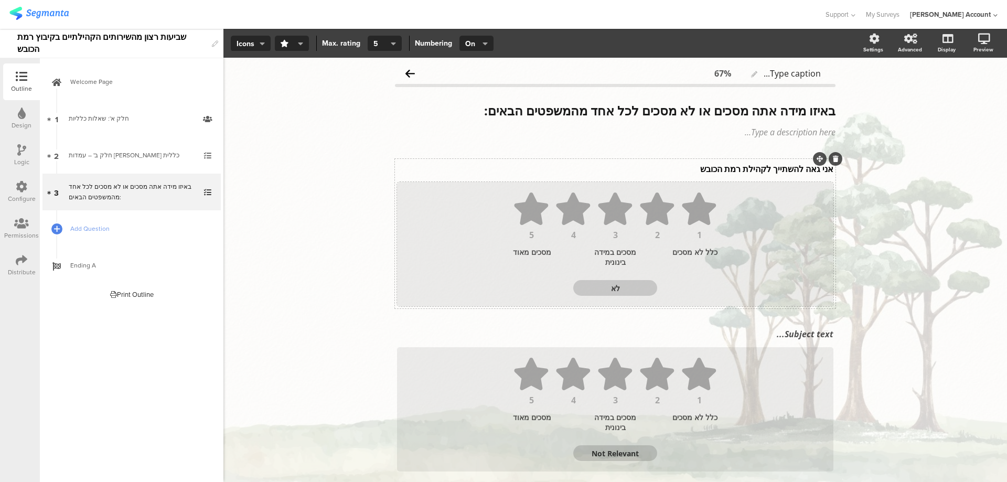
type textarea "לא"
type textarea "לא יוד"
type textarea "לא יודע/ת"
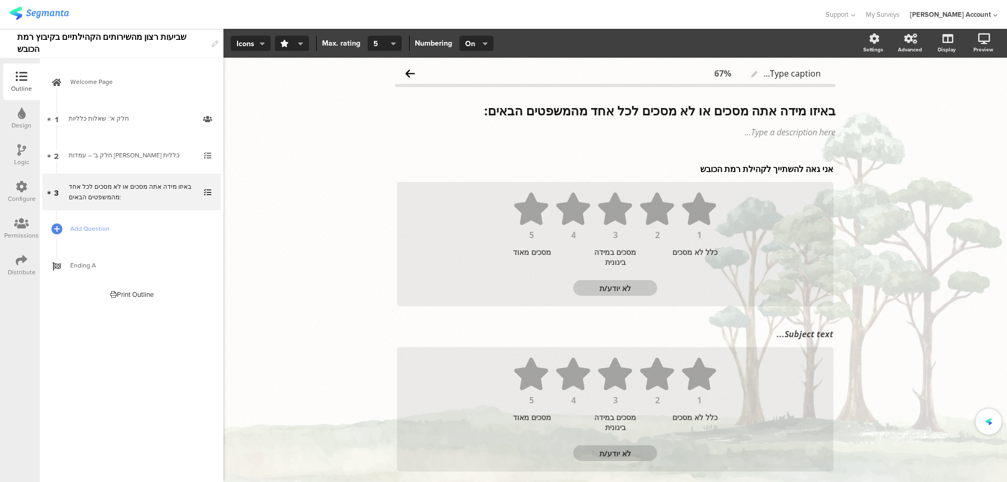
type textarea "לא יודע/ת"
click at [774, 335] on div "Subject text..." at bounding box center [614, 334] width 441 height 17
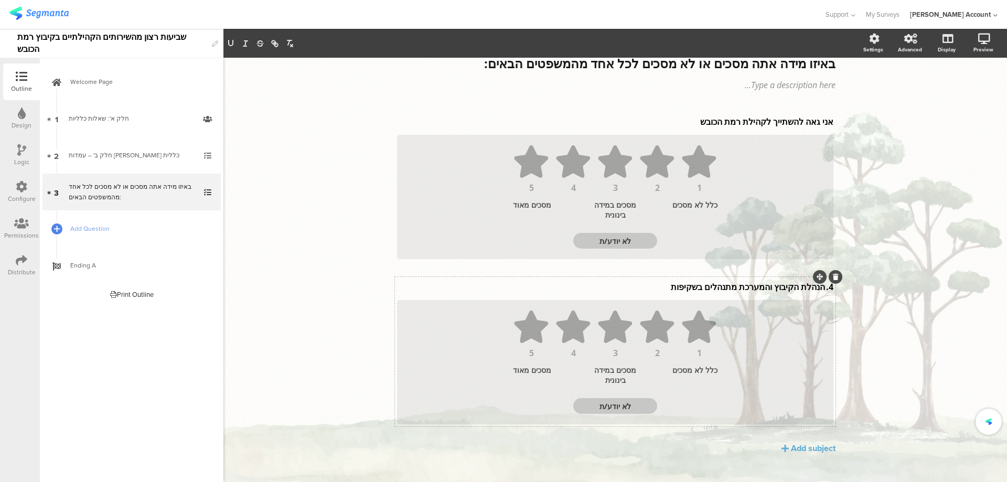
scroll to position [61, 0]
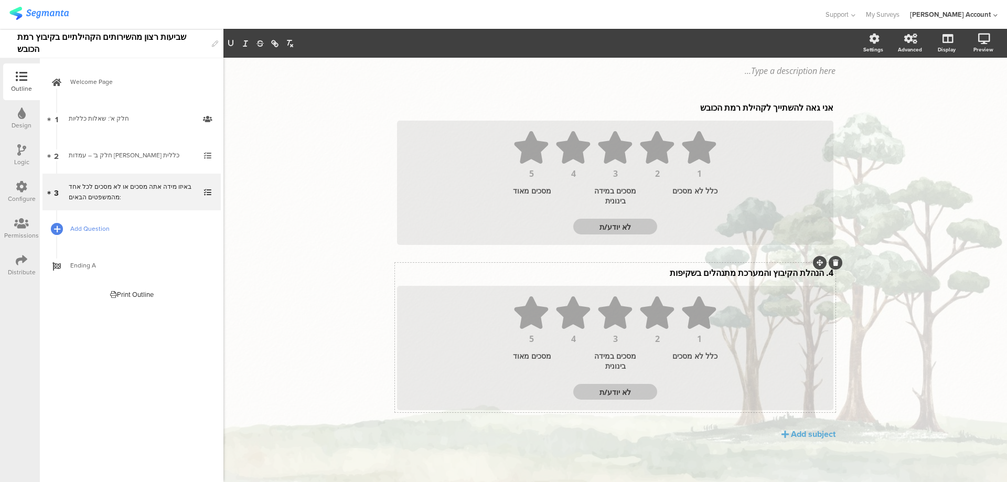
click at [58, 225] on icon at bounding box center [57, 228] width 6 height 9
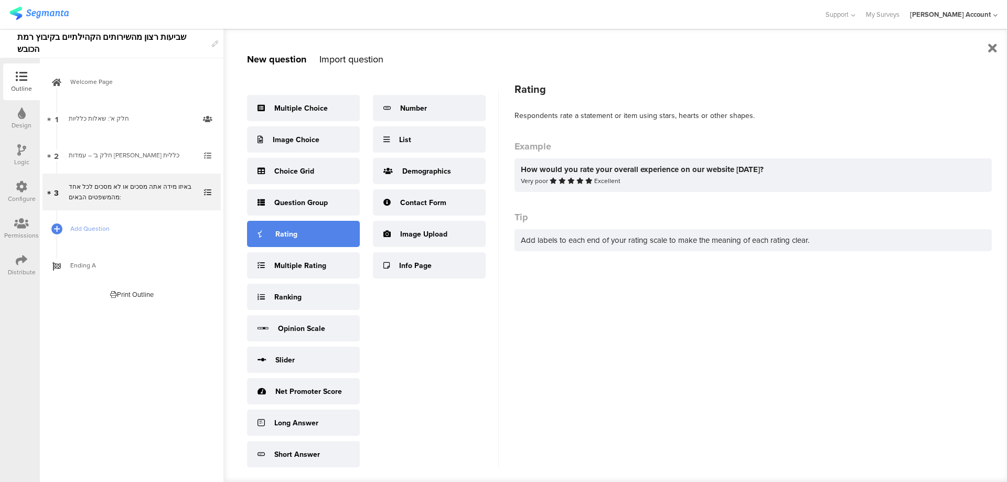
click at [304, 239] on div "Rating" at bounding box center [303, 234] width 113 height 26
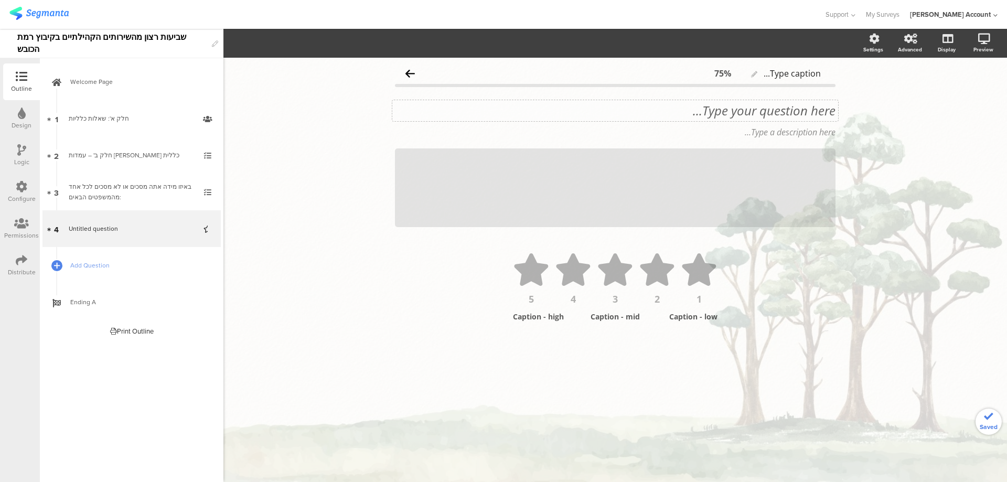
click at [791, 112] on div "Type your question here..." at bounding box center [615, 110] width 446 height 21
click at [822, 113] on p "5. באופן כללי, מהי מידת שביעות רצונך מהחיים בקיבוץ רמת הכובש?" at bounding box center [615, 111] width 440 height 16
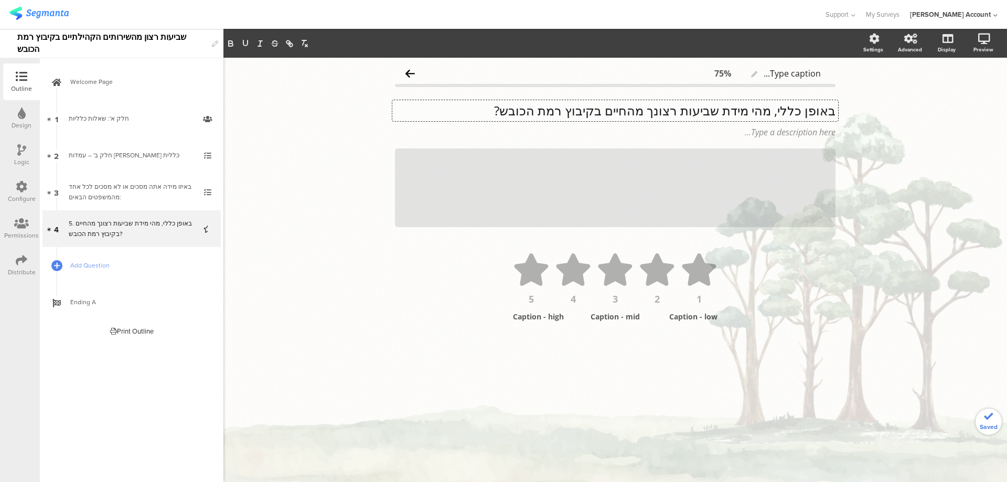
click at [822, 113] on p "באופן כללי, מהי מידת שביעות רצונך מהחיים בקיבוץ רמת הכובש?" at bounding box center [615, 111] width 440 height 16
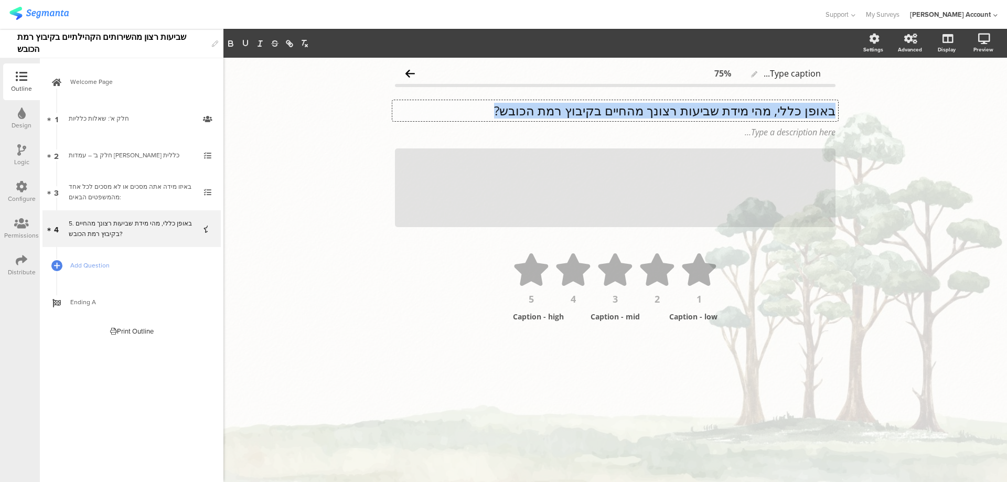
click at [822, 113] on p "באופן כללי, מהי מידת שביעות רצונך מהחיים בקיבוץ רמת הכובש?" at bounding box center [615, 111] width 440 height 16
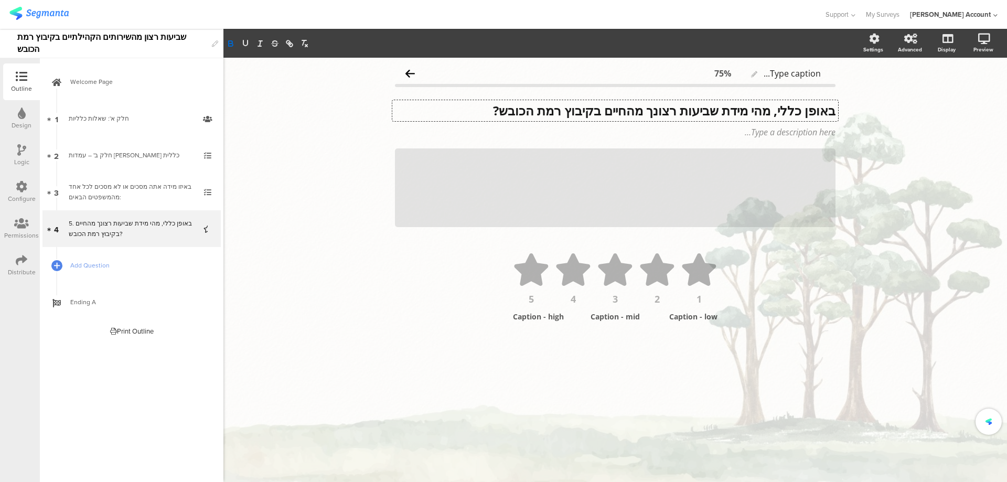
click at [0, 0] on icon at bounding box center [0, 0] width 0 height 0
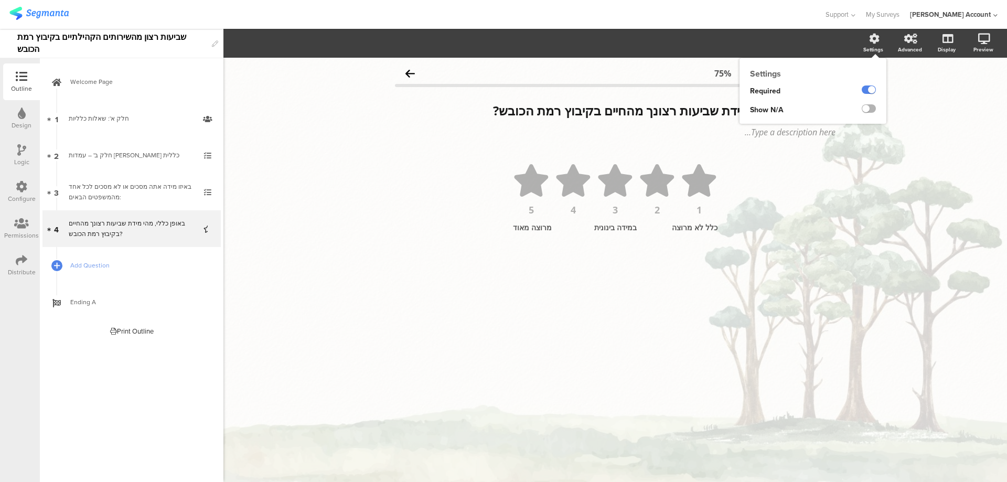
click at [871, 106] on label at bounding box center [868, 108] width 14 height 8
click at [0, 0] on input "checkbox" at bounding box center [0, 0] width 0 height 0
click at [613, 255] on textarea "Not Relevant" at bounding box center [615, 254] width 84 height 10
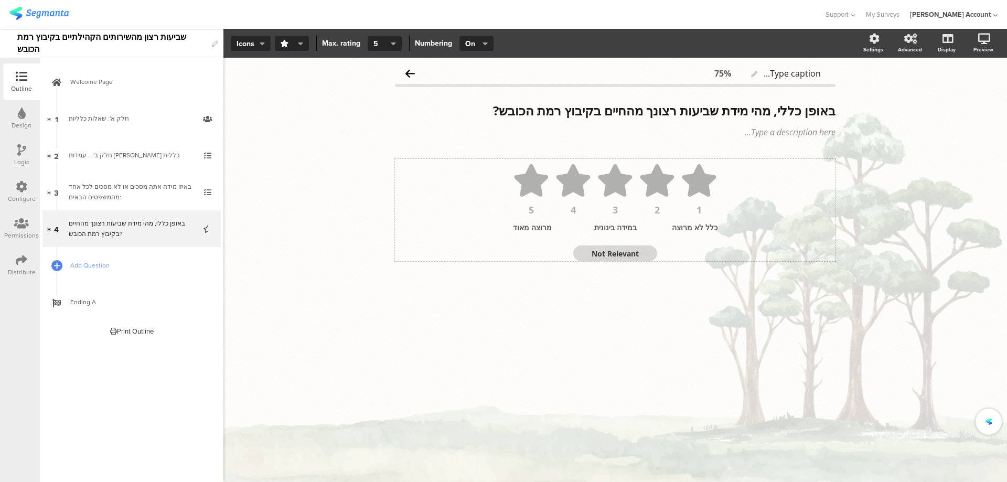
click at [612, 255] on textarea "Not Relevant" at bounding box center [615, 254] width 84 height 10
type textarea "לא יודע/ת"
click at [55, 265] on icon at bounding box center [57, 265] width 6 height 9
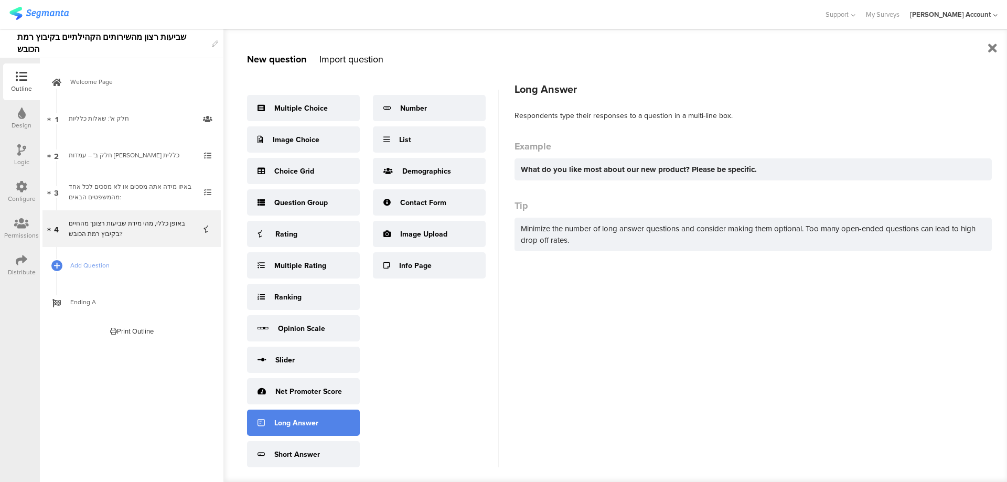
click at [303, 419] on div "Long Answer" at bounding box center [296, 422] width 44 height 11
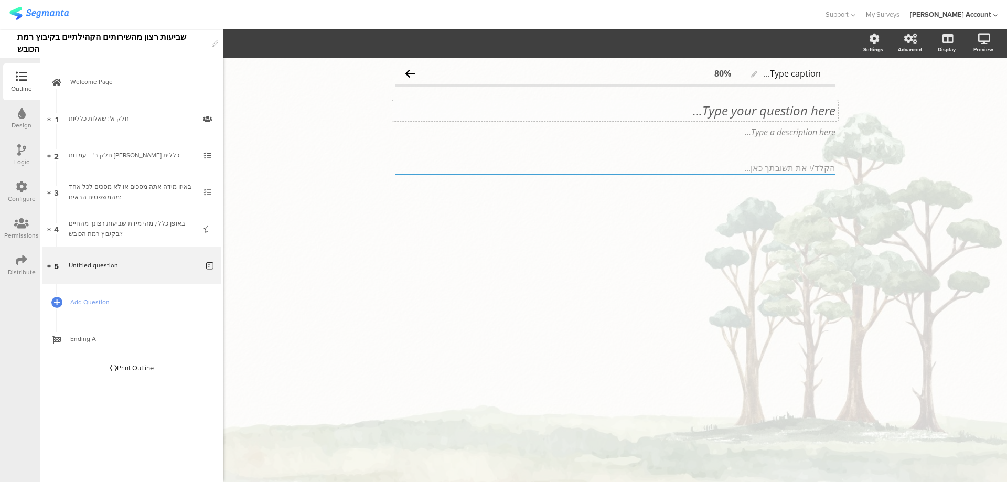
click at [792, 118] on div "Type your question here..." at bounding box center [615, 110] width 446 height 21
click at [86, 301] on span "Add Question" at bounding box center [137, 302] width 134 height 10
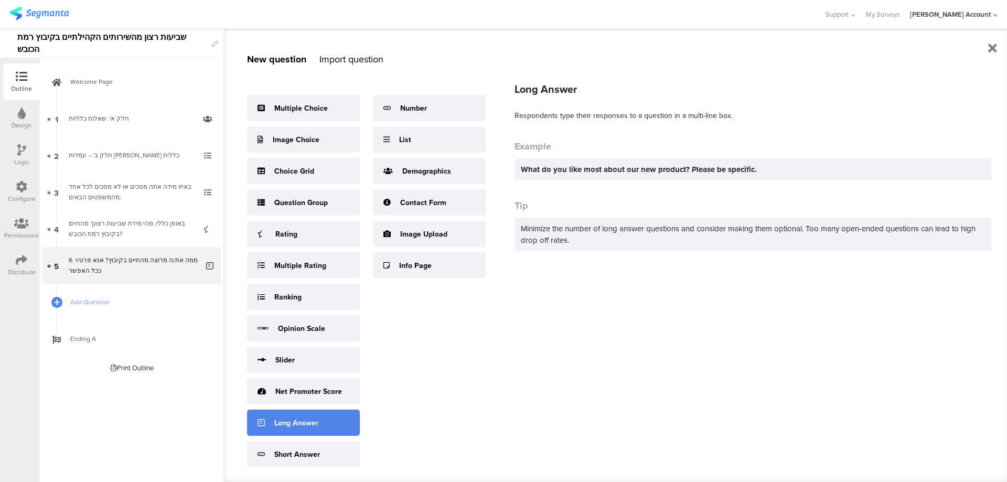
click at [329, 412] on div "Long Answer" at bounding box center [303, 422] width 113 height 26
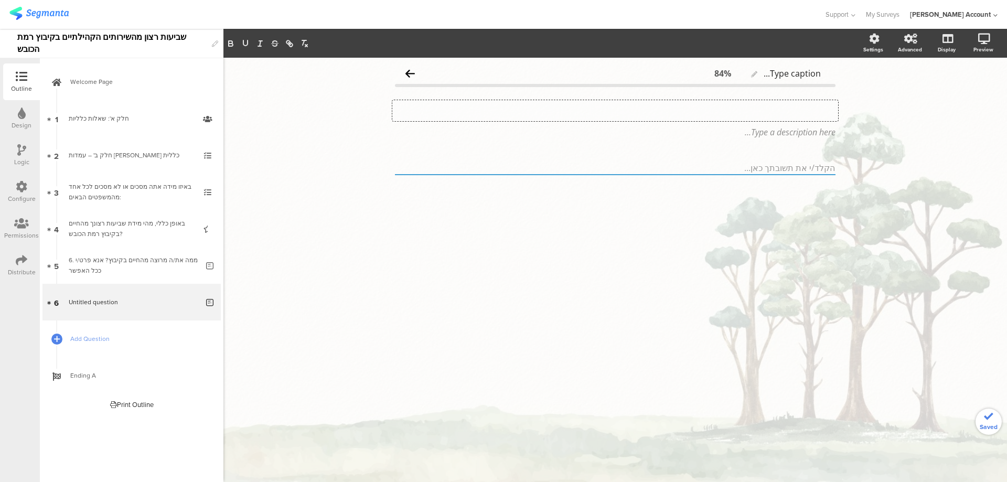
click at [796, 116] on div "Type your question here..." at bounding box center [615, 110] width 446 height 21
click at [822, 110] on p "7. מה היית רוצה לשפר בחיים בקיבוץ? אנא פרט/י ככל האפשר" at bounding box center [615, 111] width 440 height 16
click at [814, 111] on p "מה היית רוצה לשפר בחיים בקיבוץ? אנא פרט/י ככל האפשר" at bounding box center [615, 111] width 440 height 16
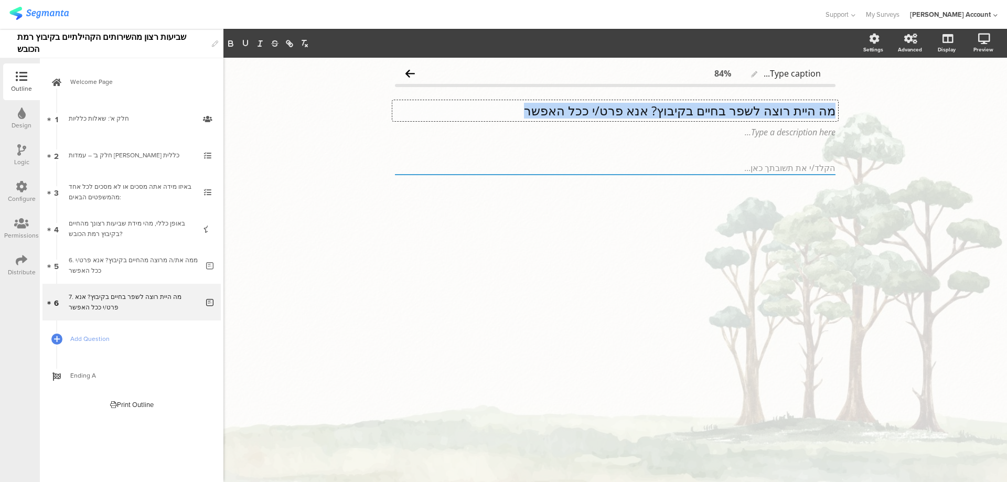
click at [814, 111] on p "מה היית רוצה לשפר בחיים בקיבוץ? אנא פרט/י ככל האפשר" at bounding box center [615, 111] width 440 height 16
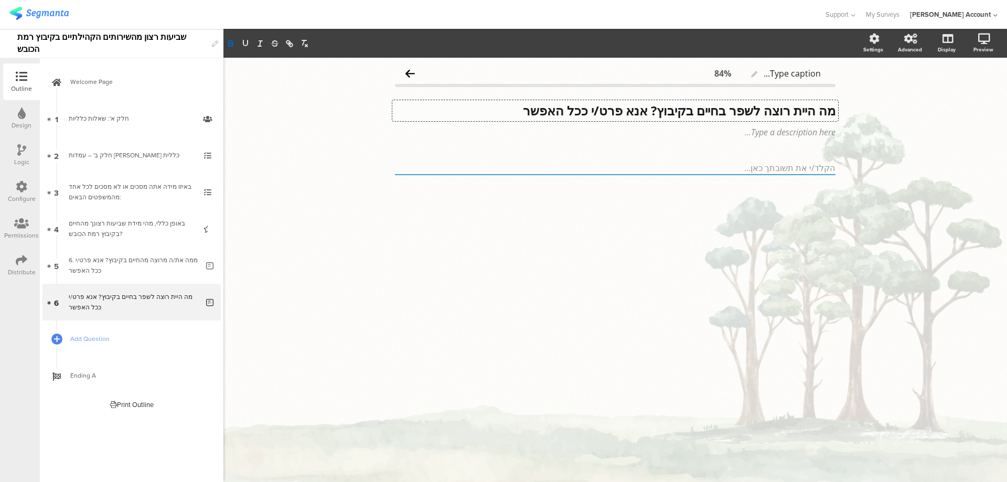
click at [640, 106] on strong "מה היית רוצה לשפר בחיים בקיבוץ? אנא פרט/י ככל האפשר" at bounding box center [679, 110] width 312 height 17
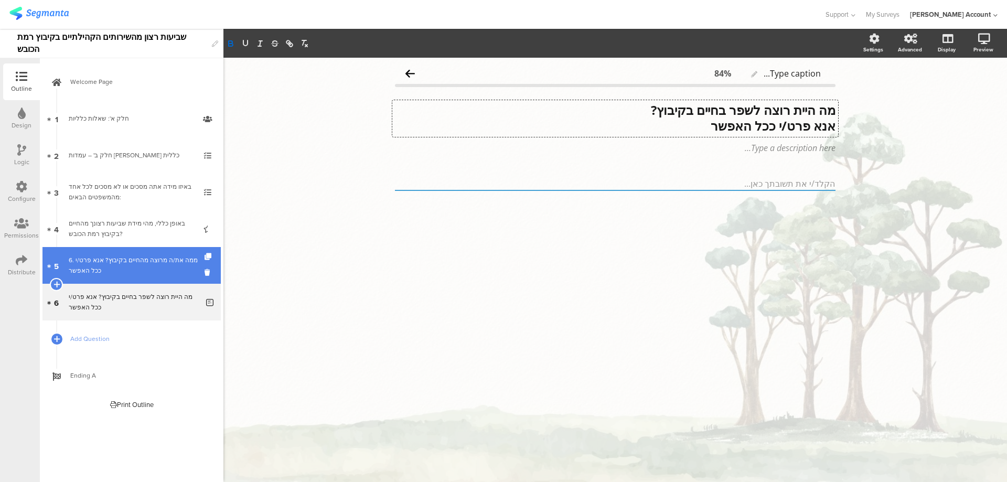
click at [176, 262] on div "6. ממה את/ה מרוצה מהחיים בקיבוץ? אנא פרט/י ככל האפשר" at bounding box center [134, 265] width 130 height 21
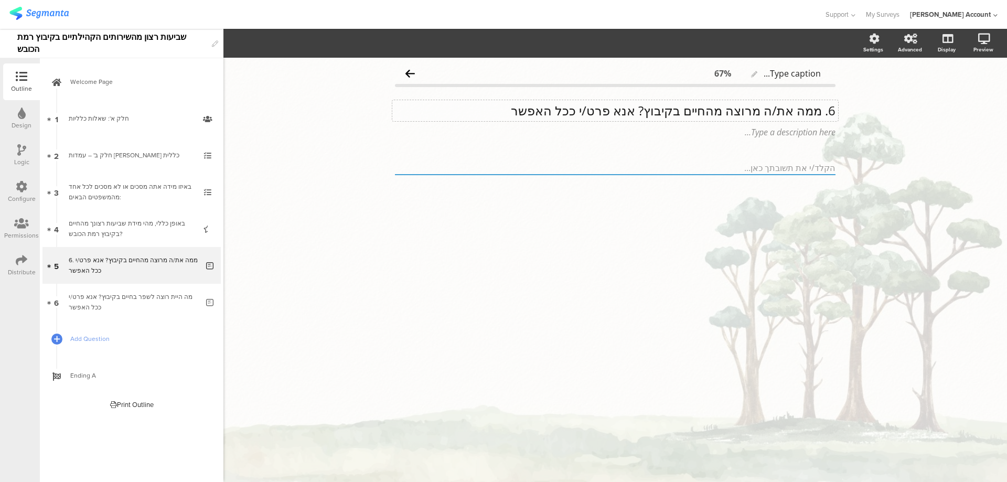
click at [820, 113] on div "6. ממה את/ה מרוצה מהחיים בקיבוץ? אנא פרט/י ככל האפשר 6. ממה את/ה מרוצה מהחיים ב…" at bounding box center [615, 110] width 446 height 21
click at [818, 111] on p "ממה את/ה מרוצה מהחיים בקיבוץ? אנא פרט/י ככל האפשר" at bounding box center [615, 111] width 440 height 16
click at [818, 110] on p "ממה את/ה מרוצה מהחיים בקיבוץ? אנא פרט/י ככל האפשר" at bounding box center [615, 111] width 440 height 16
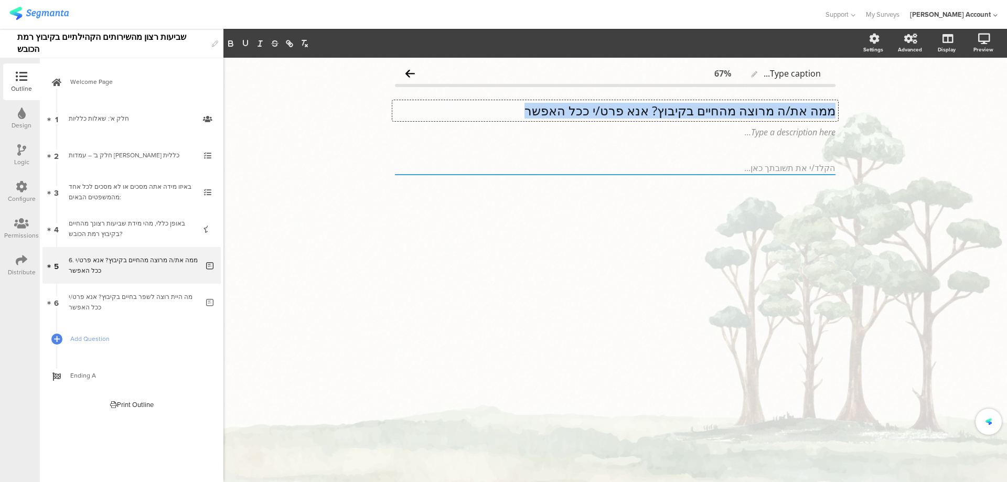
click at [818, 110] on p "ממה את/ה מרוצה מהחיים בקיבוץ? אנא פרט/י ככל האפשר" at bounding box center [615, 111] width 440 height 16
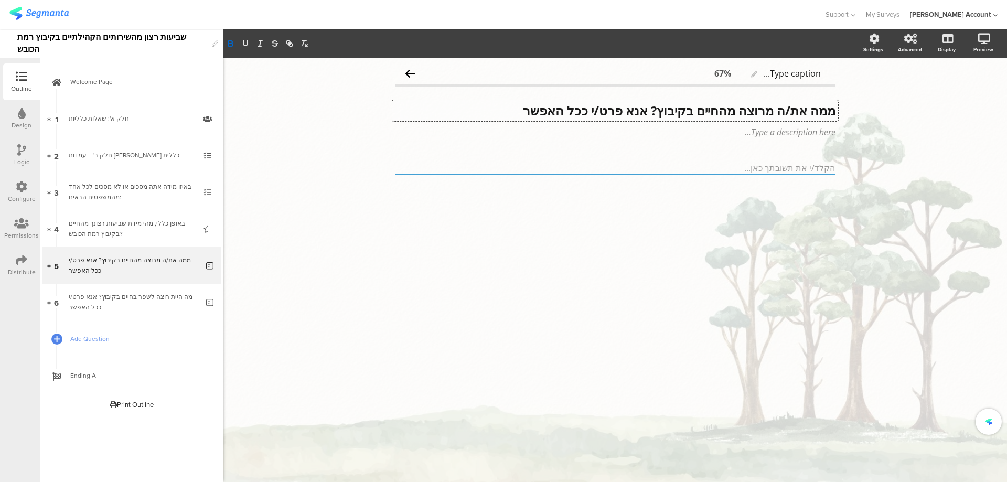
click at [642, 110] on strong "ממה את/ה מרוצה מהחיים בקיבוץ? אנא פרט/י ככל האפשר" at bounding box center [679, 110] width 312 height 17
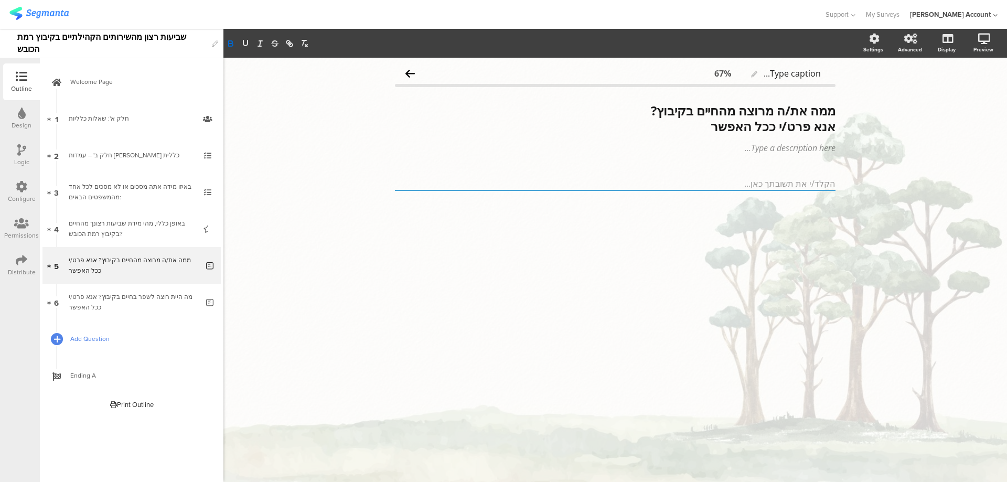
click at [54, 338] on icon at bounding box center [57, 339] width 6 height 9
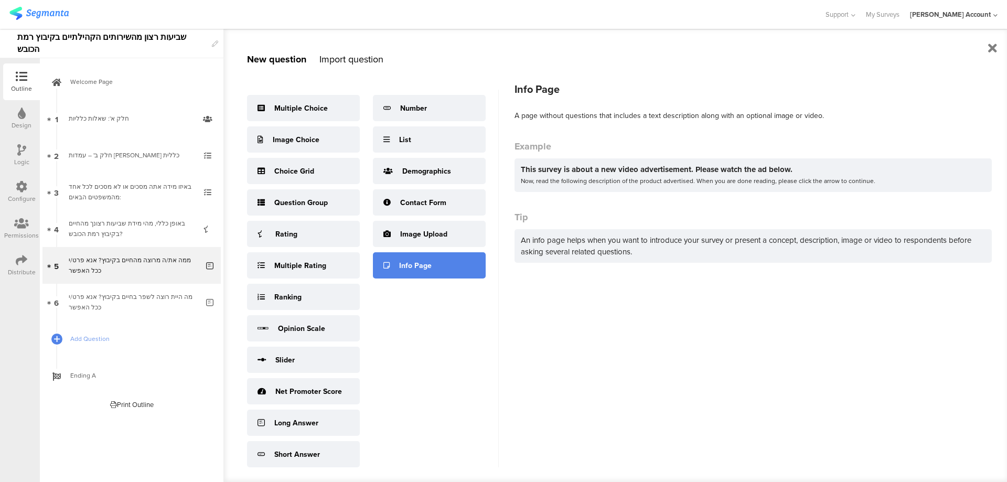
click at [433, 278] on div "Info Page" at bounding box center [429, 265] width 113 height 26
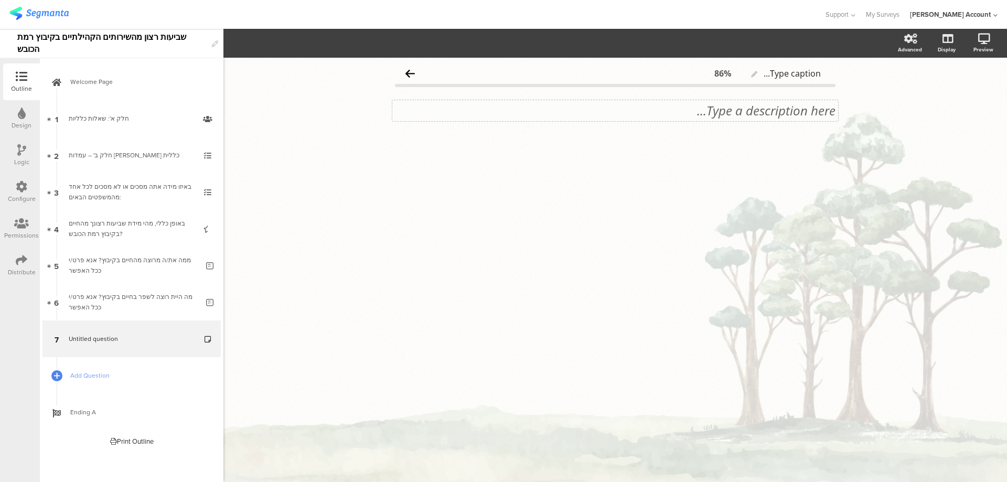
click at [775, 114] on div "Type a description here..." at bounding box center [615, 110] width 446 height 21
click at [777, 115] on p "חלק ג' – שביעות רצון מהשירותים הקהילתיים" at bounding box center [615, 111] width 440 height 16
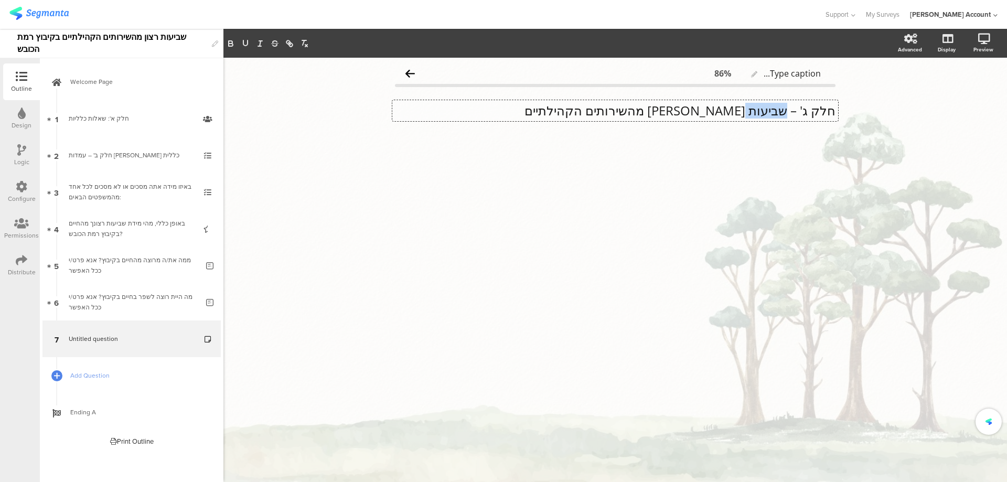
click at [777, 115] on p "חלק ג' – שביעות רצון מהשירותים הקהילתיים" at bounding box center [615, 111] width 440 height 16
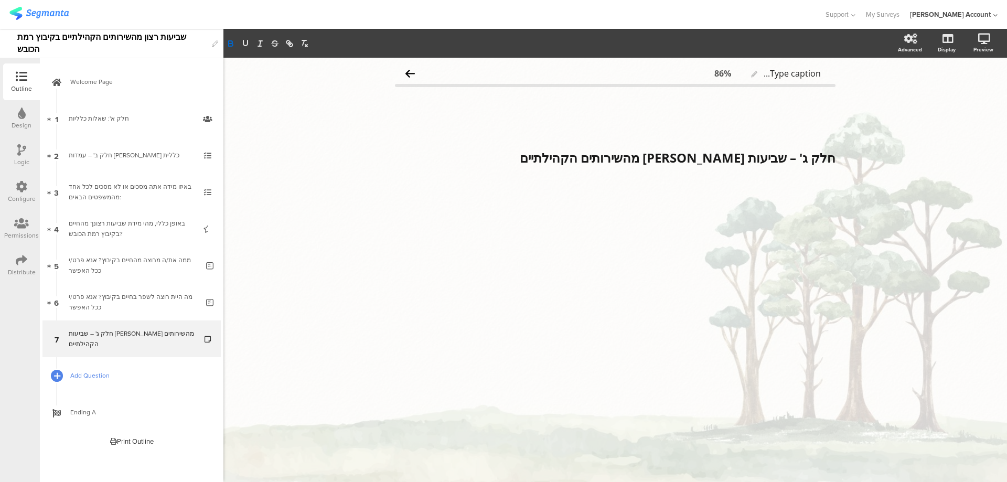
click at [53, 374] on div at bounding box center [56, 375] width 15 height 15
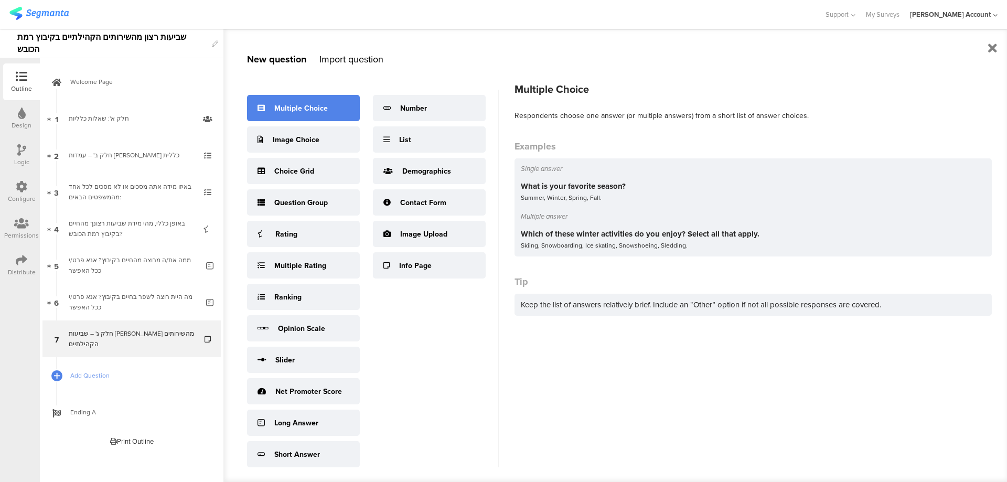
click at [289, 111] on div "Multiple Choice" at bounding box center [300, 108] width 53 height 11
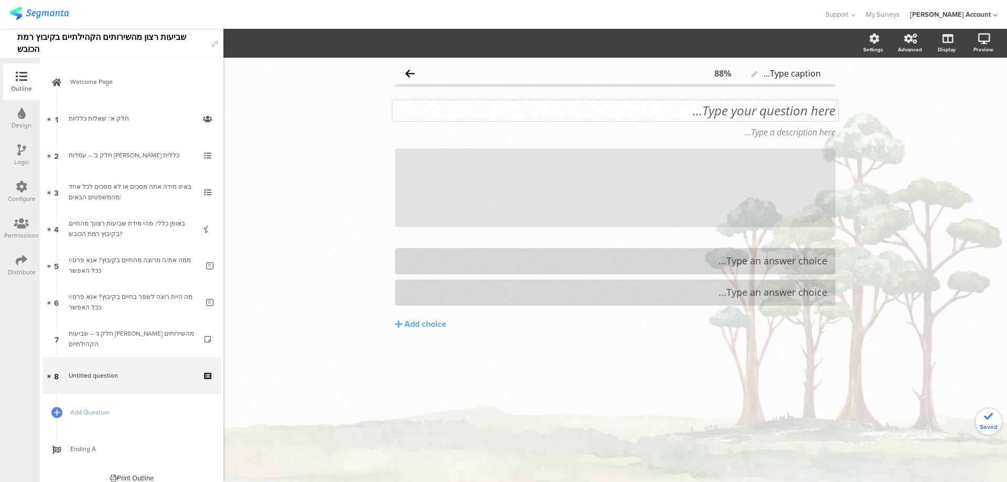
click at [796, 111] on div "Type your question here..." at bounding box center [615, 110] width 446 height 21
click at [823, 112] on p "8. האם את/ה נוהג/ת להשתתף באירועי התרבות של הקיבוץ?" at bounding box center [615, 111] width 440 height 16
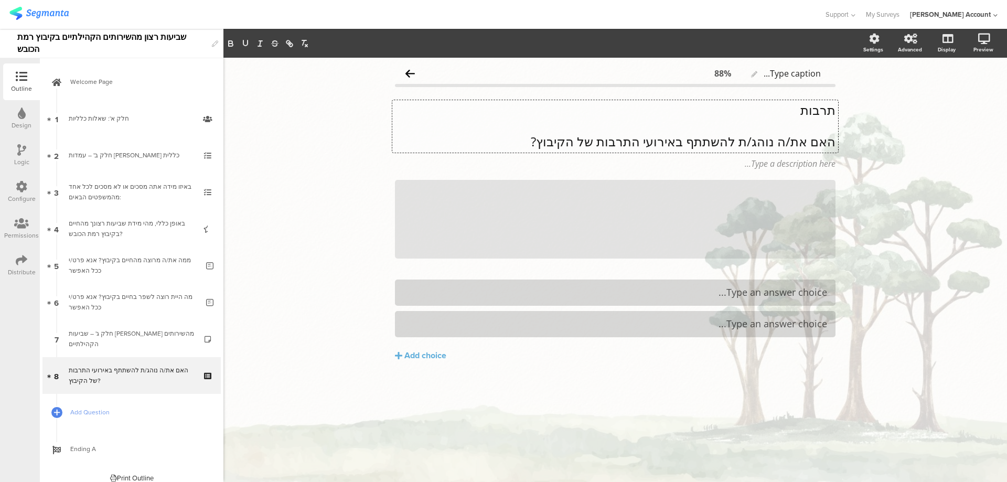
click at [820, 106] on p "תרבות" at bounding box center [615, 110] width 440 height 16
click at [821, 105] on p "תרבות" at bounding box center [615, 110] width 440 height 16
click at [230, 44] on icon "button" at bounding box center [231, 45] width 4 height 3
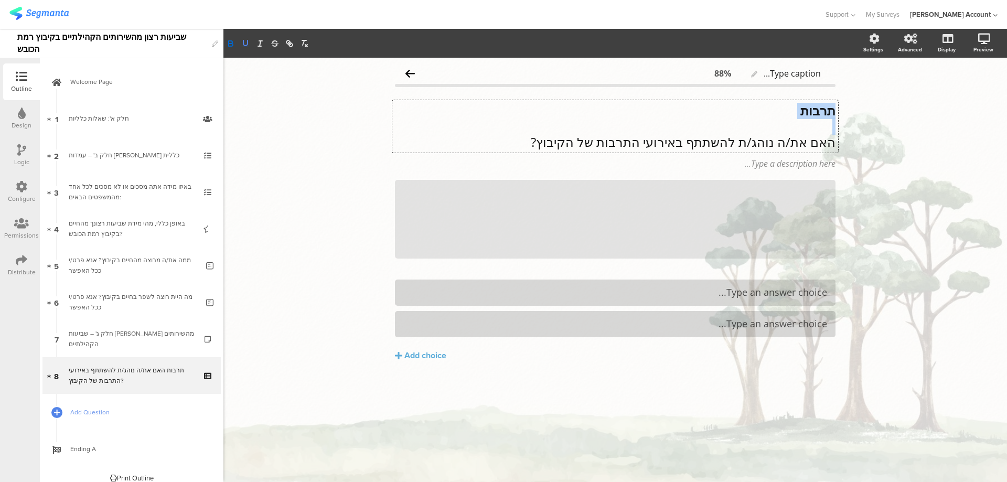
click at [244, 43] on icon "button" at bounding box center [245, 42] width 4 height 5
click at [700, 134] on p "האם את/ה נוהג/ת להשתתף באירועי התרבות של הקיבוץ?" at bounding box center [615, 142] width 440 height 16
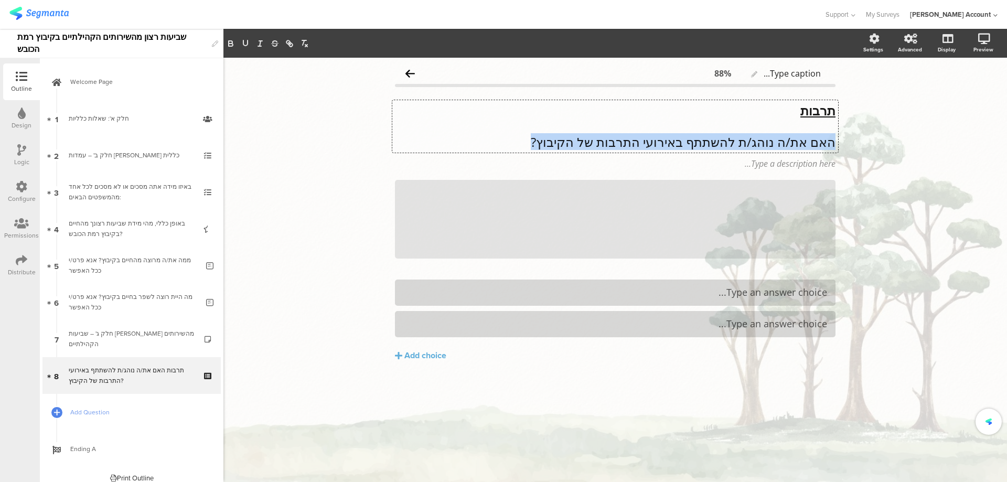
click at [700, 134] on p "האם את/ה נוהג/ת להשתתף באירועי התרבות של הקיבוץ?" at bounding box center [615, 142] width 440 height 16
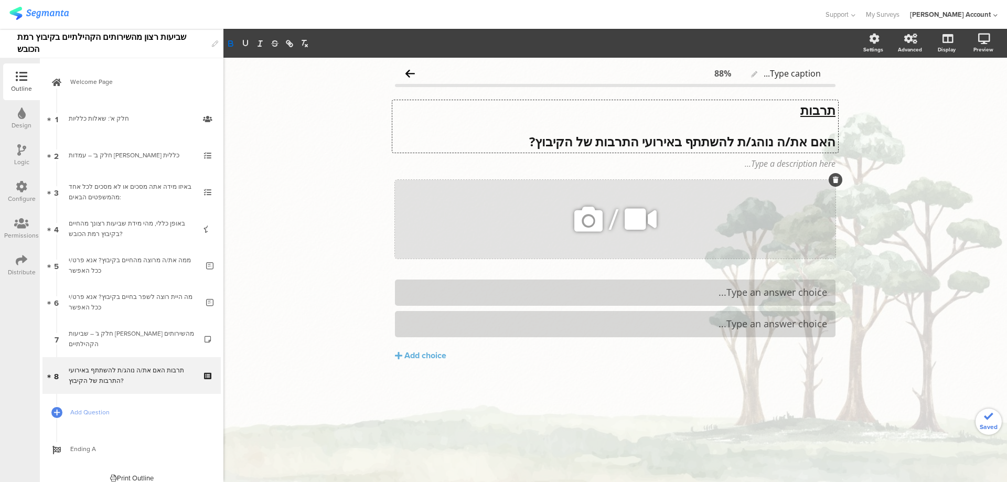
click at [833, 181] on icon at bounding box center [836, 180] width 6 height 6
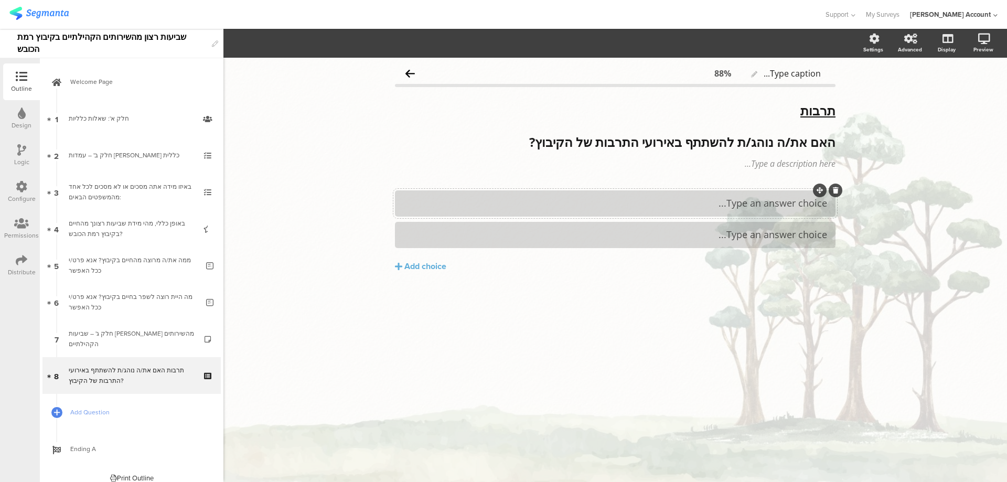
click at [766, 193] on div at bounding box center [615, 203] width 440 height 26
click at [417, 272] on div "Add choice" at bounding box center [425, 266] width 42 height 11
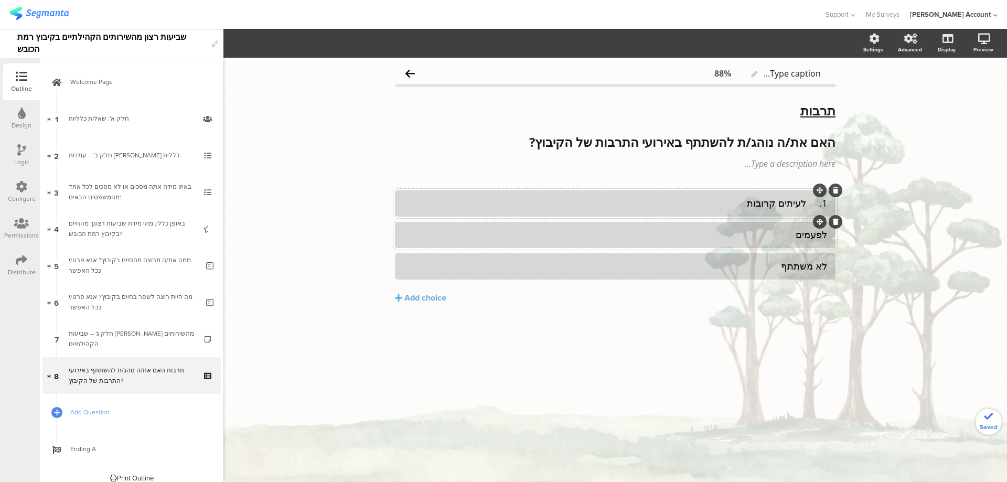
click at [810, 201] on div "1. לעיתים קרובות" at bounding box center [615, 203] width 424 height 12
click at [58, 409] on icon at bounding box center [57, 412] width 6 height 9
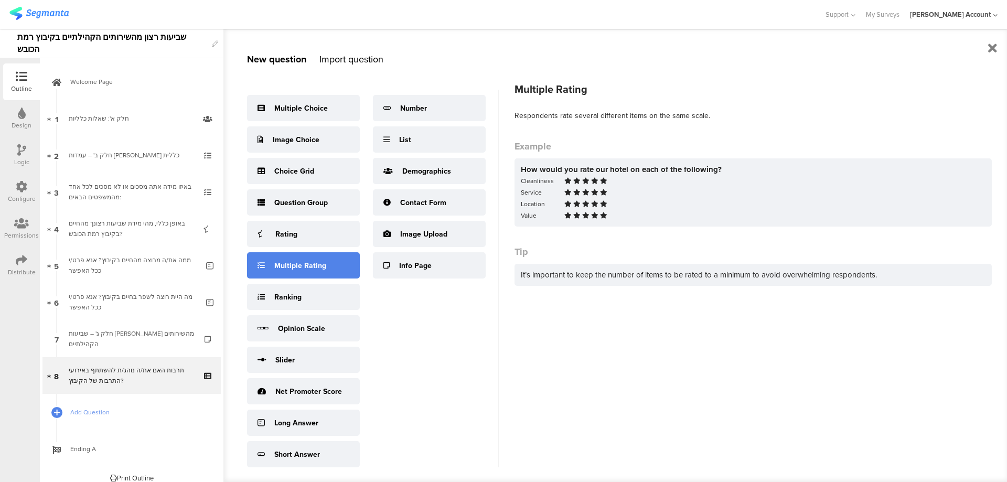
click at [329, 263] on div "Multiple Rating" at bounding box center [303, 265] width 113 height 26
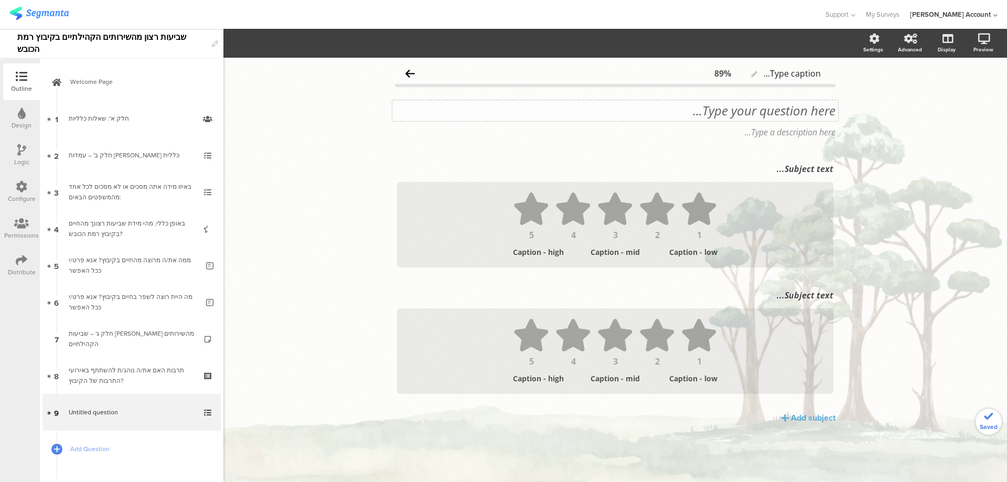
click at [817, 116] on div "Type your question here..." at bounding box center [615, 110] width 446 height 21
click at [822, 113] on p "כיצד היית מדרג/ת את שביעות רצונך מכל אחד מהנושאים הבאים:" at bounding box center [615, 111] width 440 height 16
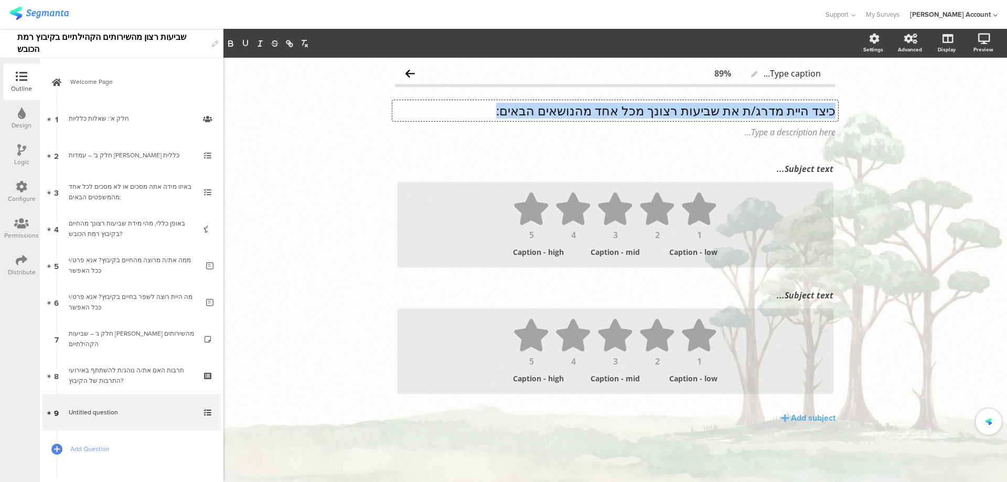
click at [822, 113] on p "כיצד היית מדרג/ת את שביעות רצונך מכל אחד מהנושאים הבאים:" at bounding box center [615, 111] width 440 height 16
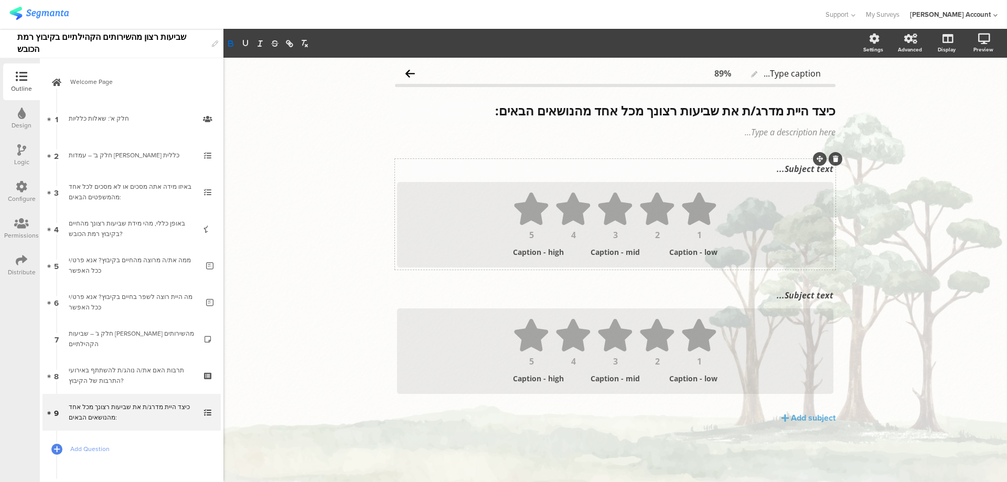
click at [778, 167] on div "Subject text..." at bounding box center [614, 168] width 441 height 17
click at [784, 175] on div "Subject text..." at bounding box center [614, 168] width 441 height 17
click at [785, 170] on p at bounding box center [615, 169] width 436 height 12
click at [776, 288] on div "Subject text..." at bounding box center [614, 295] width 441 height 17
click at [776, 296] on p at bounding box center [615, 295] width 436 height 12
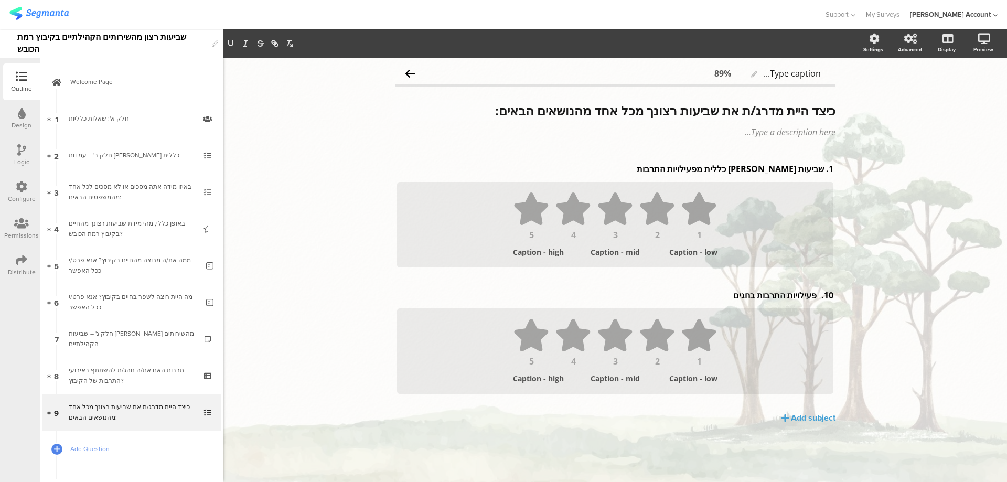
click at [802, 417] on div "Add subject" at bounding box center [813, 418] width 45 height 12
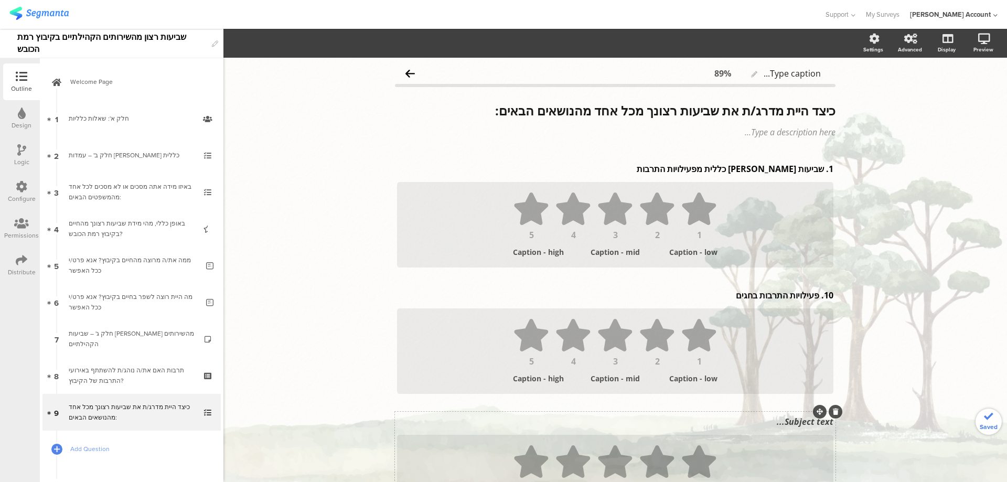
click at [801, 423] on div "Subject text..." at bounding box center [614, 421] width 441 height 17
click at [812, 424] on p "11. התאמת פעילויות התרבות למגוון גילאים" at bounding box center [615, 422] width 436 height 12
click at [815, 298] on div "10. פעילויות התרבות בחגים 10. פעילויות התרבות בחגים" at bounding box center [614, 295] width 441 height 17
click at [818, 169] on div "1. שביעות רצון כללית מפעילויות התרבות 1. שביעות רצון כללית מפעילויות התרבות" at bounding box center [614, 168] width 441 height 17
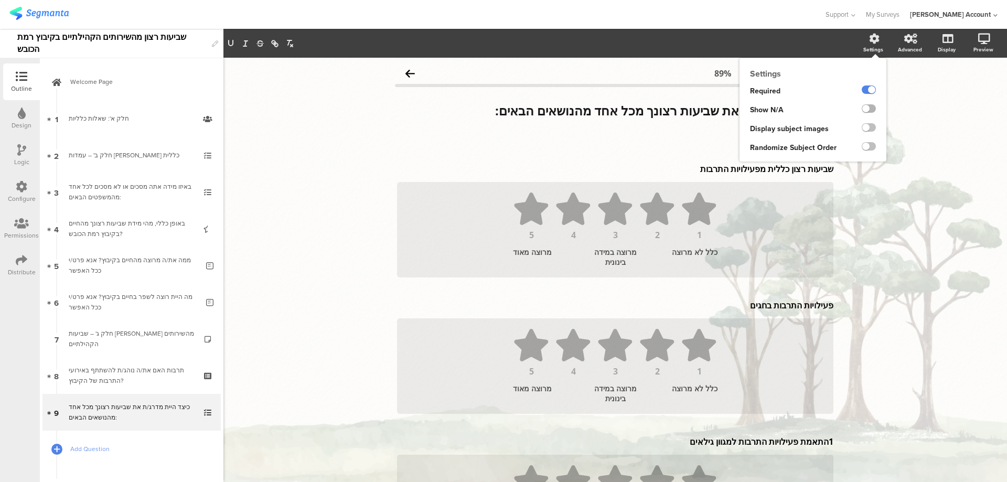
click at [866, 106] on label at bounding box center [868, 108] width 14 height 8
click at [0, 0] on input "checkbox" at bounding box center [0, 0] width 0 height 0
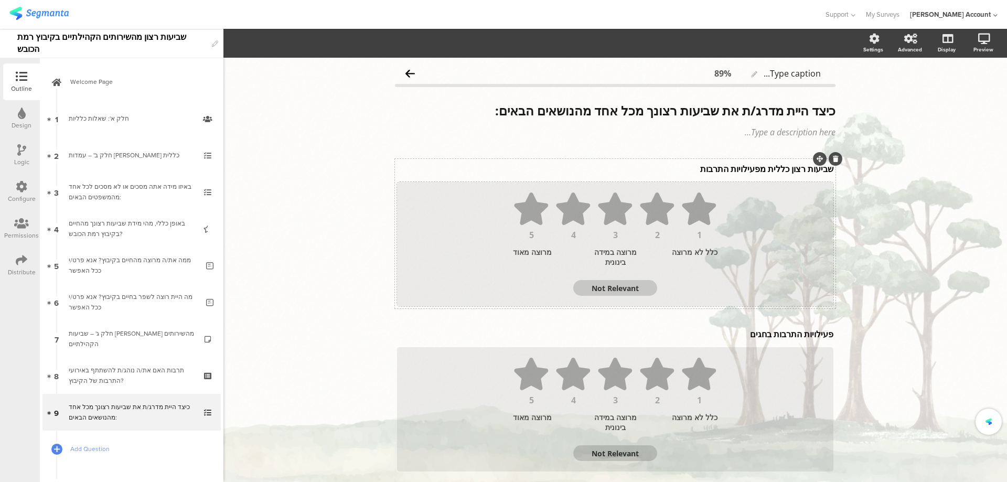
click at [623, 287] on textarea "Not Relevant" at bounding box center [615, 288] width 84 height 10
type textarea "לא י"
type textarea "לא"
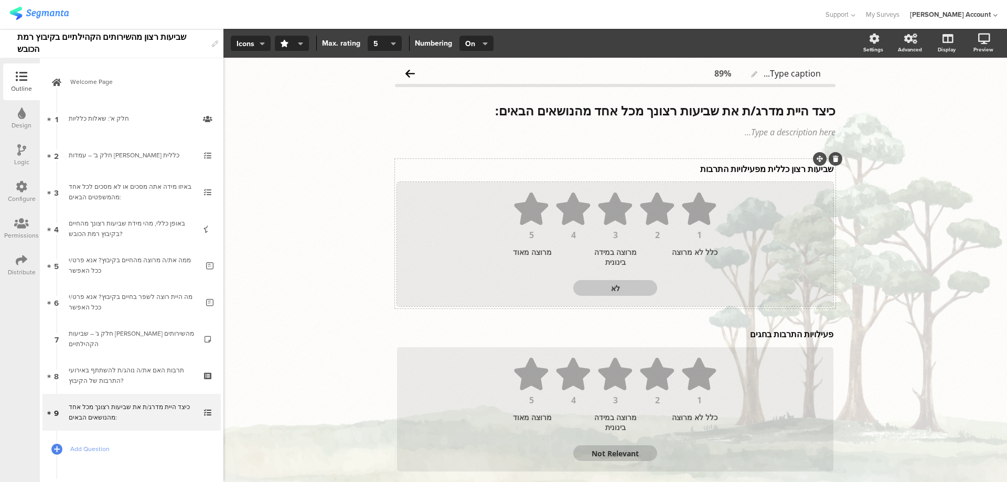
type textarea "לא"
type textarea "לא יודע/ת"
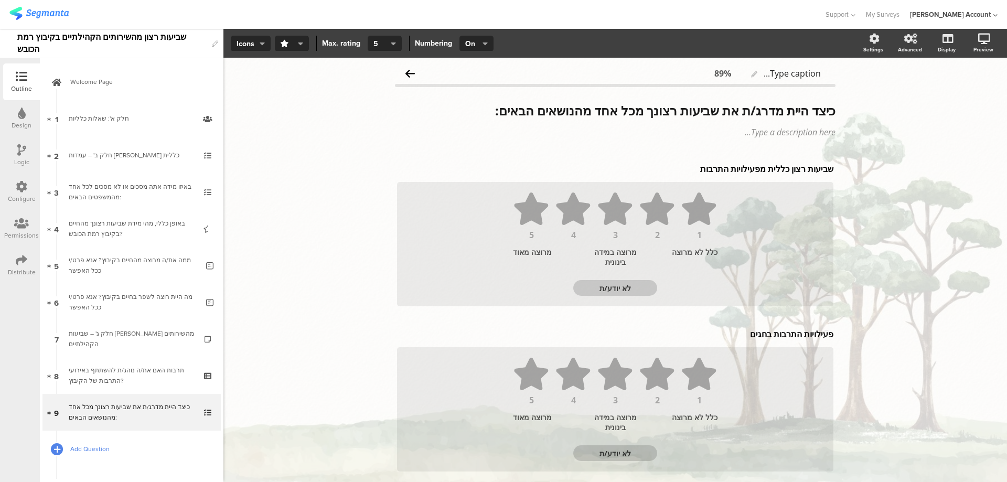
click at [55, 446] on icon at bounding box center [57, 449] width 6 height 9
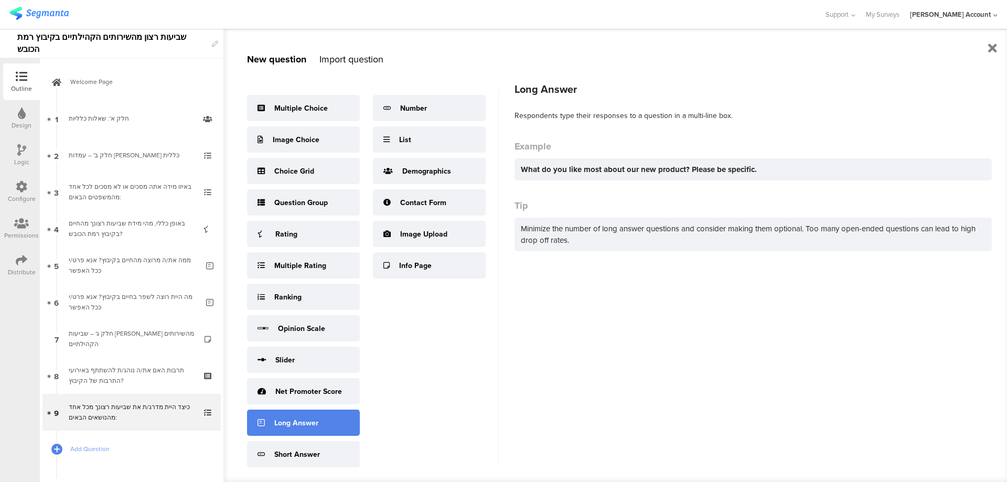
click at [314, 427] on div "Long Answer" at bounding box center [296, 422] width 44 height 11
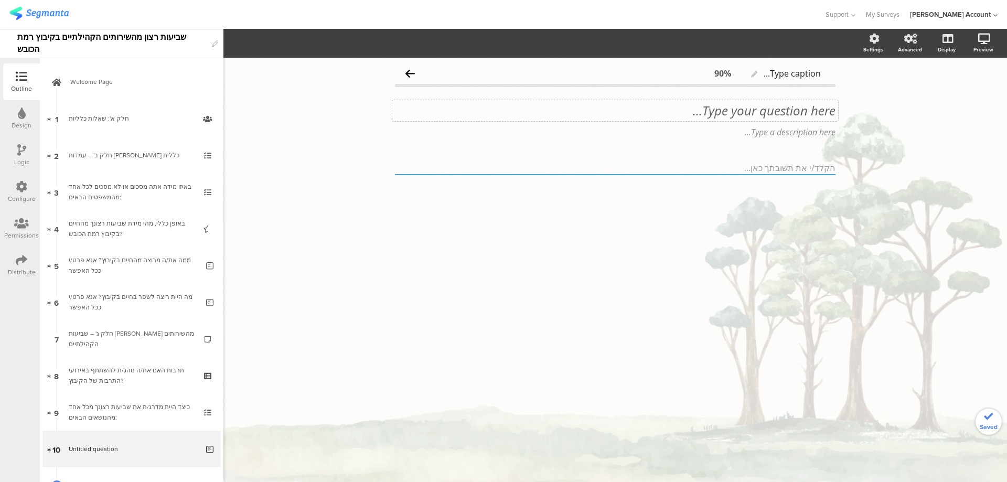
click at [770, 111] on div "Type your question here..." at bounding box center [615, 110] width 446 height 21
click at [808, 109] on p "12. נשמח לשמוע במידה ויש לך הערות/הארות לגבי תחום התרבות" at bounding box center [615, 111] width 440 height 16
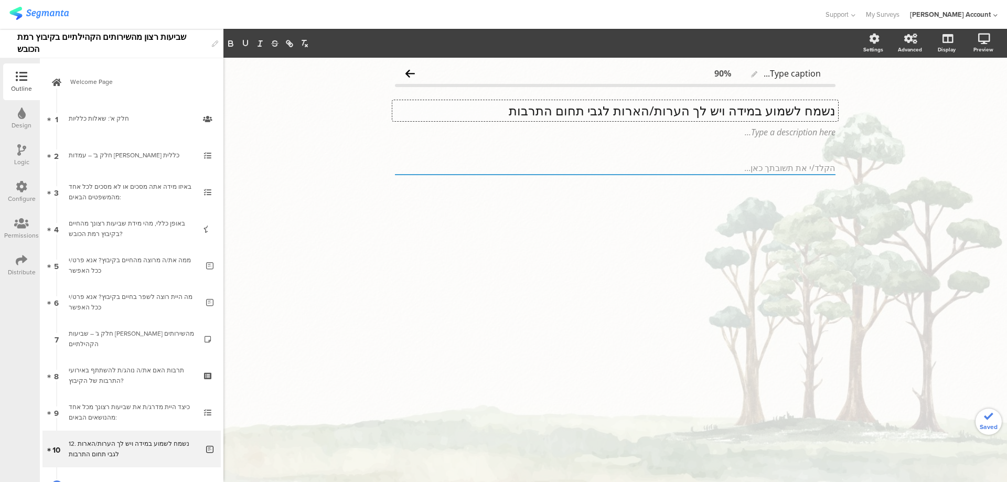
click at [807, 109] on p "נשמח לשמוע במידה ויש לך הערות/הארות לגבי תחום התרבות" at bounding box center [615, 111] width 440 height 16
click at [808, 108] on p "נשמח לשמוע במידה ויש לך הערות/הארות לגבי תחום התרבות" at bounding box center [615, 111] width 440 height 16
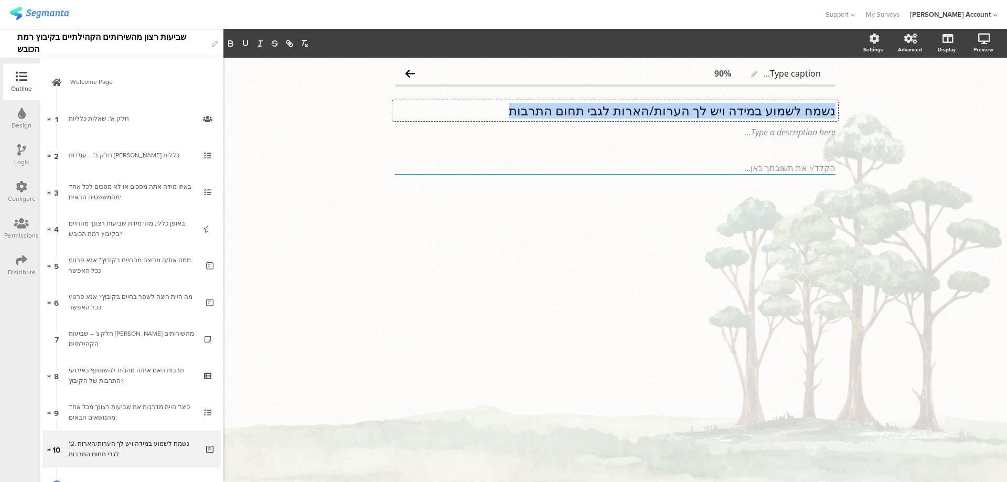
click at [808, 108] on p "נשמח לשמוע במידה ויש לך הערות/הארות לגבי תחום התרבות" at bounding box center [615, 111] width 440 height 16
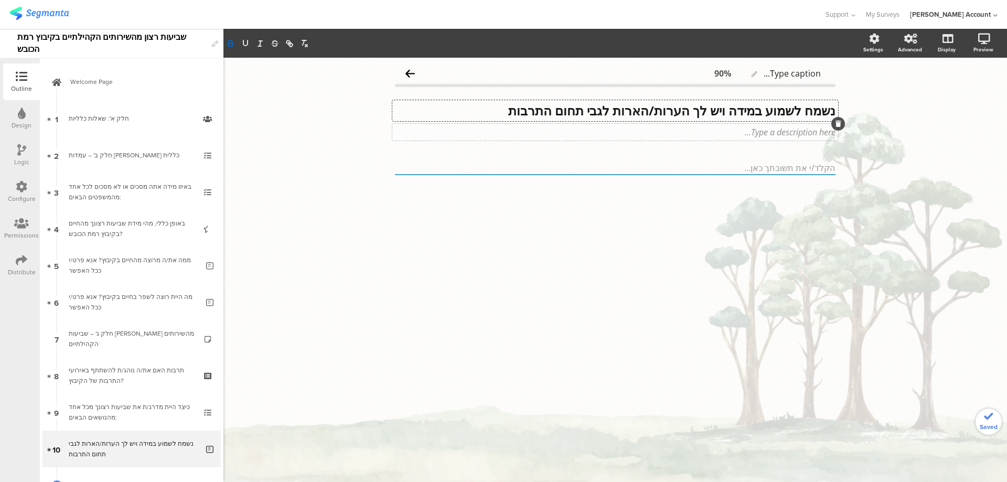
click at [813, 128] on div "Type a description here..." at bounding box center [615, 132] width 446 height 17
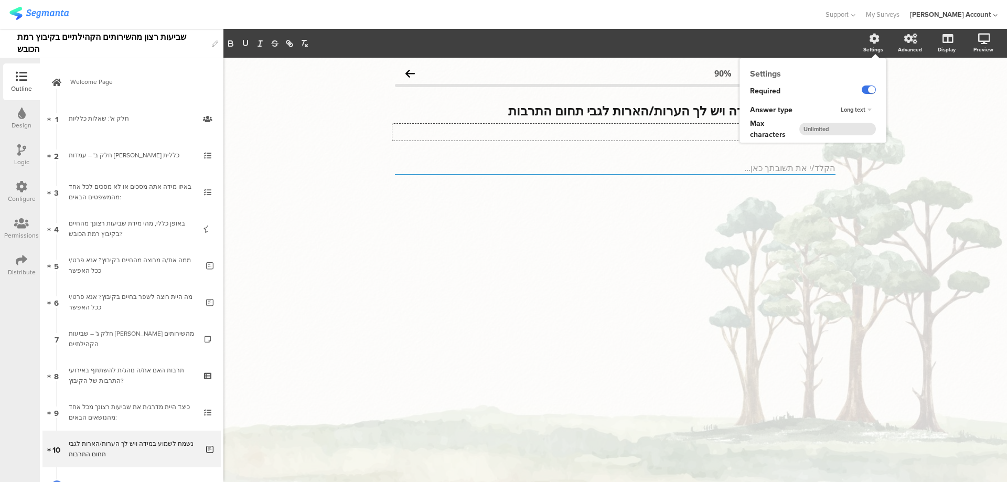
click at [864, 89] on label at bounding box center [868, 89] width 14 height 8
click at [0, 0] on input "checkbox" at bounding box center [0, 0] width 0 height 0
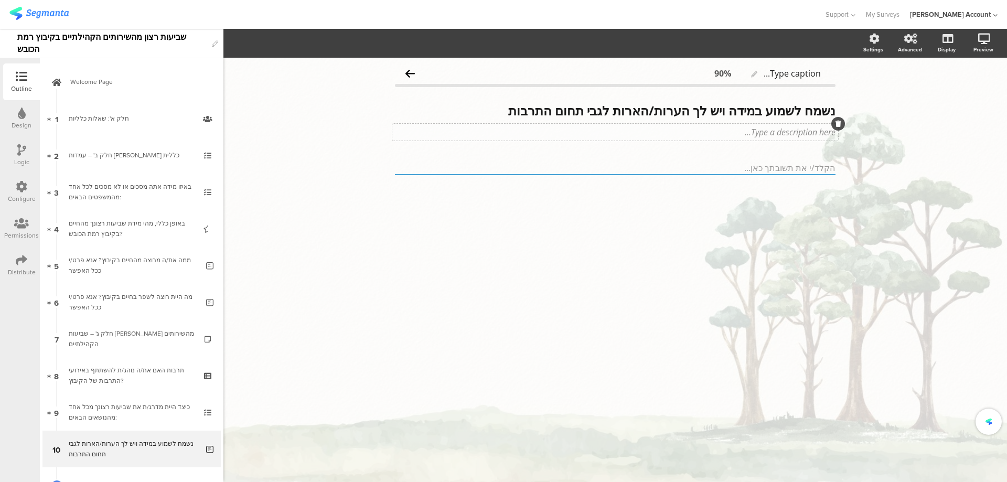
click at [727, 138] on div "Type a description here..." at bounding box center [615, 132] width 446 height 17
